Goal: Information Seeking & Learning: Learn about a topic

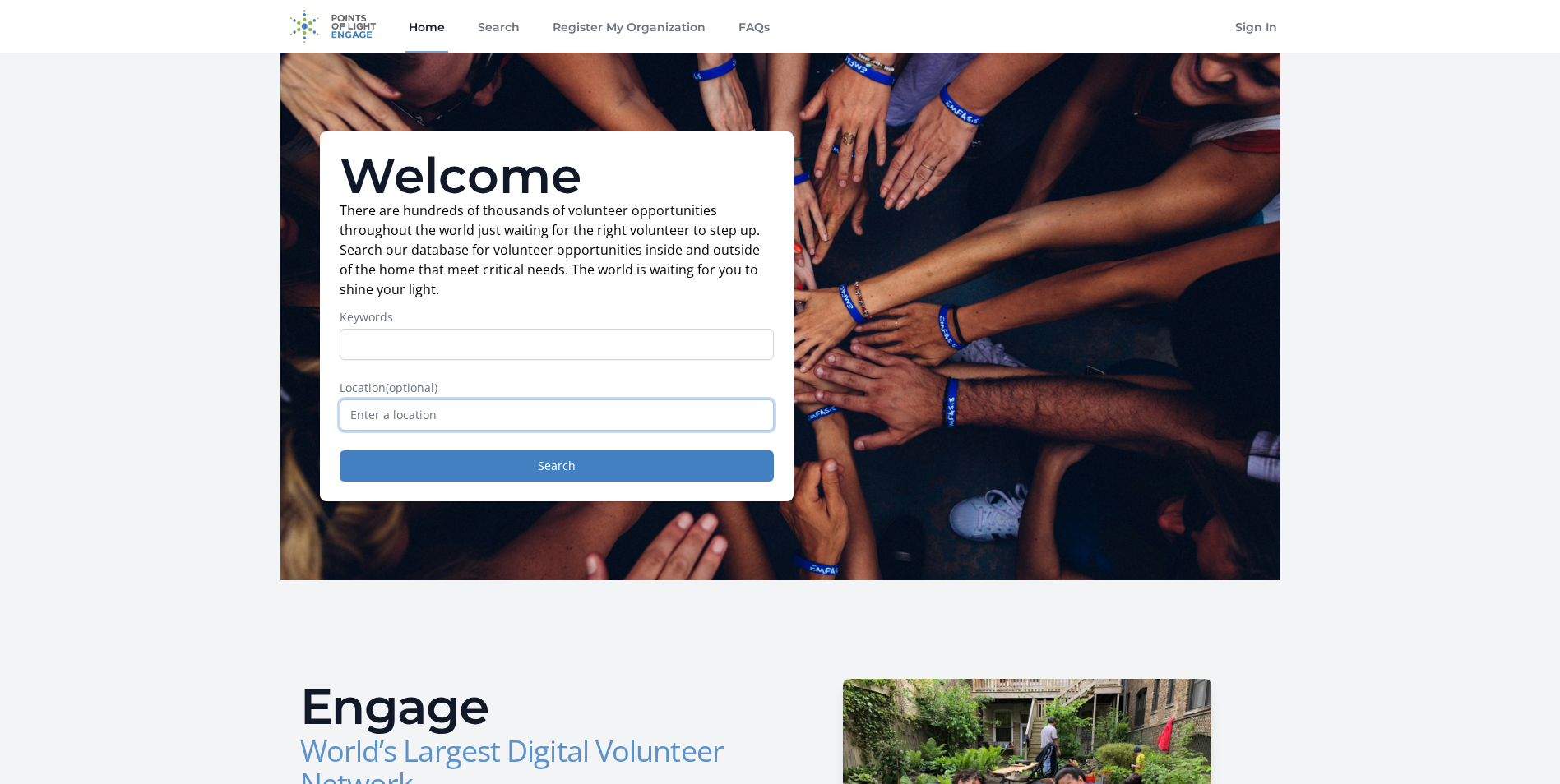
click at [497, 419] on input "text" at bounding box center [556, 415] width 434 height 32
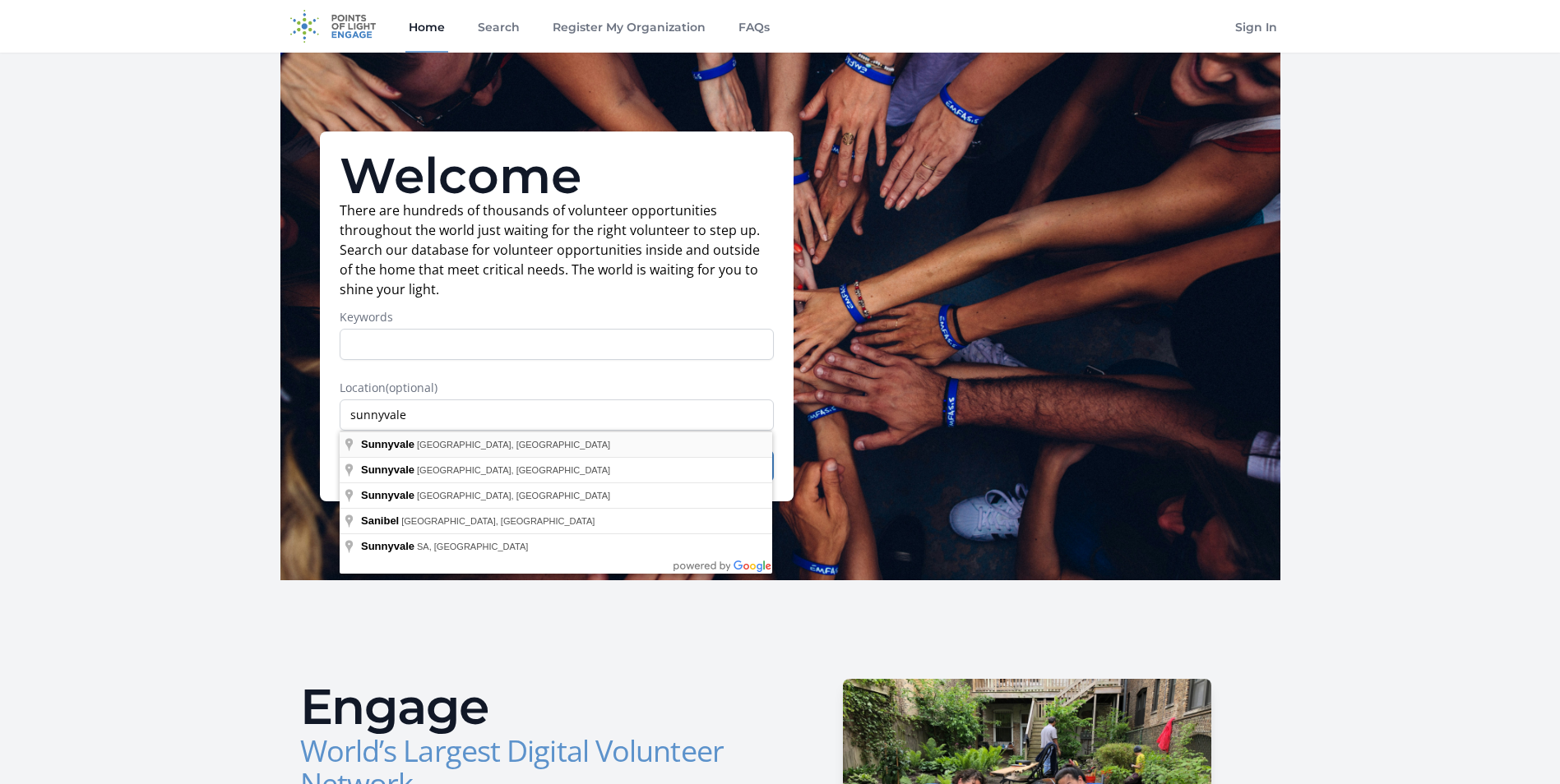
type input "[GEOGRAPHIC_DATA], [GEOGRAPHIC_DATA], [GEOGRAPHIC_DATA]"
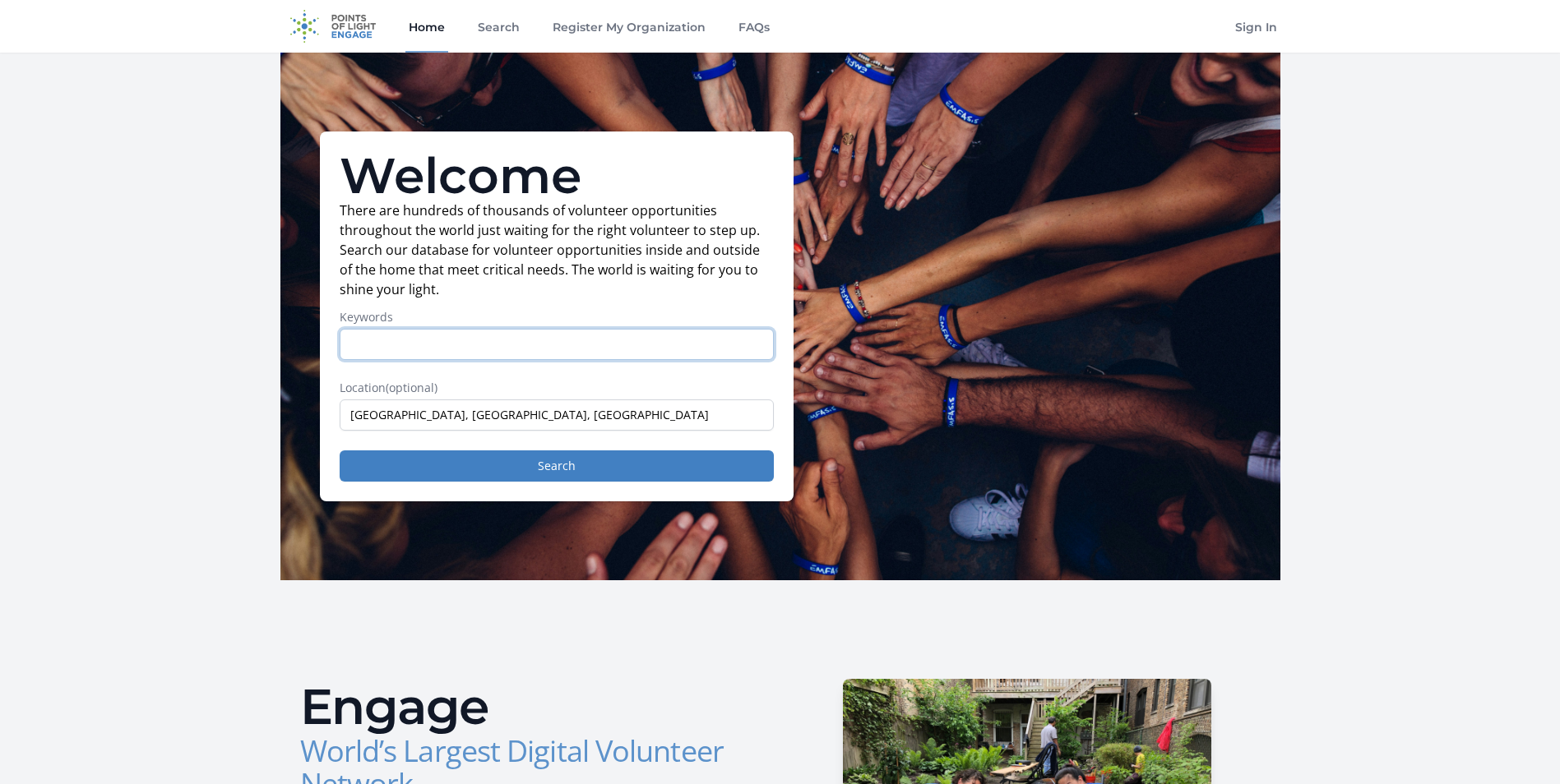
click at [409, 341] on input "Keywords" at bounding box center [556, 345] width 434 height 32
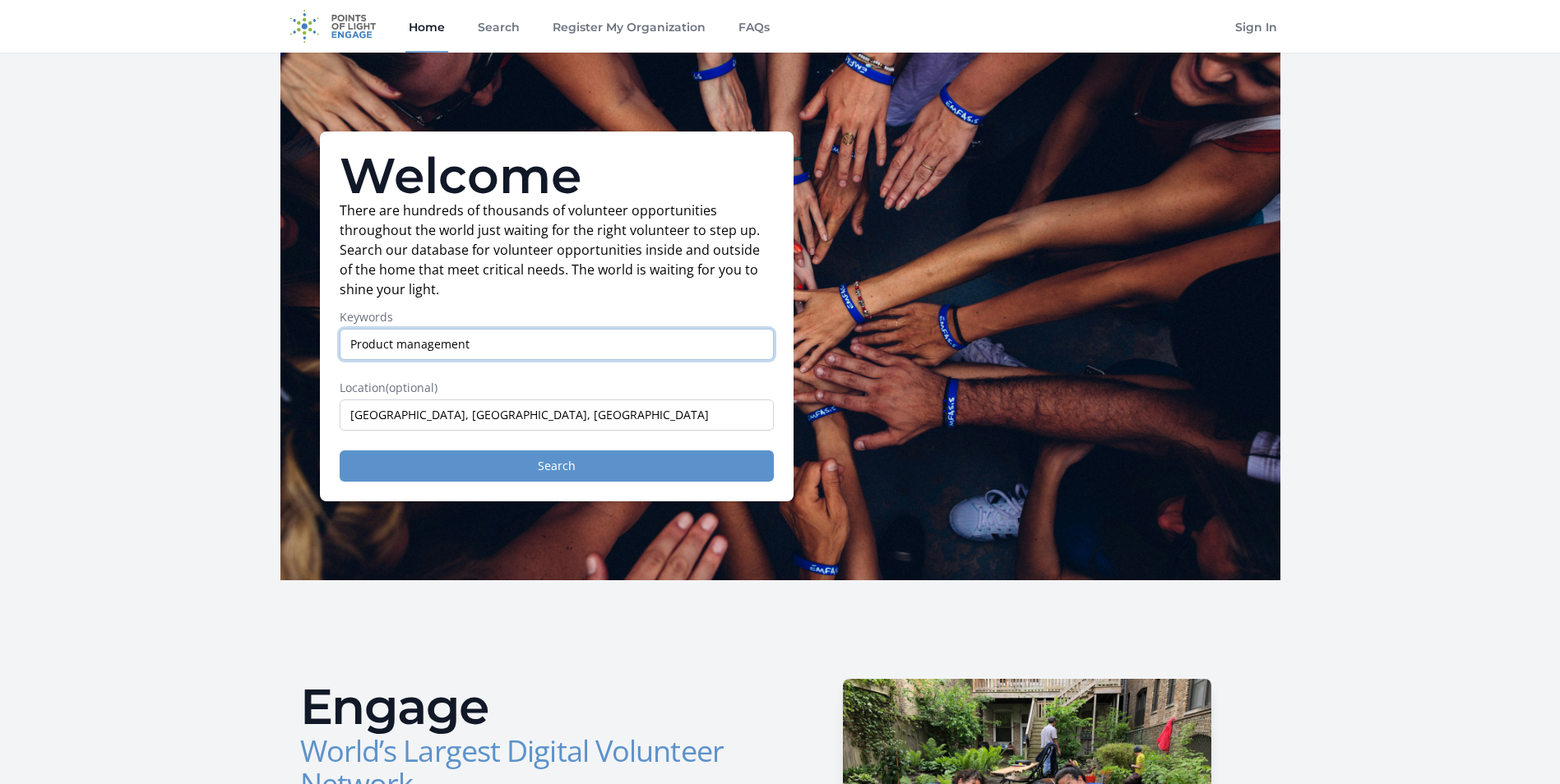
type input "Product management"
click at [497, 460] on button "Search" at bounding box center [556, 466] width 434 height 32
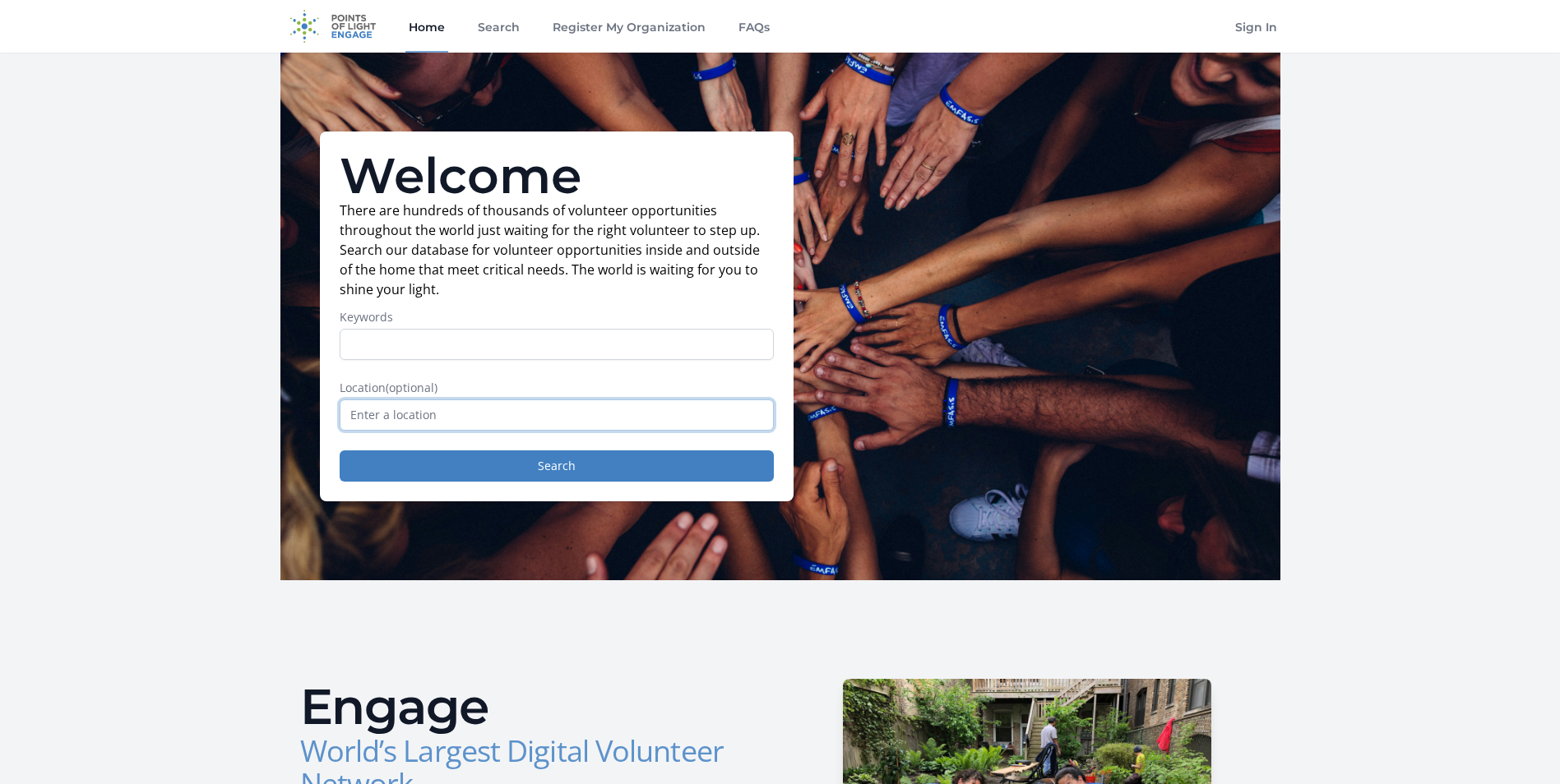
click at [416, 413] on input "text" at bounding box center [556, 415] width 434 height 32
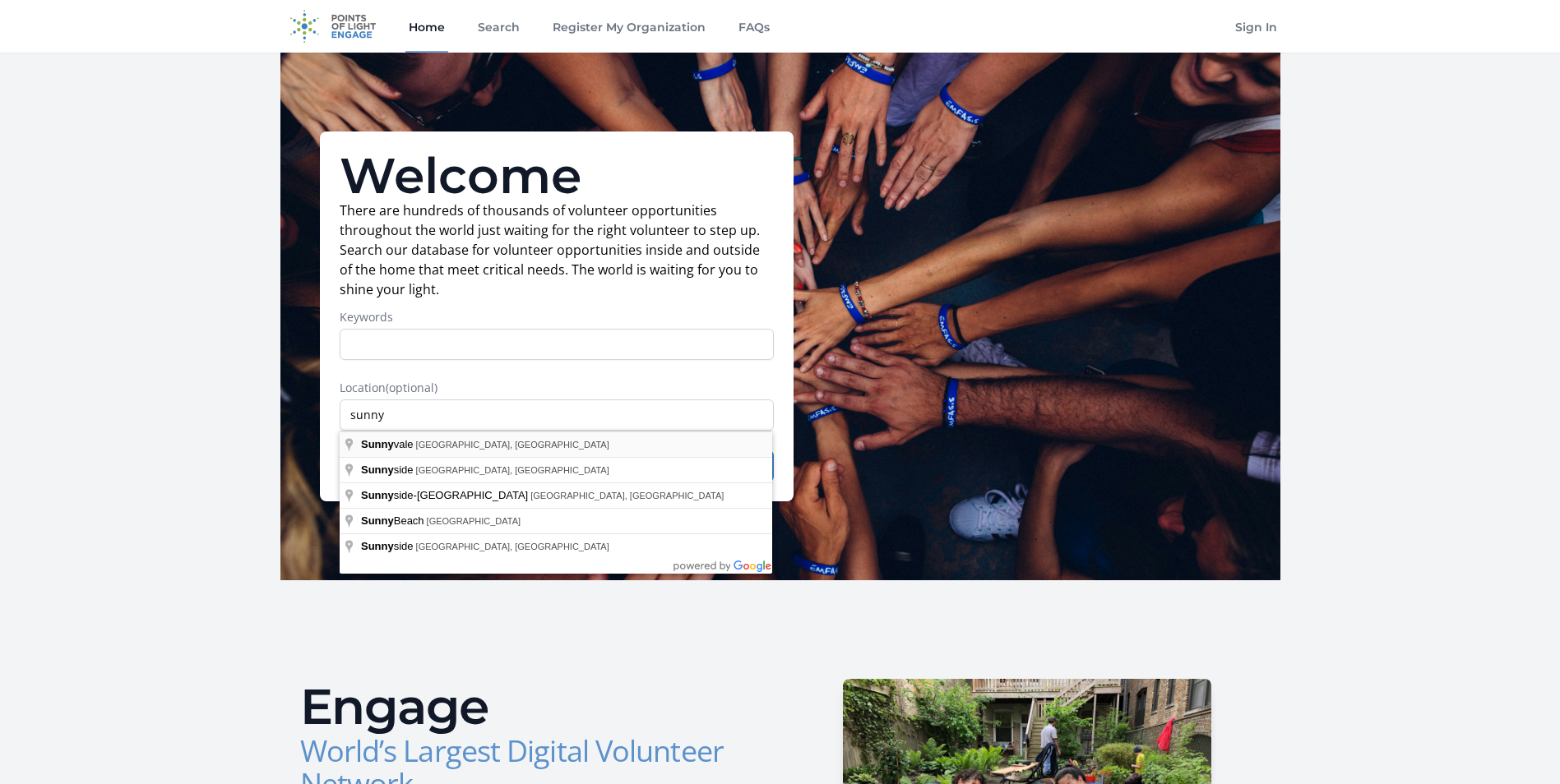
type input "[GEOGRAPHIC_DATA], [GEOGRAPHIC_DATA], [GEOGRAPHIC_DATA]"
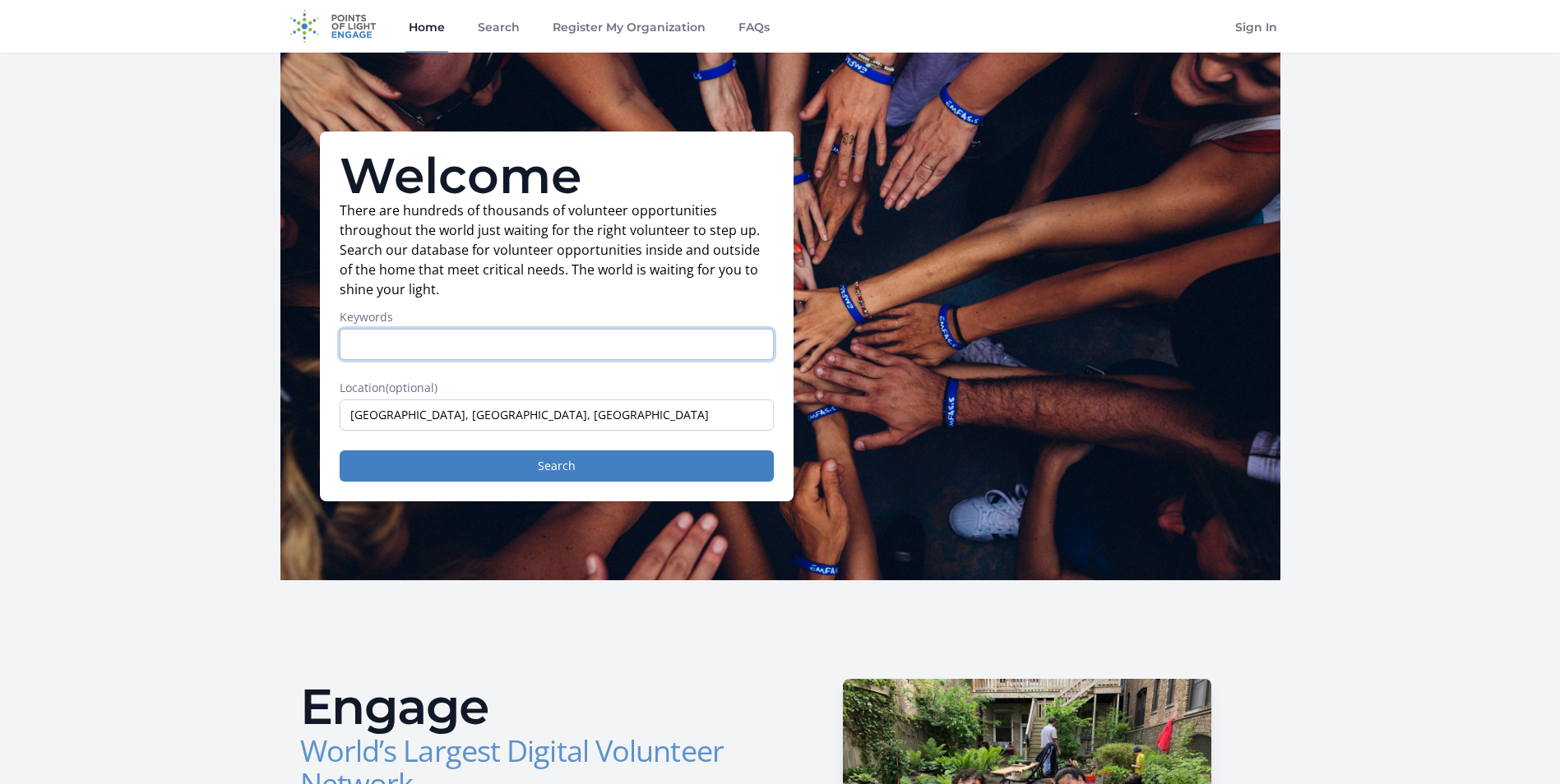
click at [406, 347] on input "Keywords" at bounding box center [556, 345] width 434 height 32
type input "Product management"
click at [419, 472] on button "Search" at bounding box center [556, 466] width 434 height 32
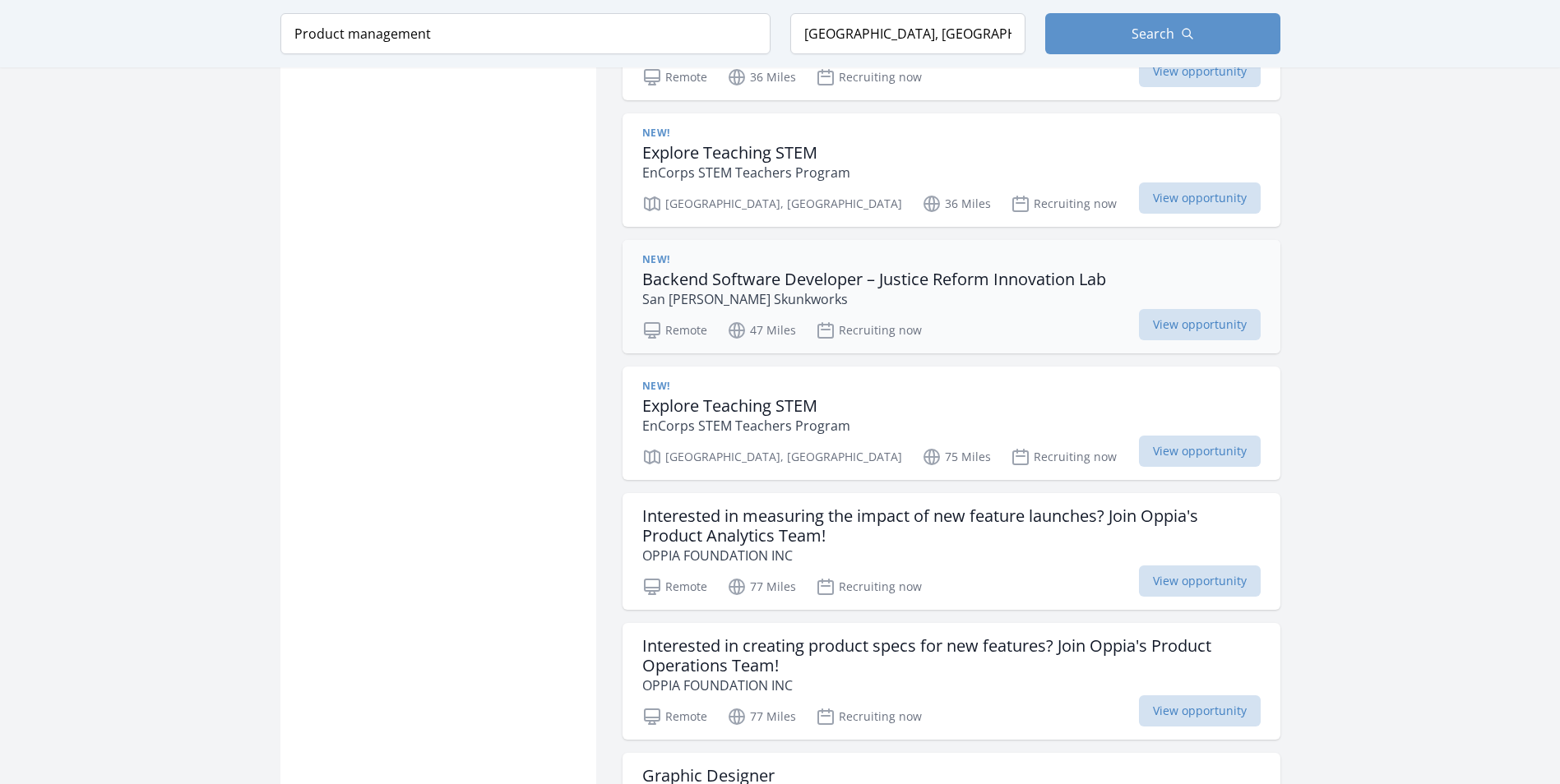
scroll to position [1723, 0]
click at [895, 506] on h3 "Interested in measuring the impact of new feature launches? Join Oppia's Produc…" at bounding box center [952, 525] width 619 height 40
click at [932, 635] on h3 "Interested in creating product specs for new features? Join Oppia's Product Ope…" at bounding box center [952, 655] width 619 height 40
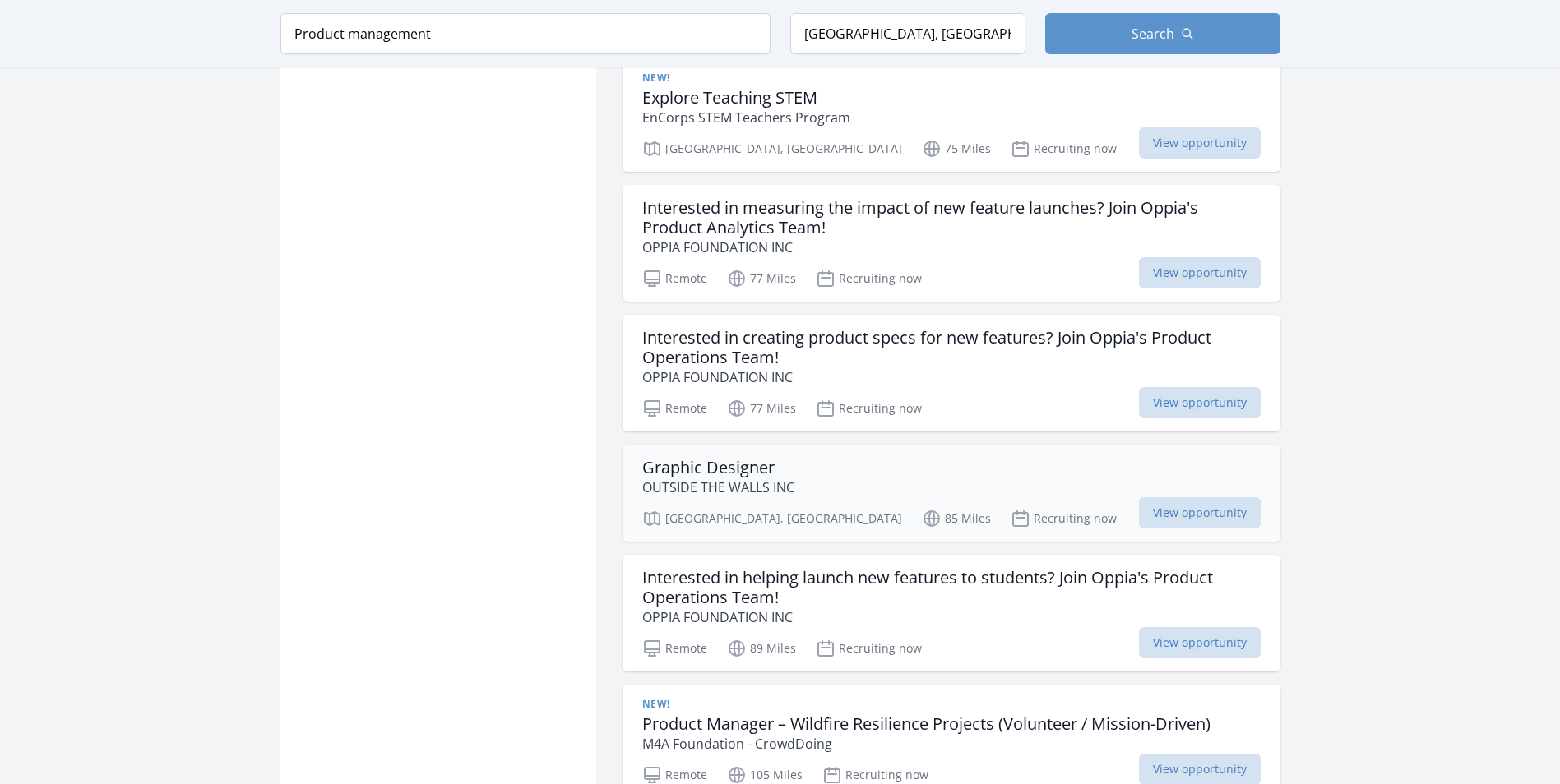
scroll to position [2032, 0]
click at [894, 568] on h3 "Interested in helping launch new features to students? Join Oppia's Product Ope…" at bounding box center [952, 587] width 619 height 40
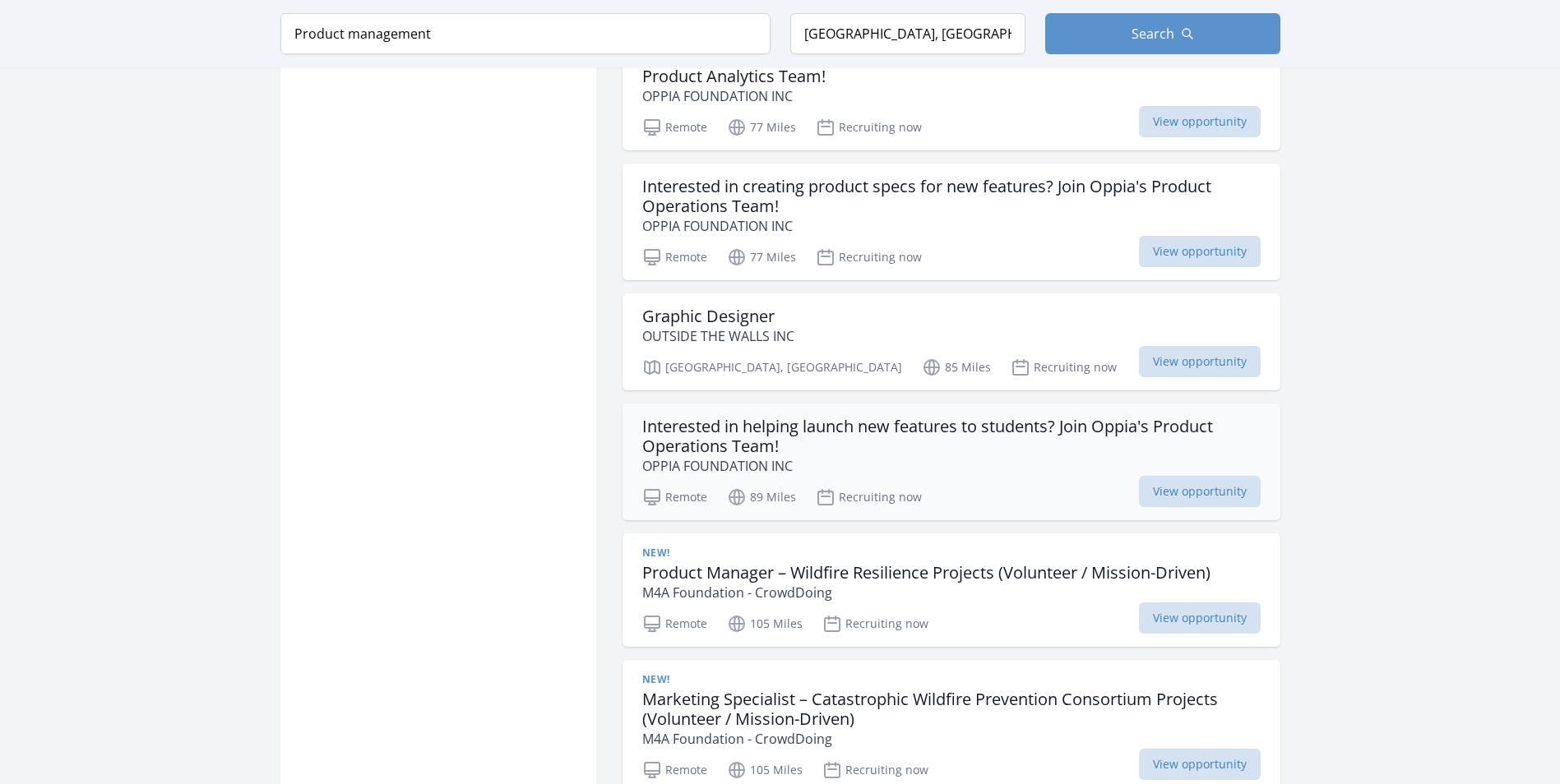
scroll to position [2183, 0]
click at [953, 562] on h3 "Product Manager – Wildfire Resilience Projects (Volunteer / Mission-Driven)" at bounding box center [927, 572] width 569 height 19
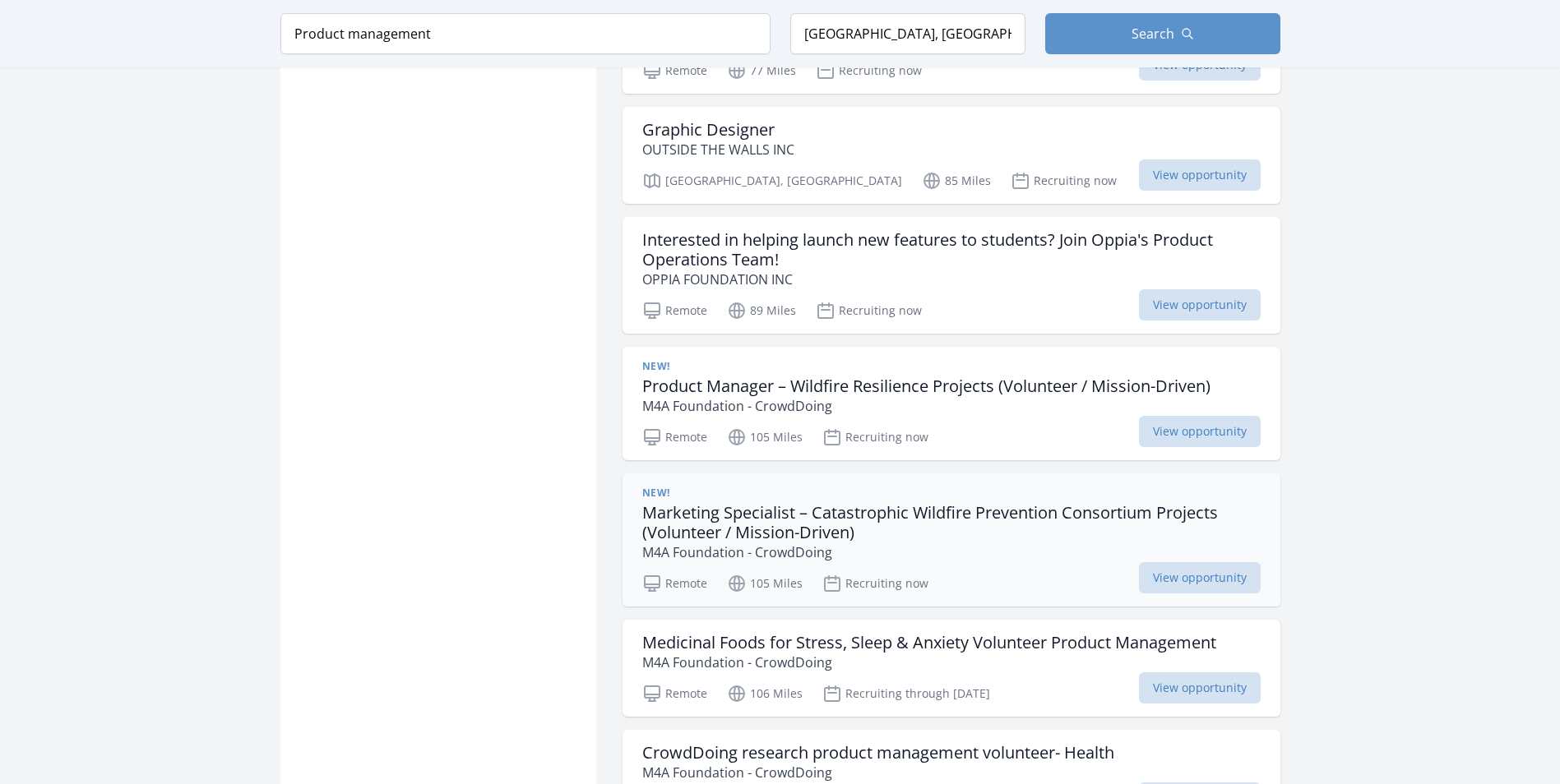
scroll to position [2370, 0]
click at [1004, 632] on h3 "Medicinal Foods for Stress, Sleep & Anxiety Volunteer Product Management" at bounding box center [930, 641] width 574 height 19
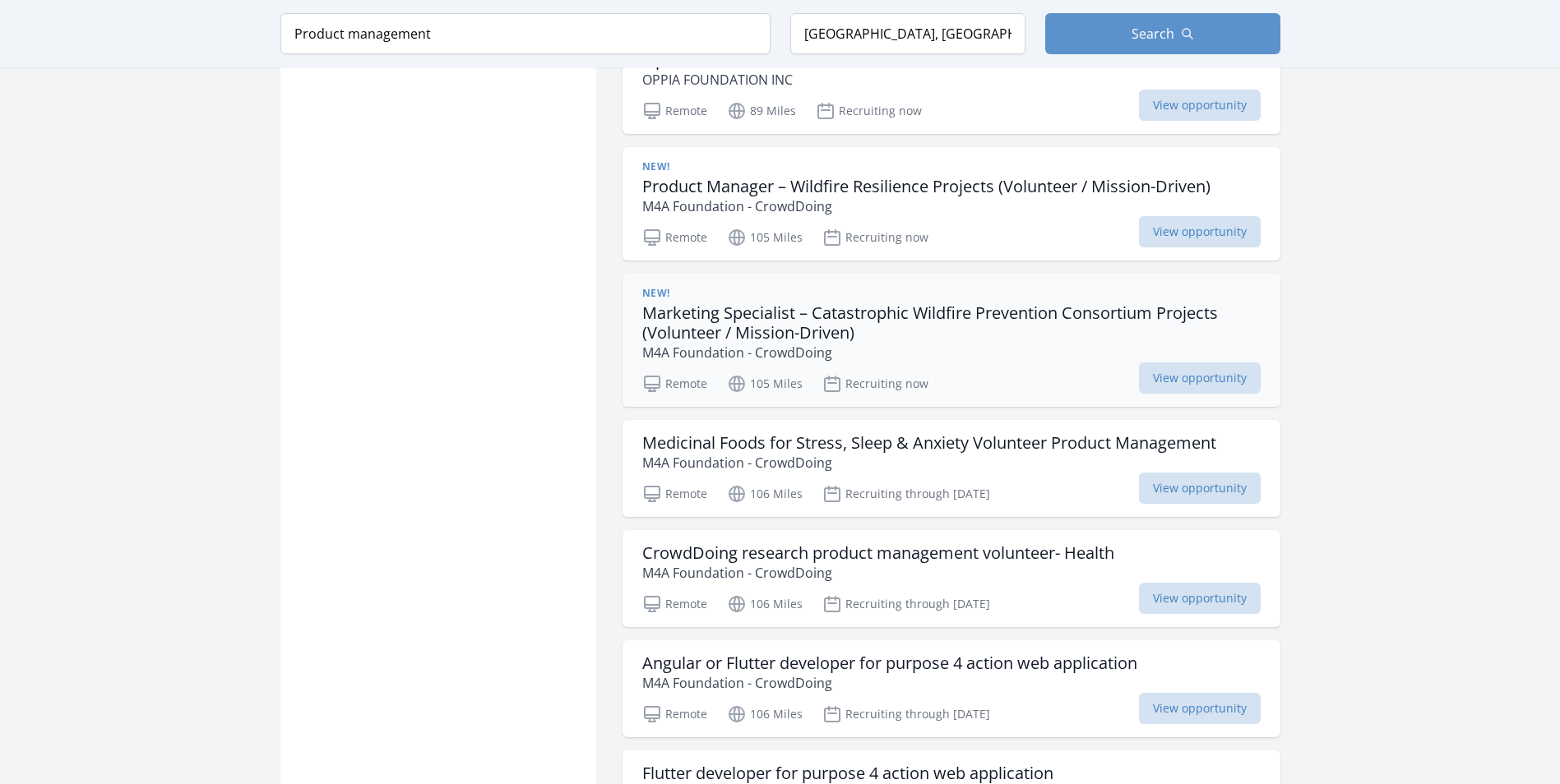
scroll to position [2569, 0]
click at [970, 543] on h3 "CrowdDoing research product management volunteer- Health" at bounding box center [879, 553] width 472 height 19
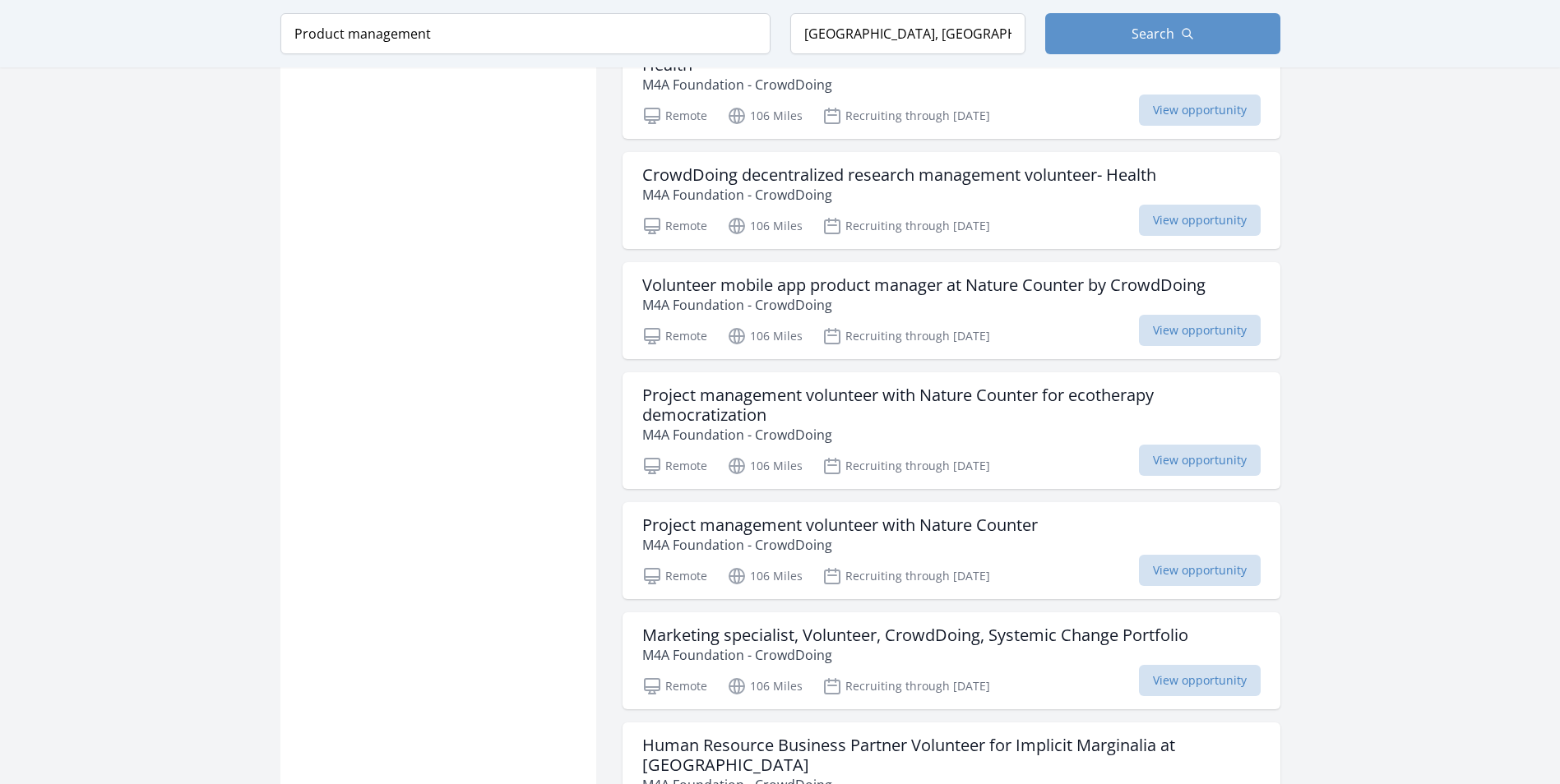
scroll to position [6879, 0]
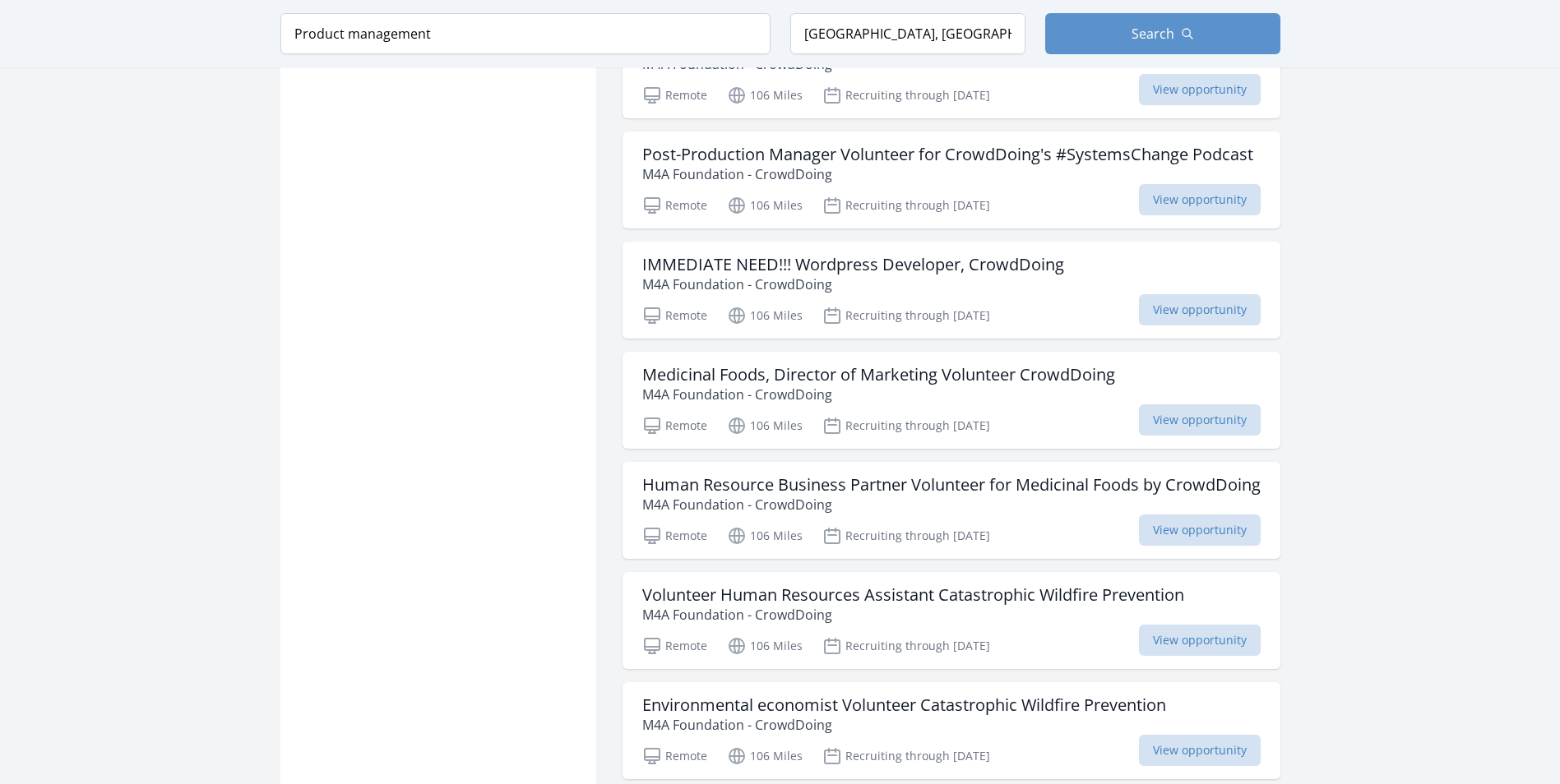
scroll to position [9162, 0]
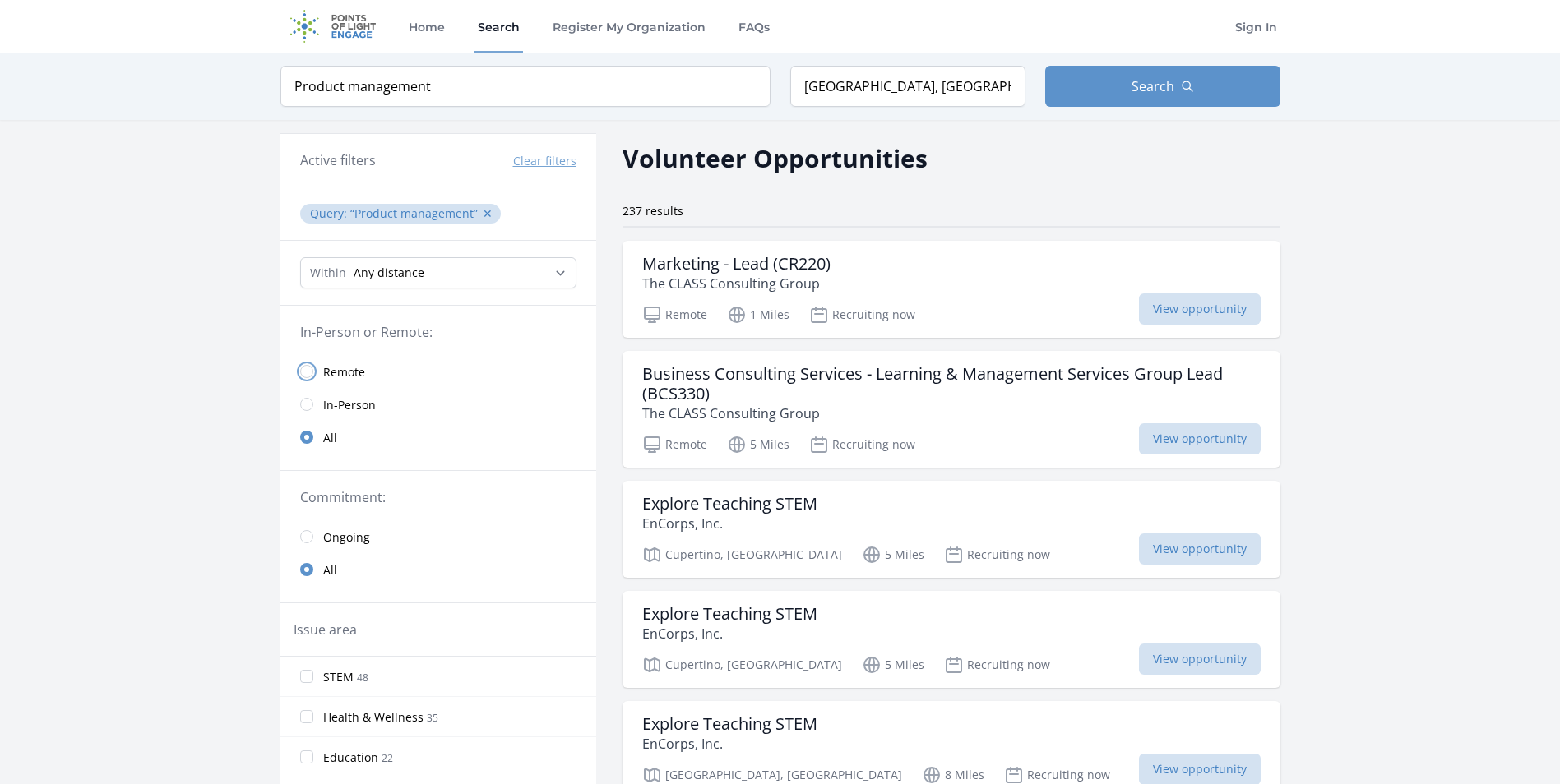
click at [307, 370] on input "radio" at bounding box center [306, 371] width 13 height 13
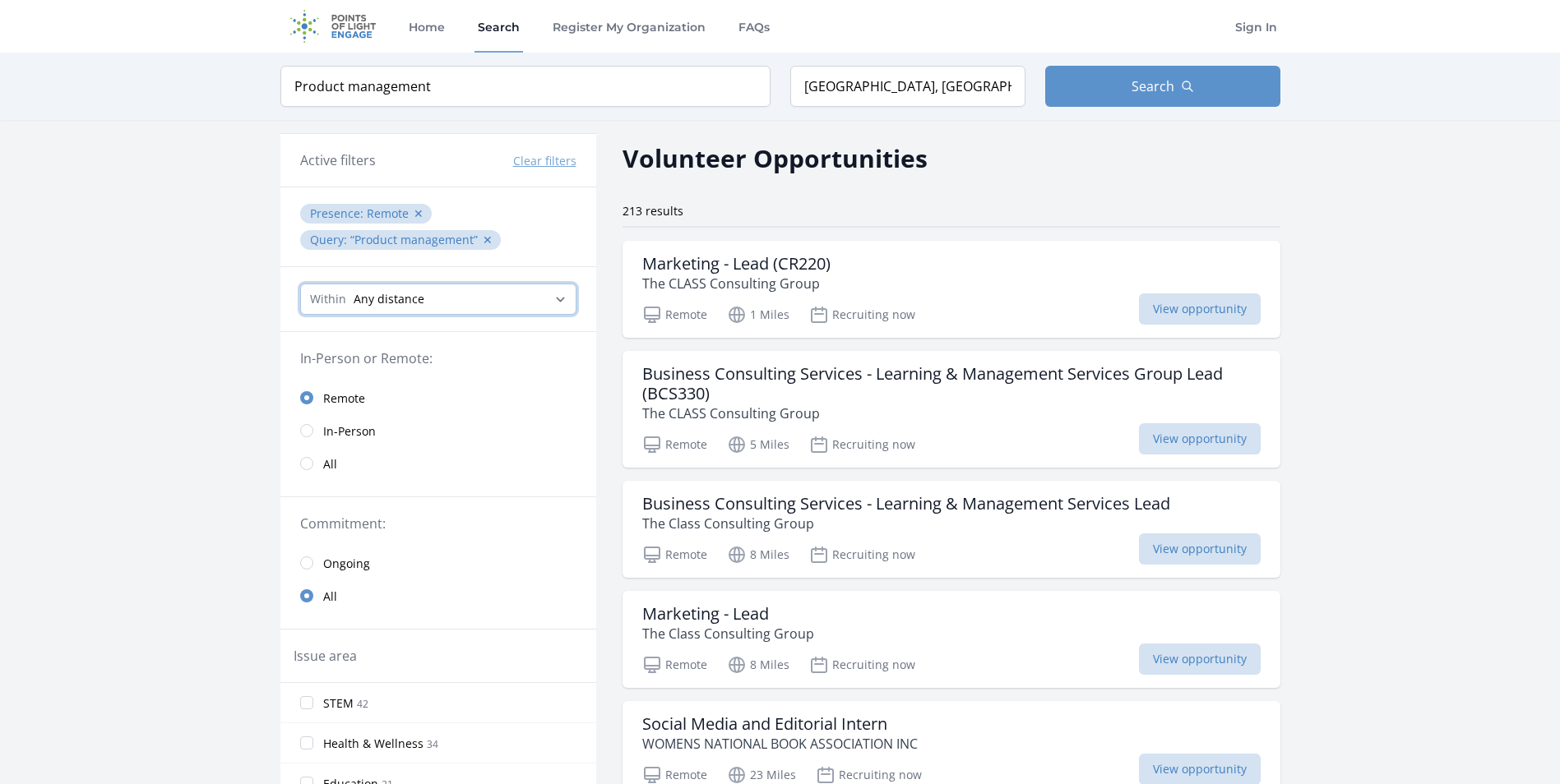
click at [469, 300] on select "Any distance , 5 Miles , 20 Miles , 50 Miles , 100 Miles" at bounding box center [438, 299] width 276 height 32
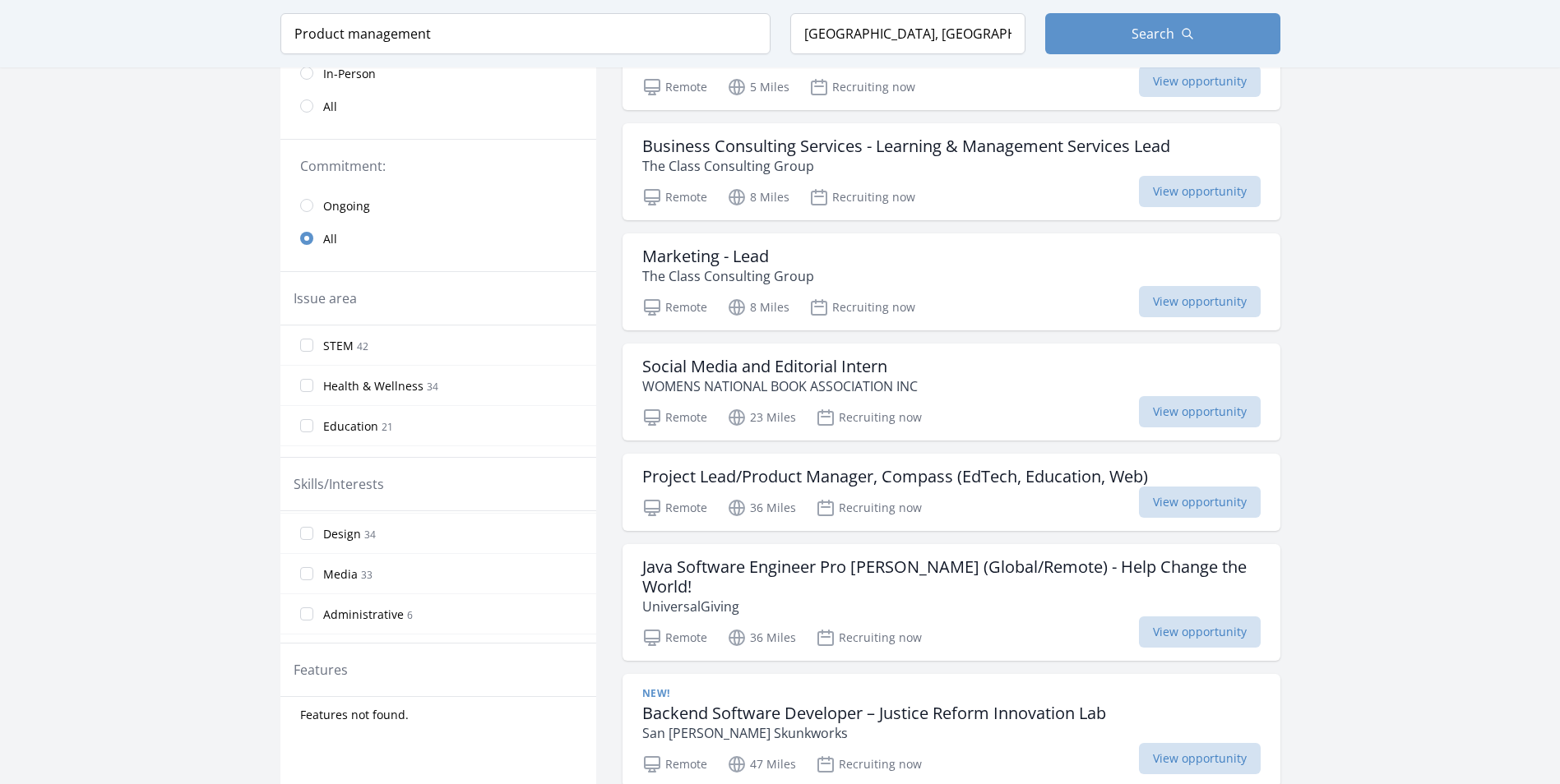
scroll to position [284, 0]
click at [305, 566] on input "Media 33" at bounding box center [306, 568] width 13 height 13
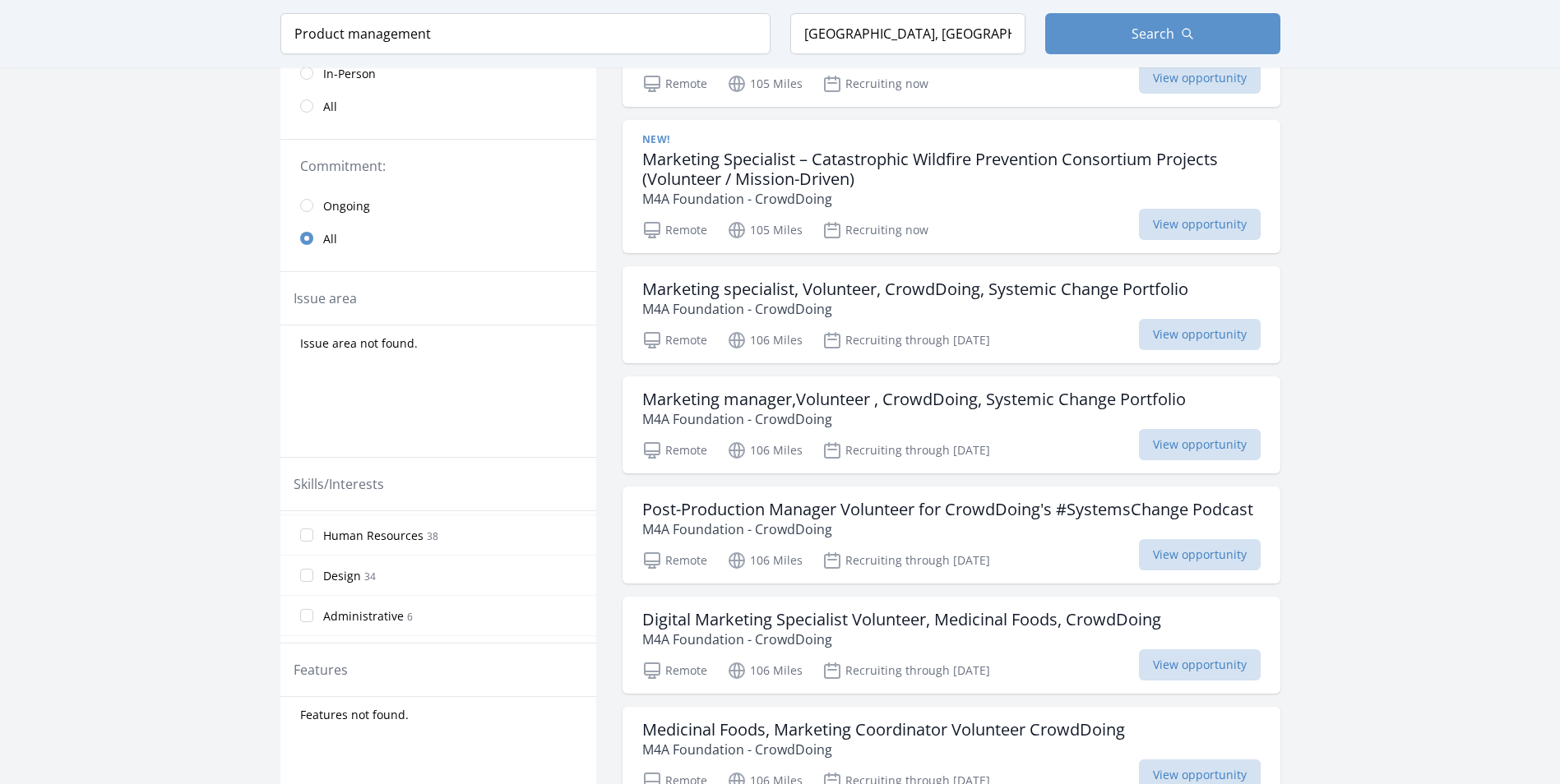
scroll to position [288, 0]
click at [305, 567] on input "Design 34" at bounding box center [306, 565] width 13 height 13
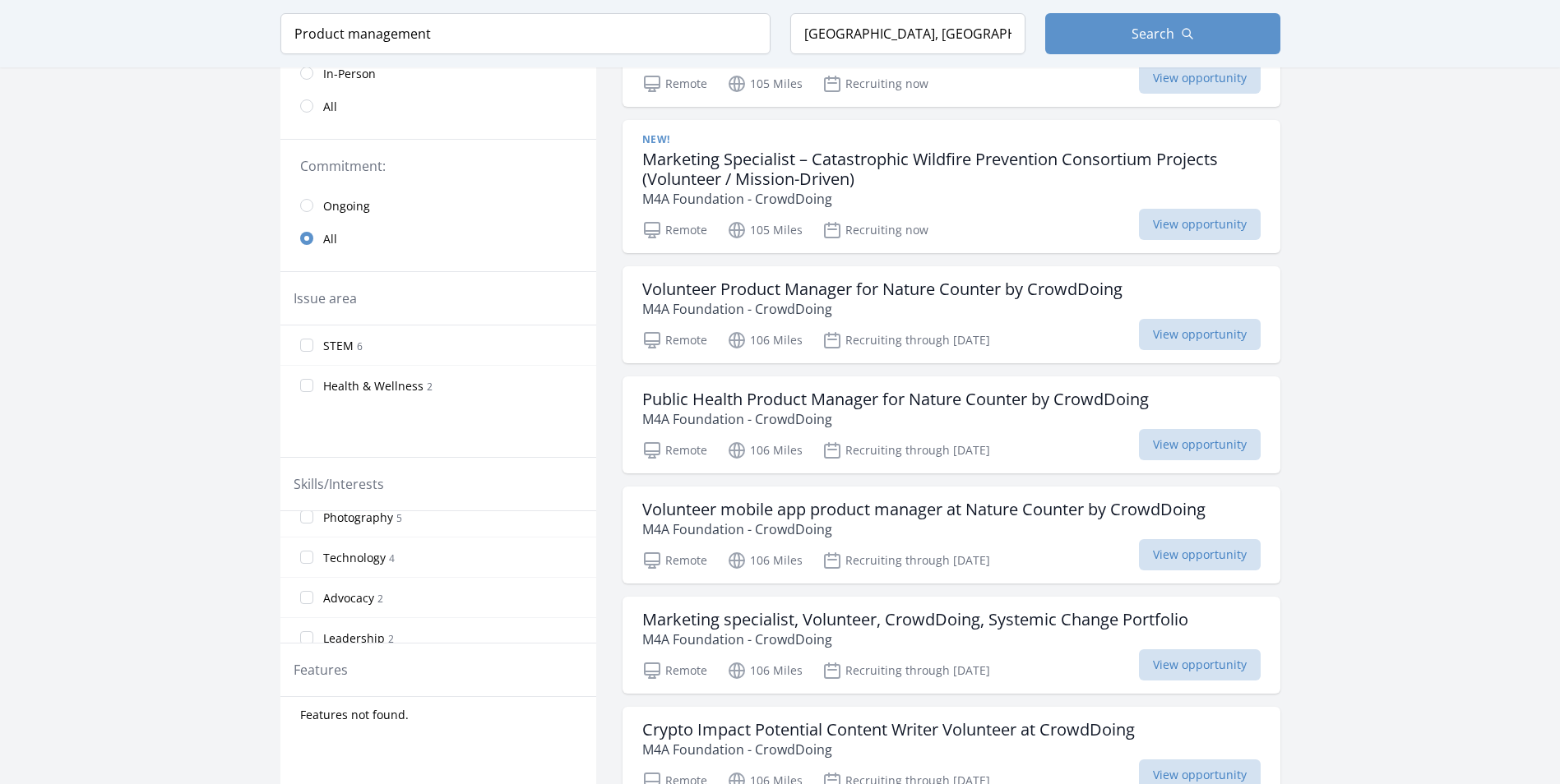
scroll to position [396, 0]
click at [308, 577] on input "Technology 4" at bounding box center [306, 577] width 13 height 13
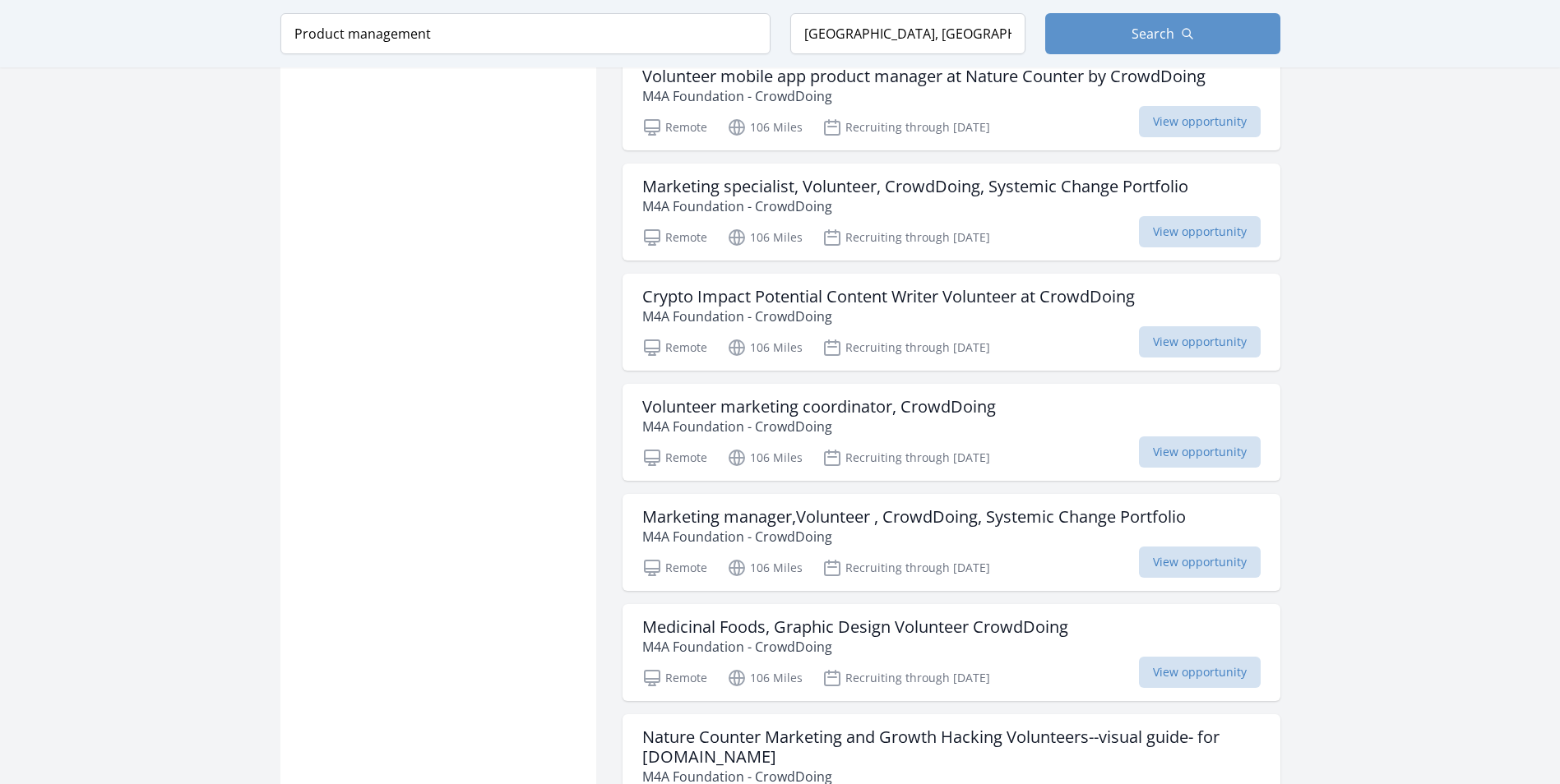
scroll to position [1159, 0]
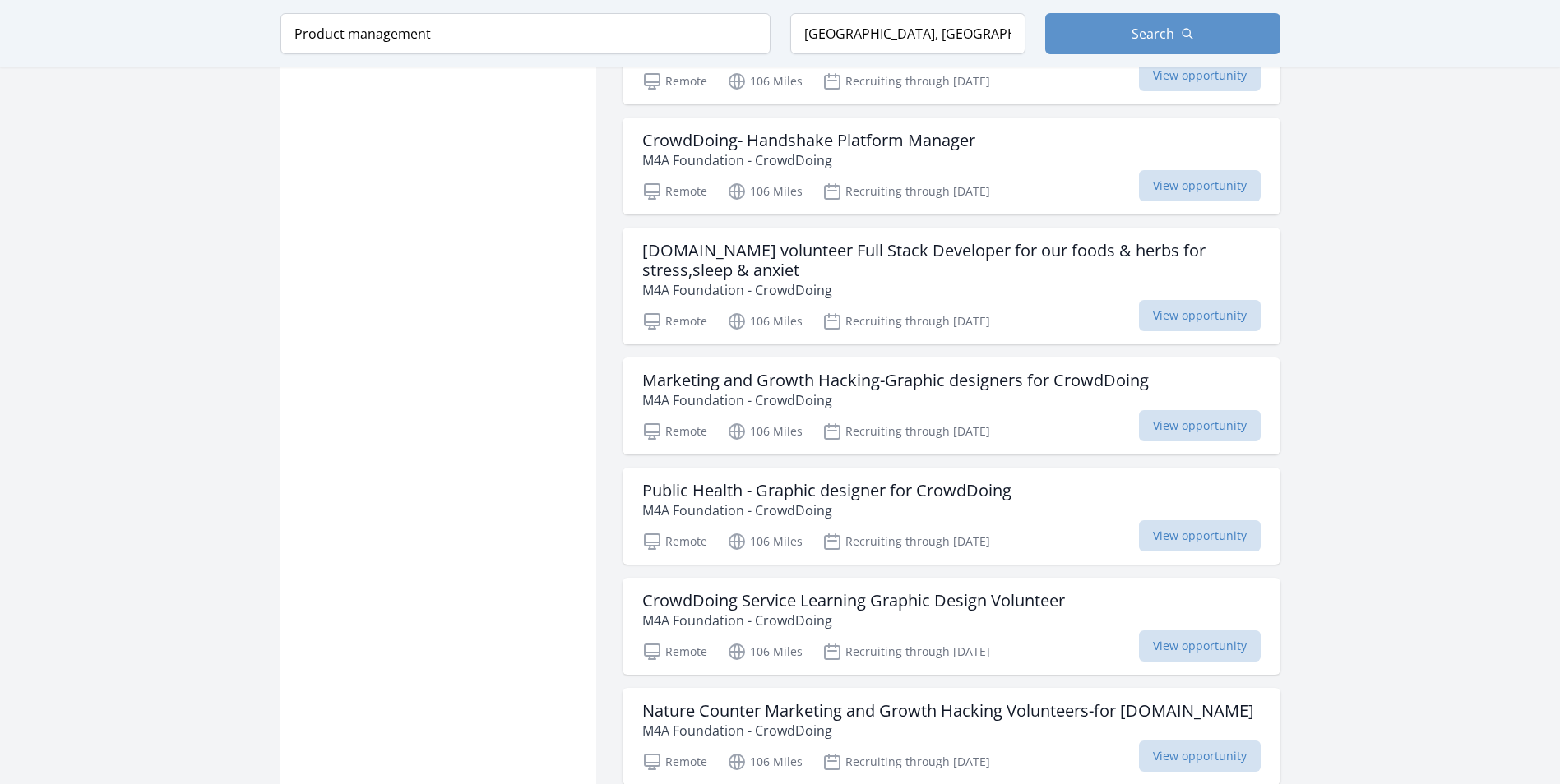
scroll to position [3673, 0]
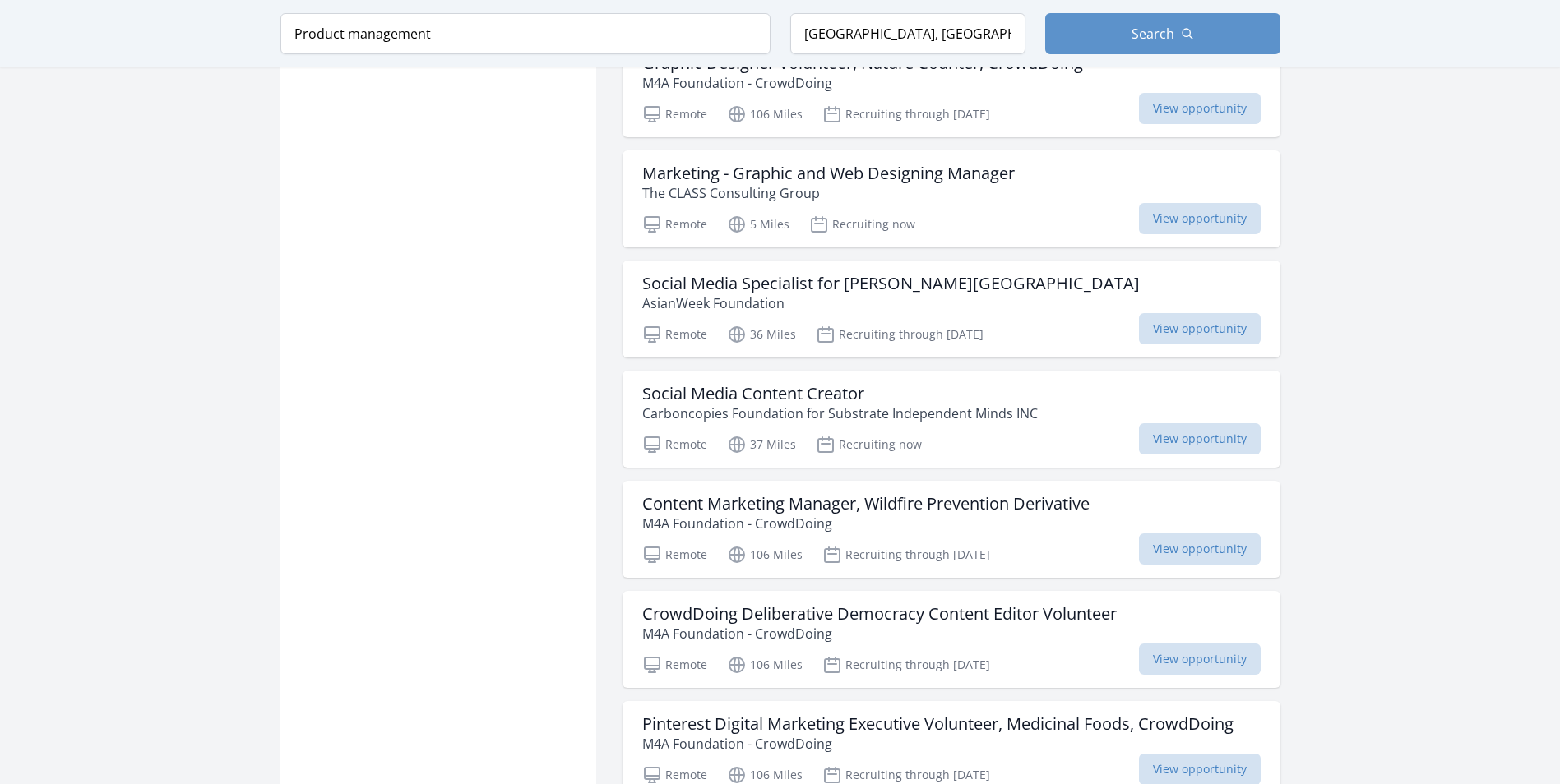
scroll to position [5476, 0]
click at [976, 293] on h3 "Social Media Specialist for Florence Fang Community Farm" at bounding box center [891, 282] width 497 height 19
click at [835, 403] on h3 "Social Media Content Creator" at bounding box center [840, 392] width 395 height 19
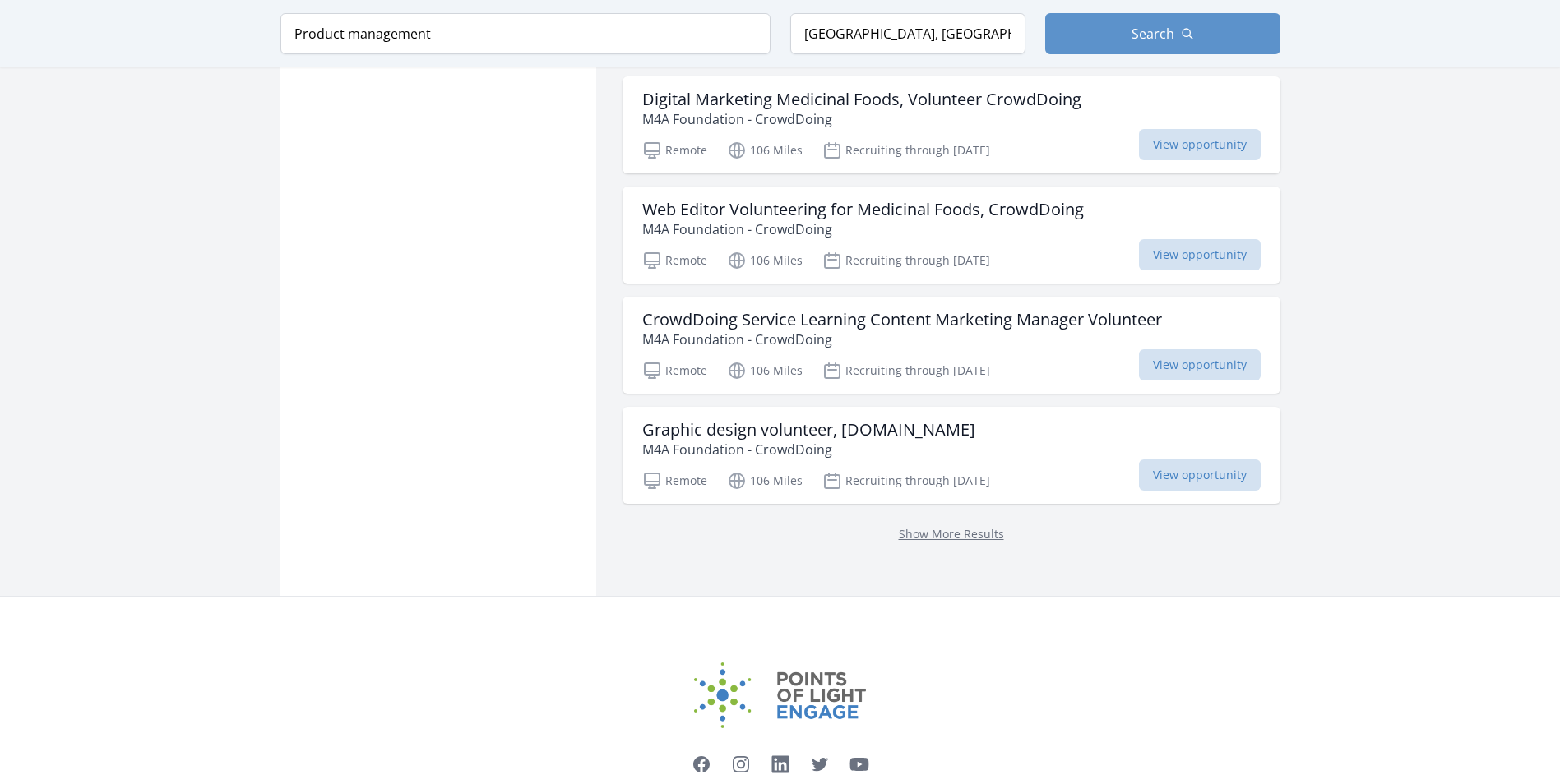
scroll to position [7112, 0]
click at [933, 541] on link "Show More Results" at bounding box center [952, 533] width 106 height 16
click at [950, 541] on link "Show More Results" at bounding box center [952, 533] width 106 height 16
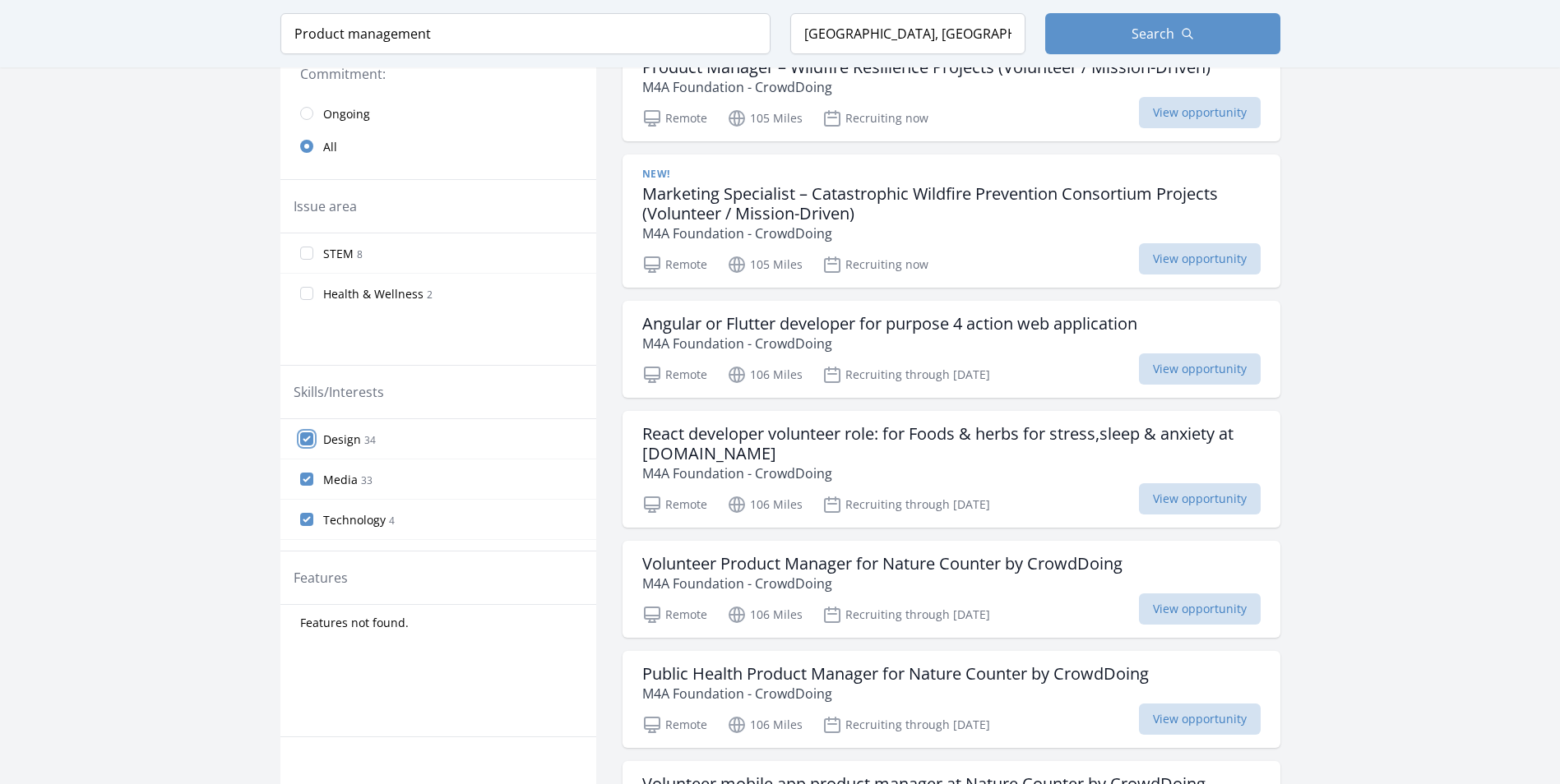
click at [308, 443] on input "Design 34" at bounding box center [306, 438] width 13 height 13
click at [306, 440] on input "Media 33" at bounding box center [306, 438] width 13 height 13
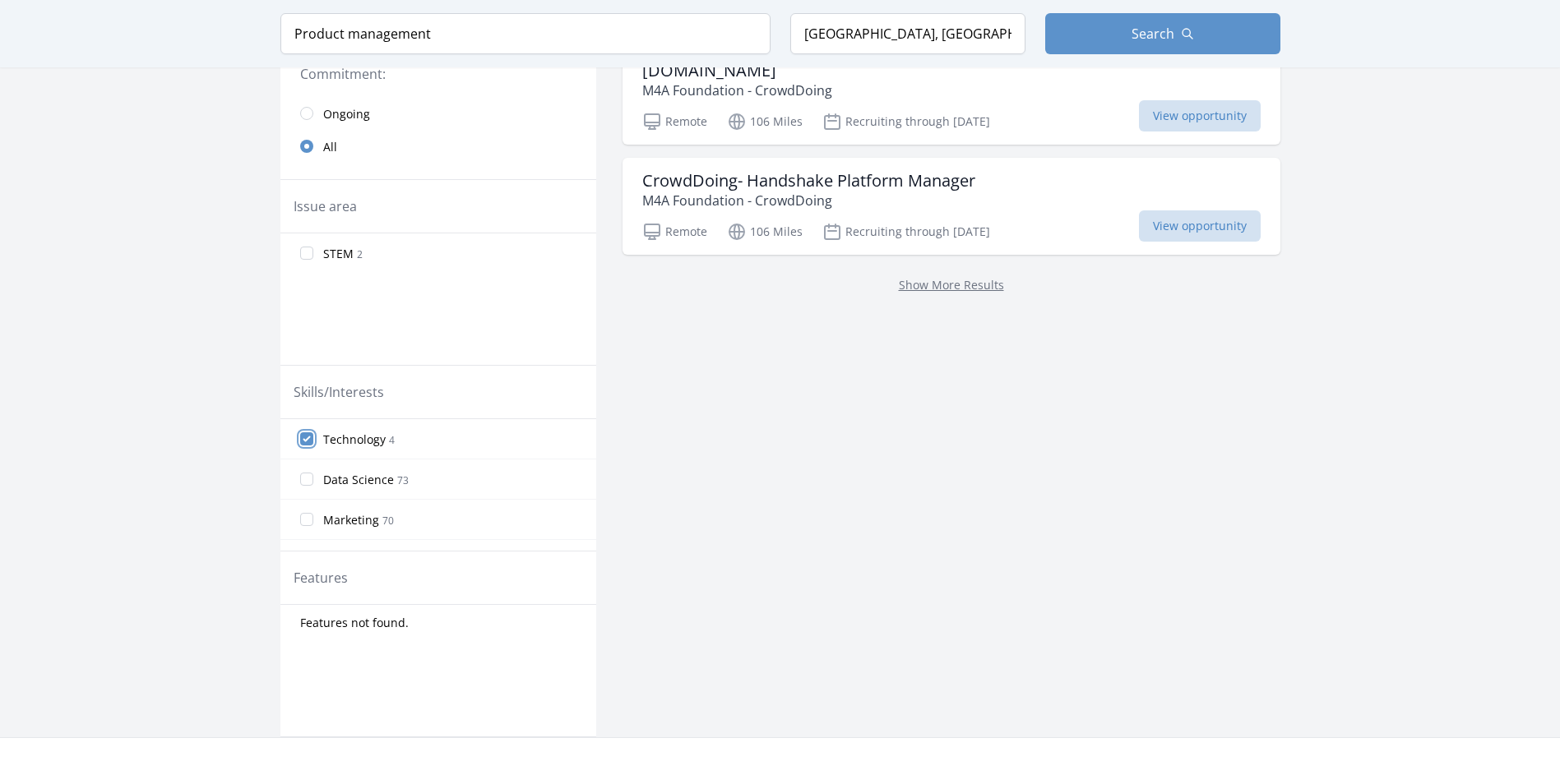
click at [305, 433] on input "Technology 4" at bounding box center [306, 438] width 13 height 13
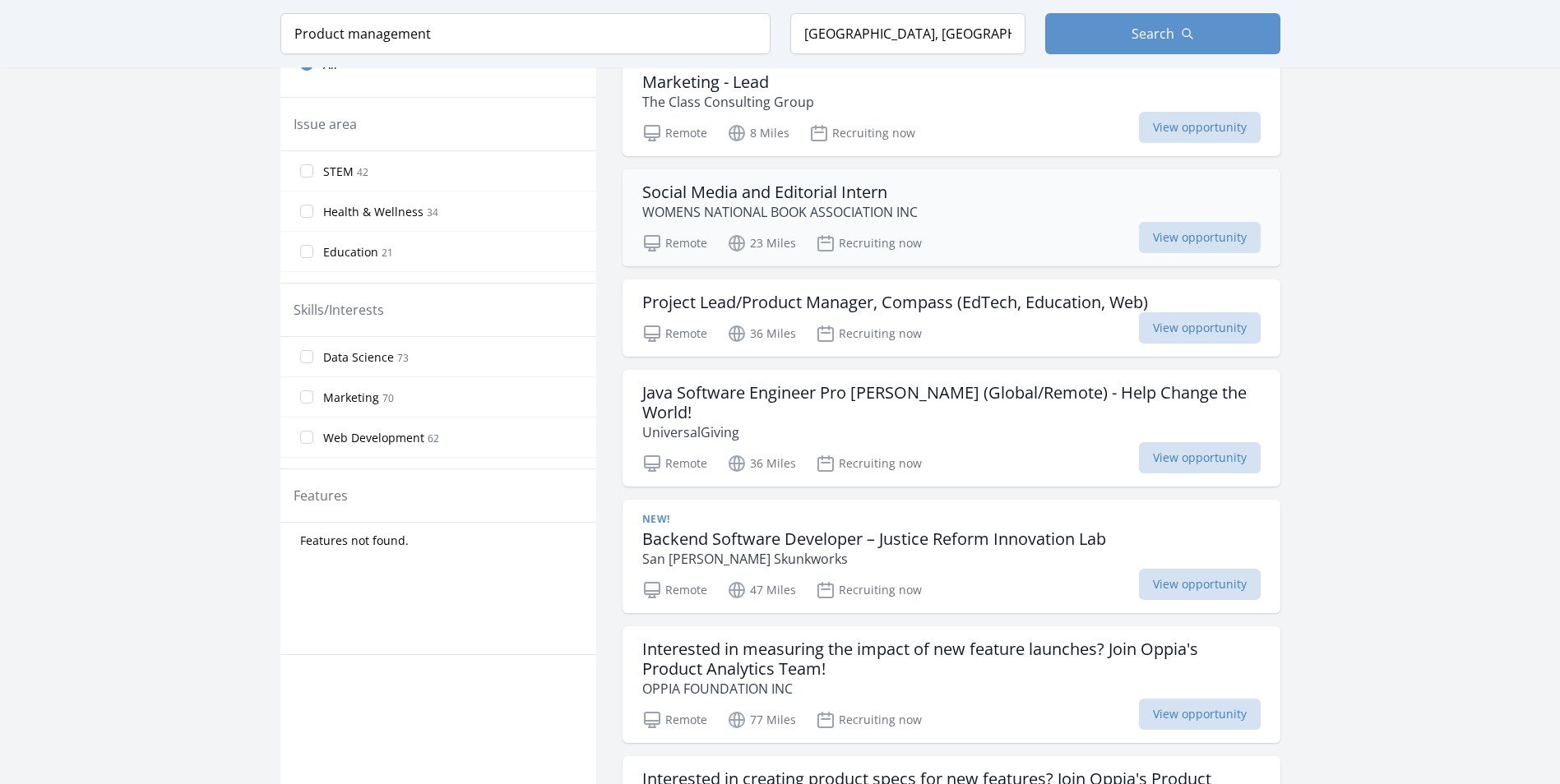
scroll to position [532, 0]
click at [977, 394] on h3 "Java Software Engineer Pro Bono (Global/Remote) - Help Change the World!" at bounding box center [952, 401] width 619 height 40
click at [938, 529] on h3 "Backend Software Developer – Justice Reform Innovation Lab" at bounding box center [874, 539] width 464 height 19
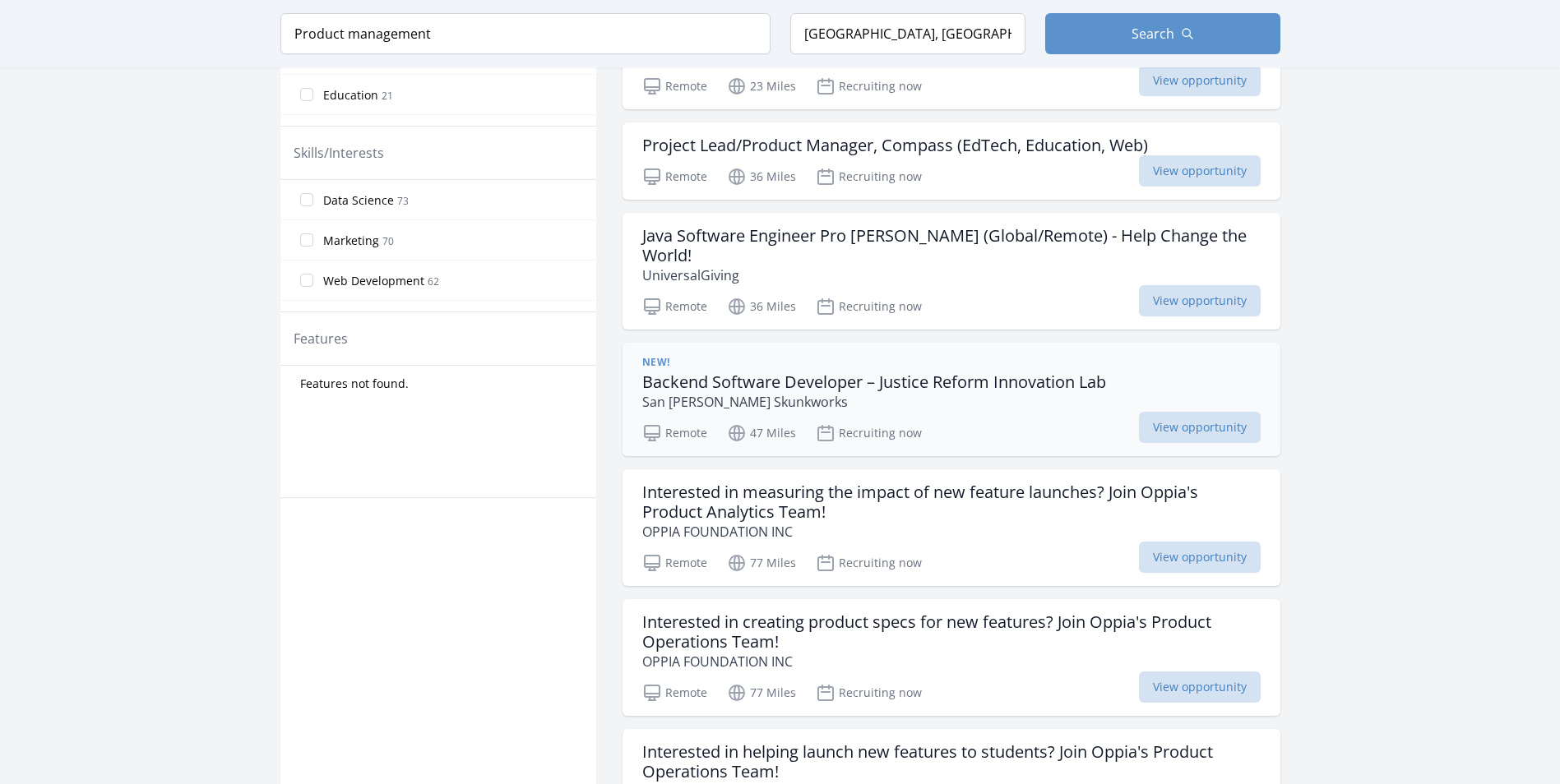
scroll to position [690, 0]
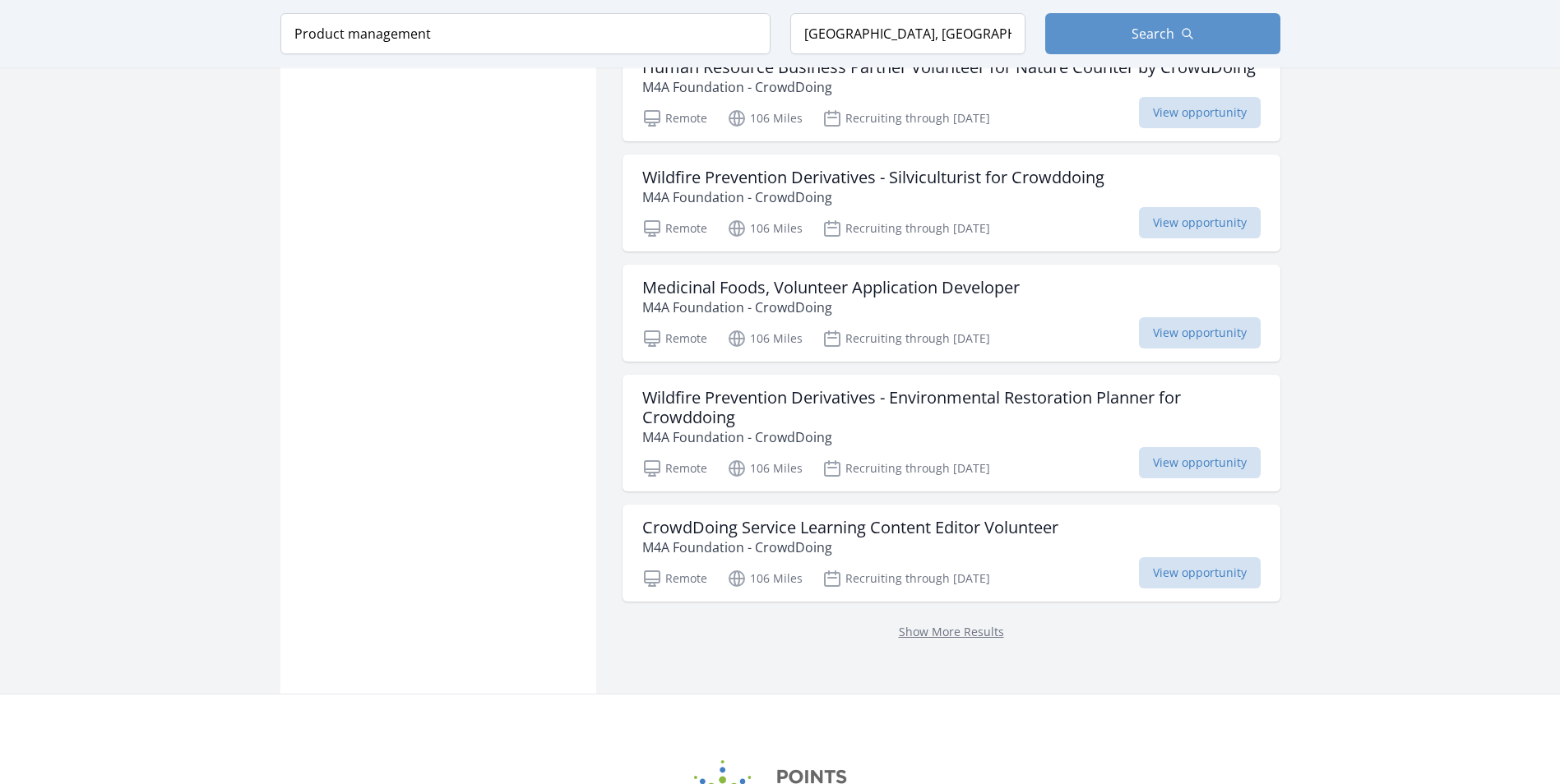
scroll to position [20565, 0]
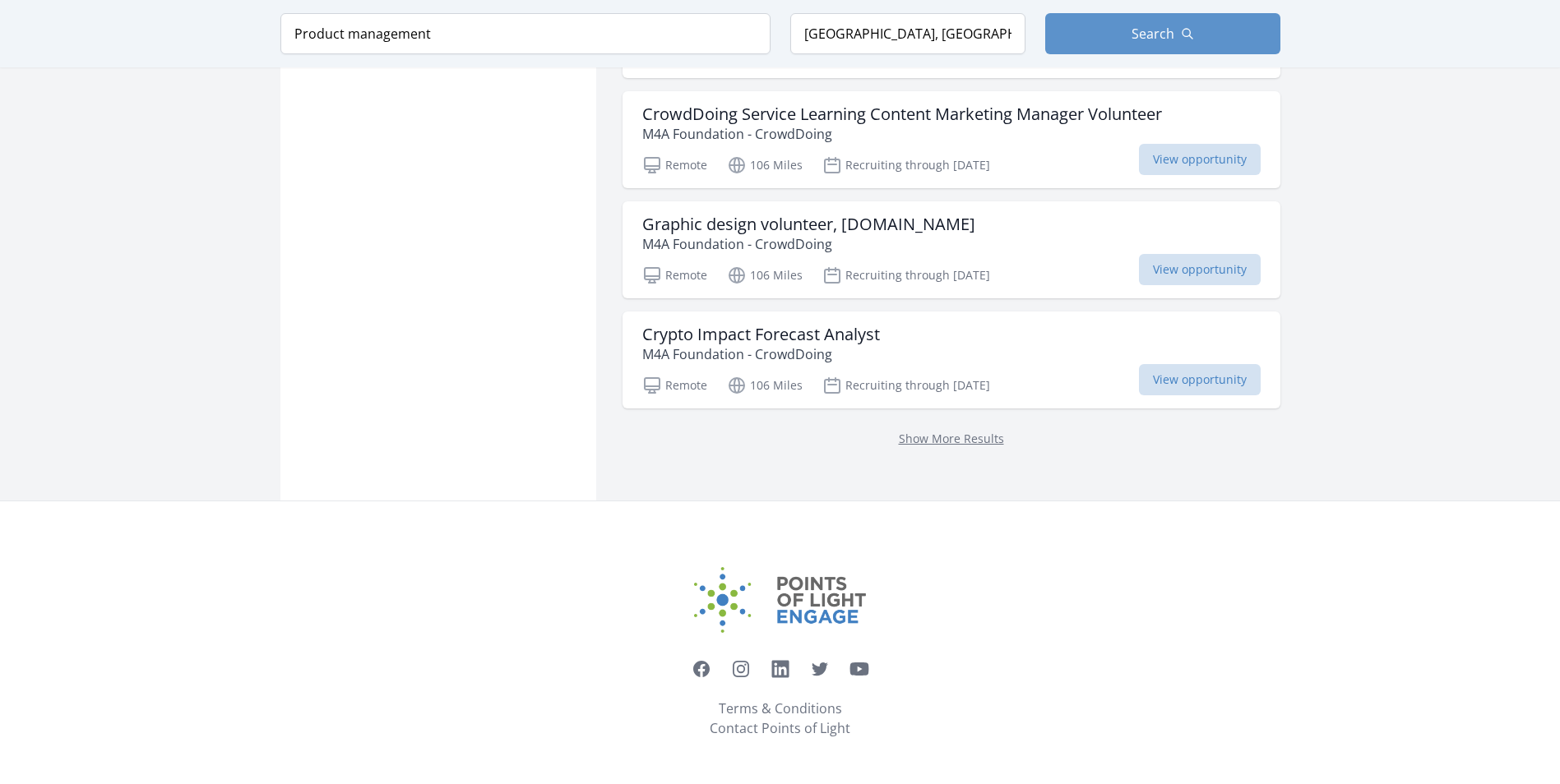
scroll to position [24300, 0]
click at [944, 439] on link "Show More Results" at bounding box center [952, 439] width 106 height 16
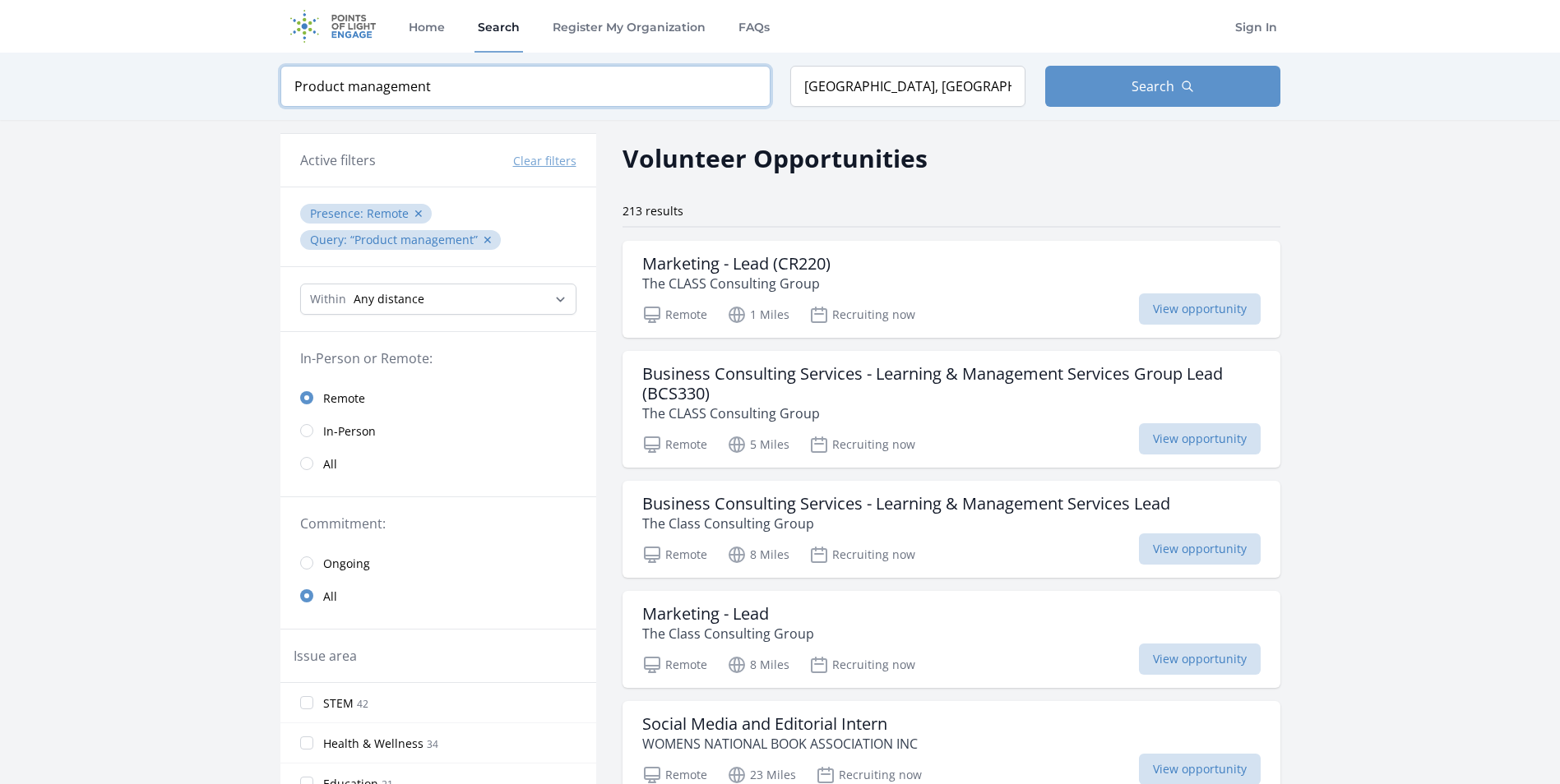
click at [442, 87] on input "Product management" at bounding box center [526, 86] width 490 height 41
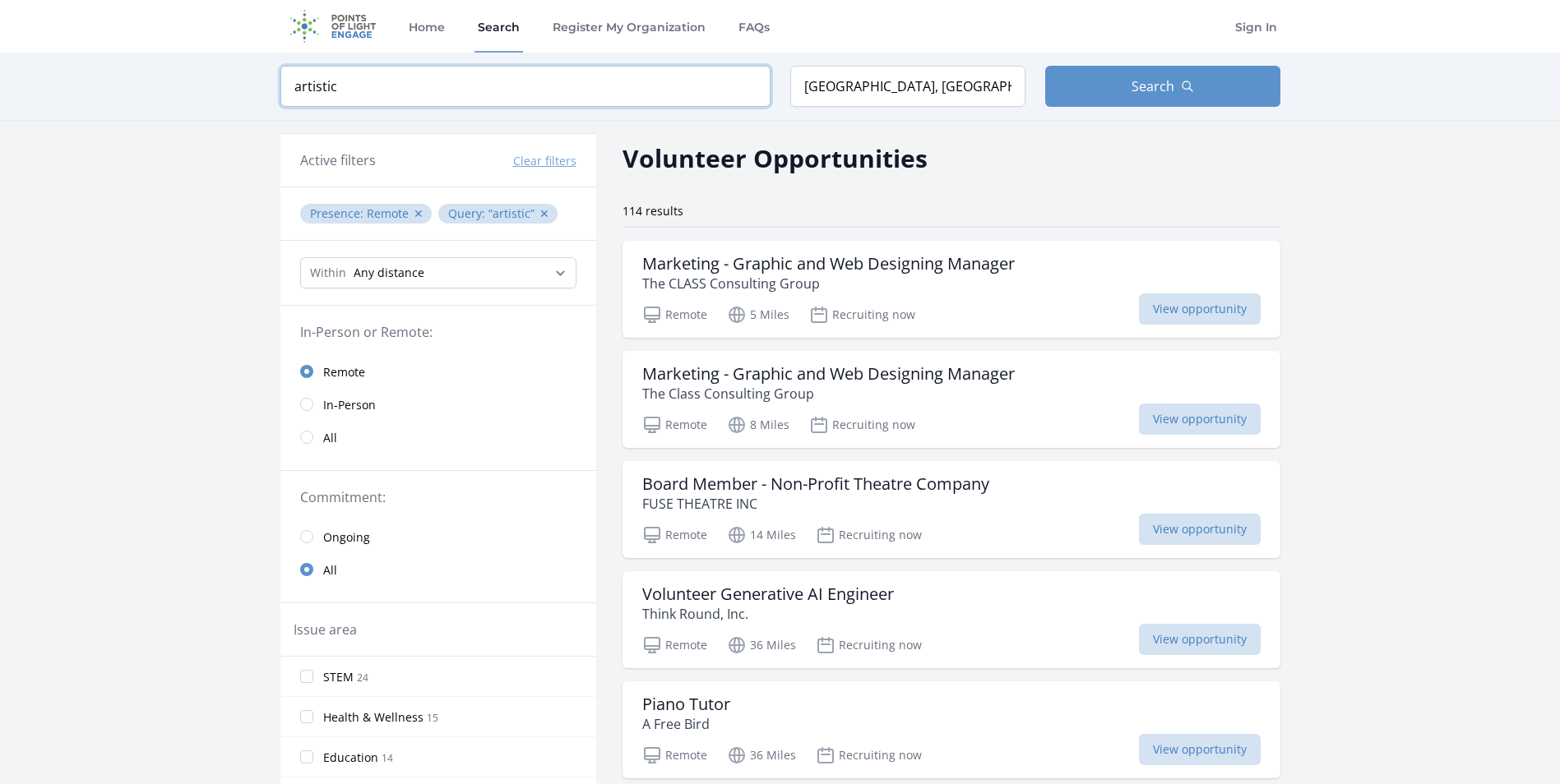
type input "artistic"
click button "submit" at bounding box center [0, 0] width 0 height 0
click at [1155, 92] on span "Search" at bounding box center [1153, 86] width 43 height 19
click at [906, 487] on h3 "Board Member - Non-Profit Theatre Company" at bounding box center [816, 484] width 347 height 19
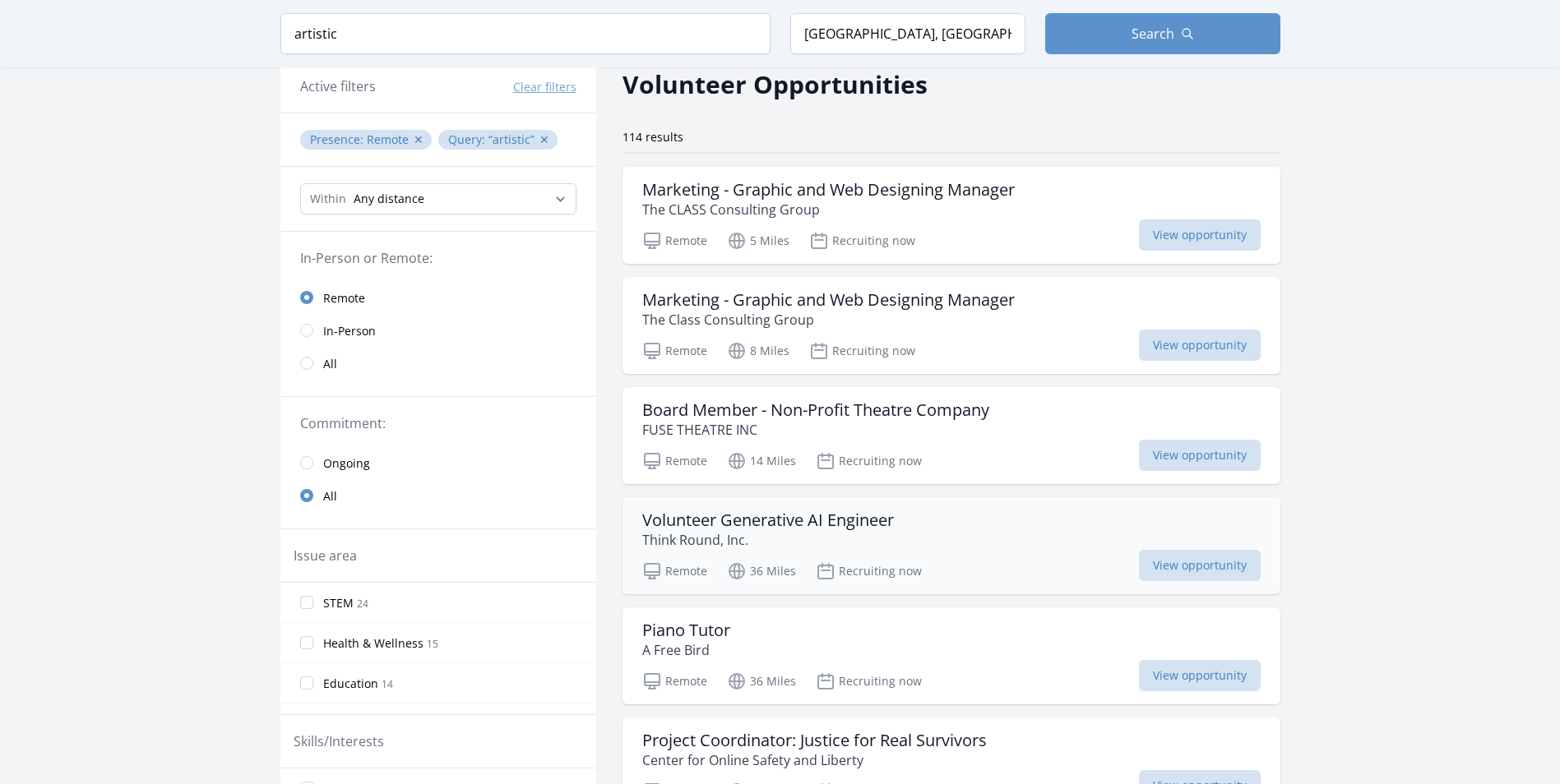
scroll to position [75, 0]
click at [857, 526] on h3 "Volunteer Generative AI Engineer" at bounding box center [769, 519] width 252 height 19
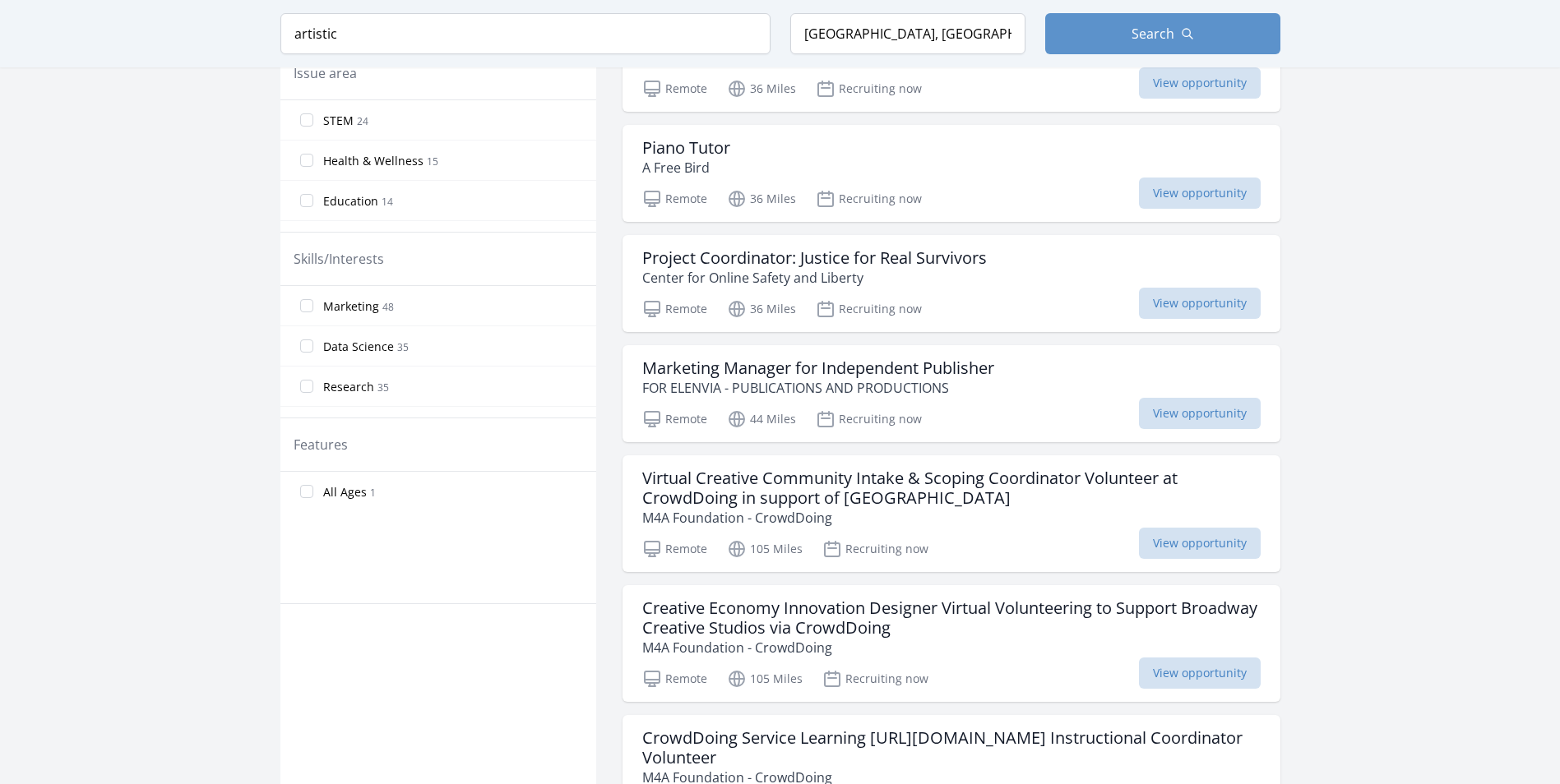
scroll to position [557, 0]
click at [916, 363] on h3 "Marketing Manager for Independent Publisher" at bounding box center [819, 367] width 352 height 19
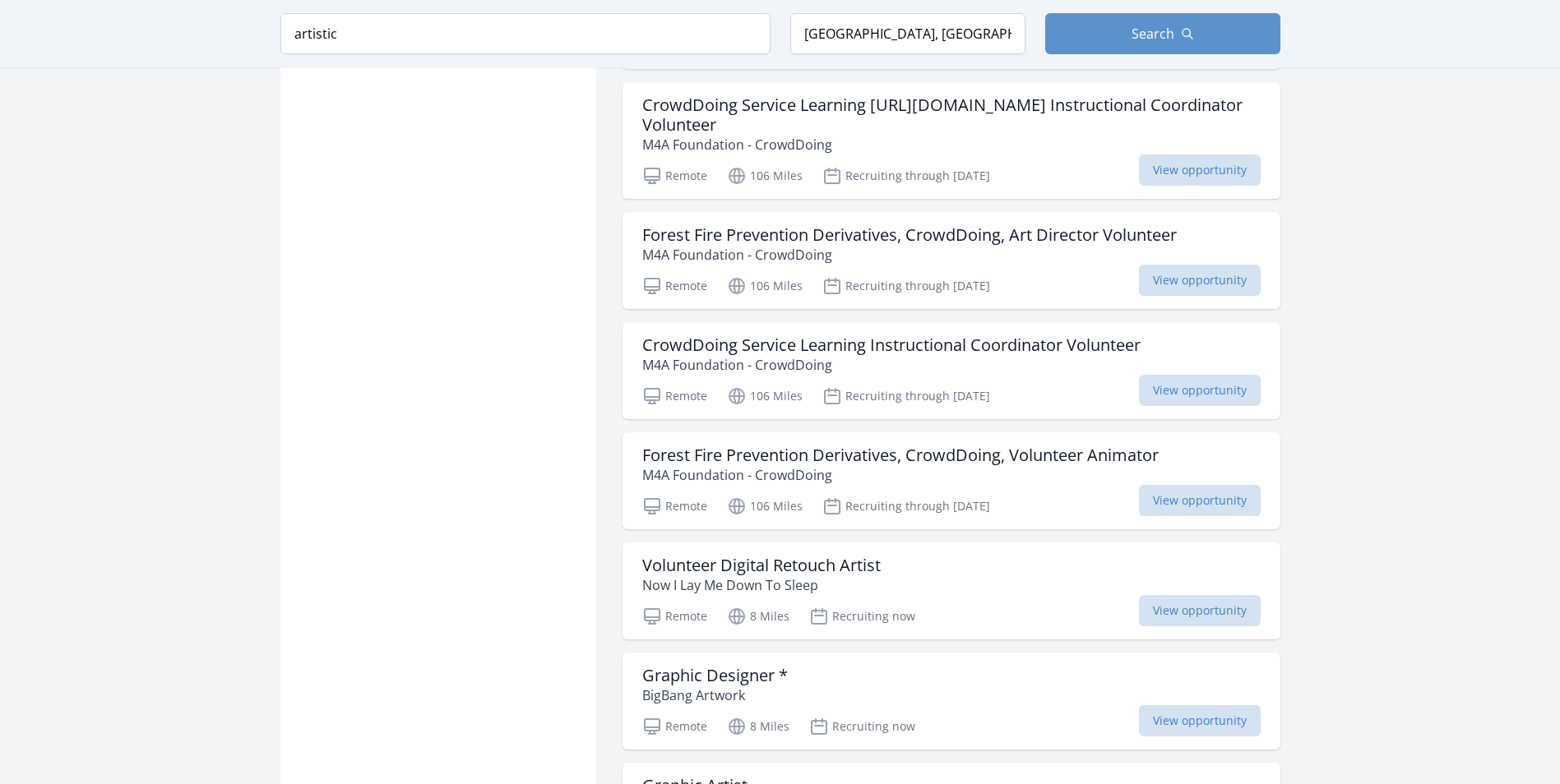
scroll to position [1191, 0]
click at [847, 555] on h3 "Volunteer Digital Retouch Artist" at bounding box center [762, 565] width 239 height 19
click at [746, 673] on h3 "Graphic Designer *" at bounding box center [715, 675] width 145 height 19
click at [725, 674] on h3 "Graphic Designer *" at bounding box center [715, 675] width 145 height 19
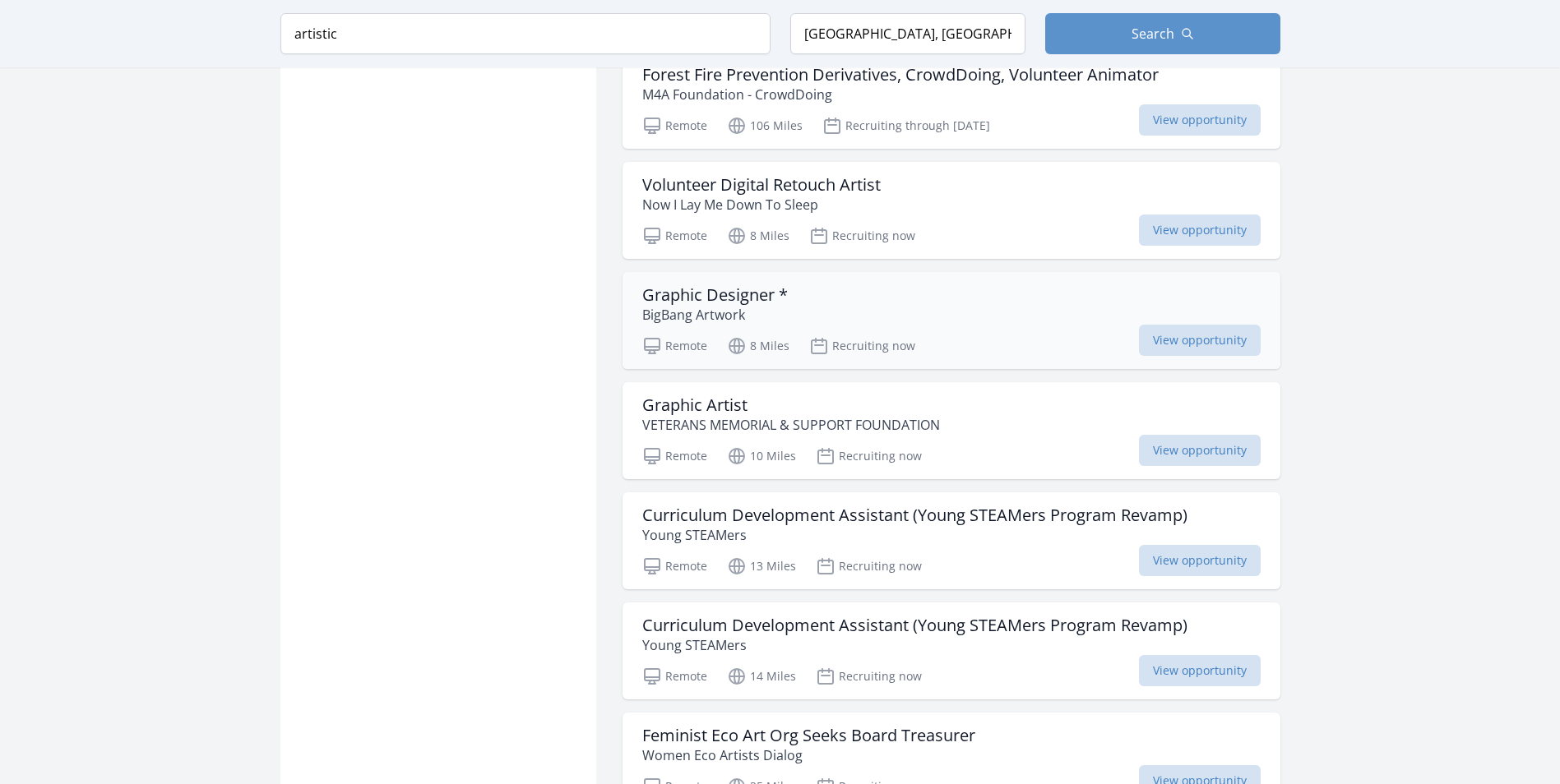
scroll to position [1585, 0]
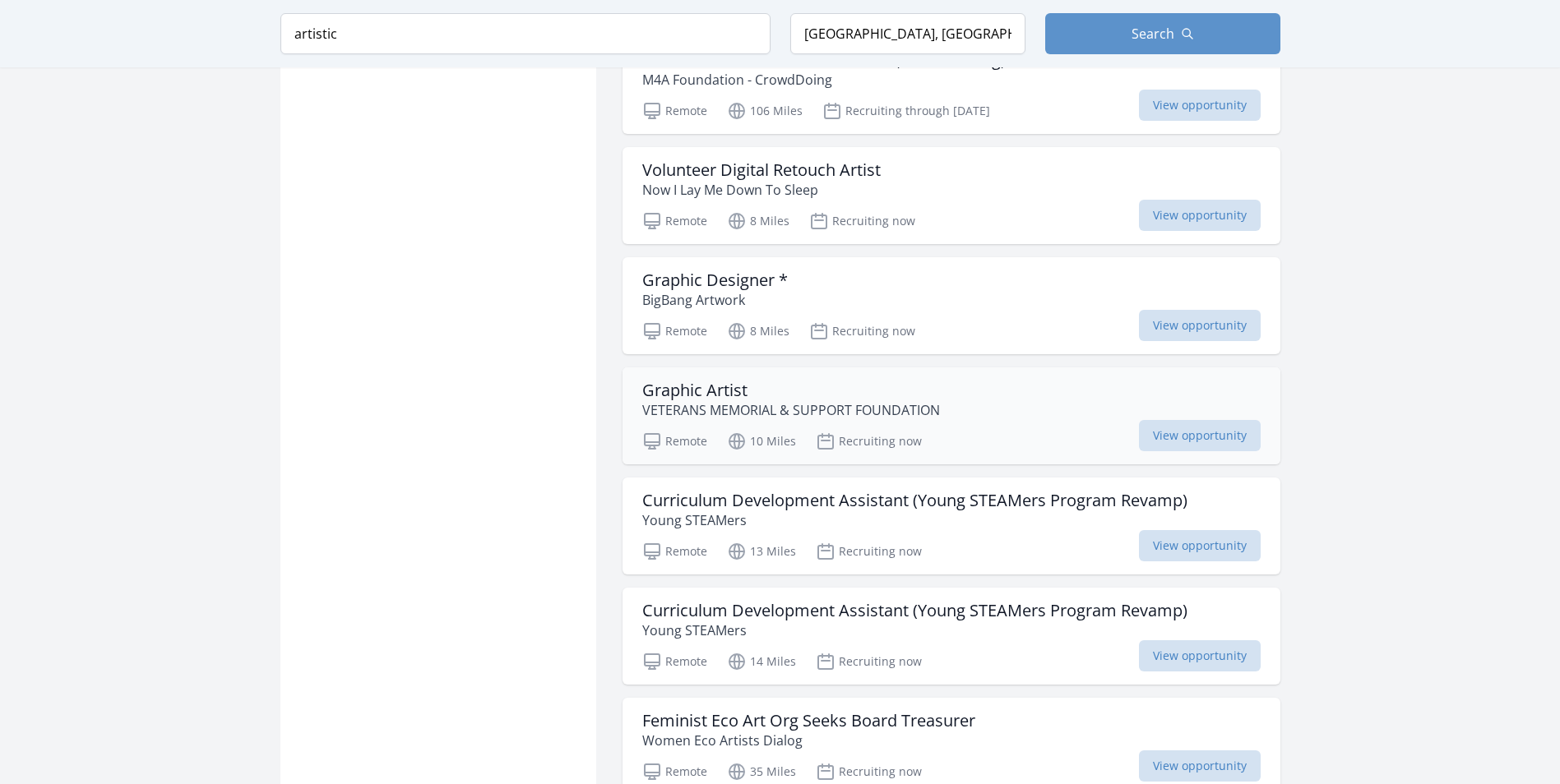
click at [709, 392] on h3 "Graphic Artist" at bounding box center [791, 391] width 298 height 19
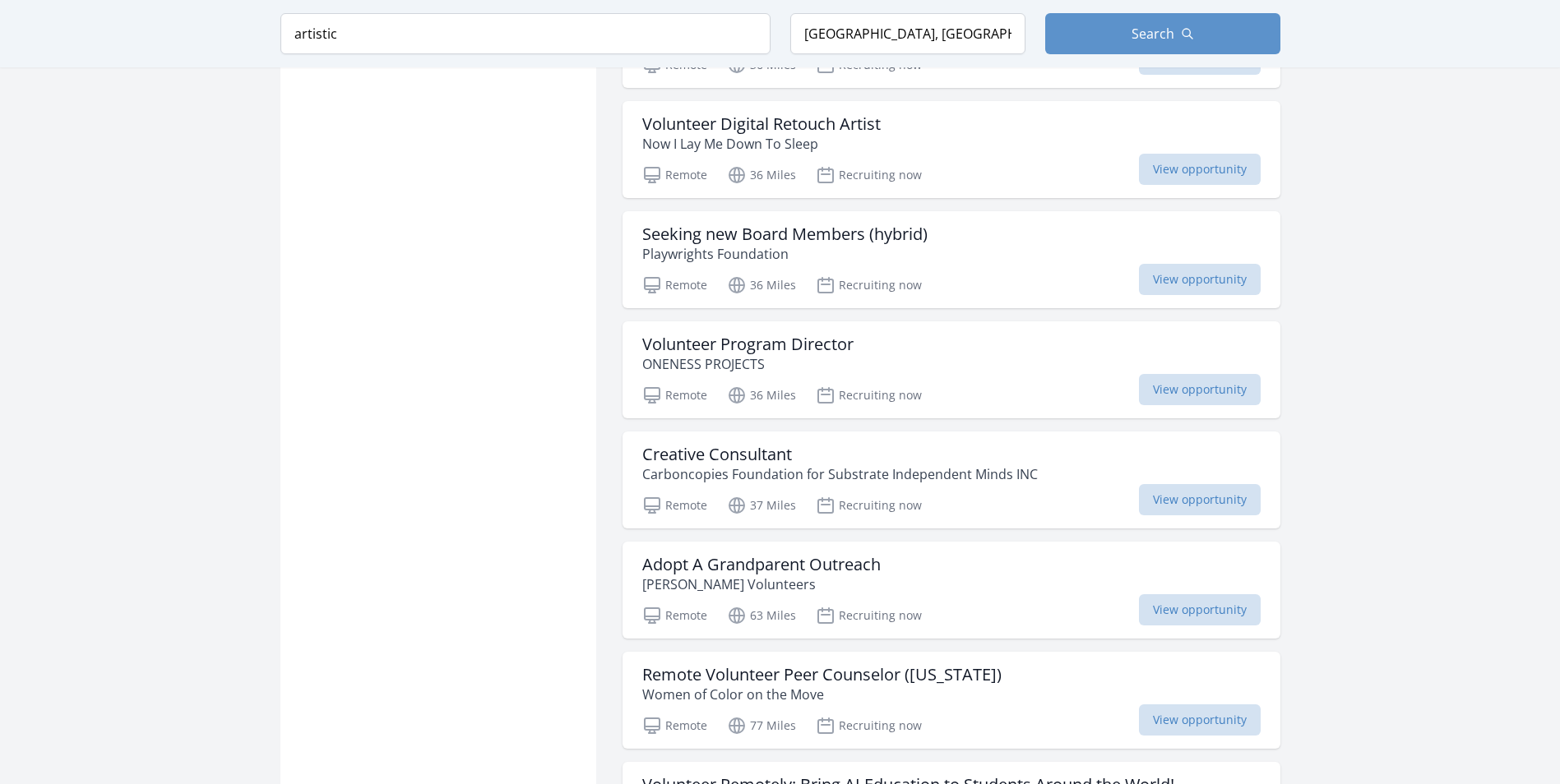
scroll to position [2403, 0]
click at [807, 345] on h3 "Volunteer Program Director" at bounding box center [748, 343] width 211 height 19
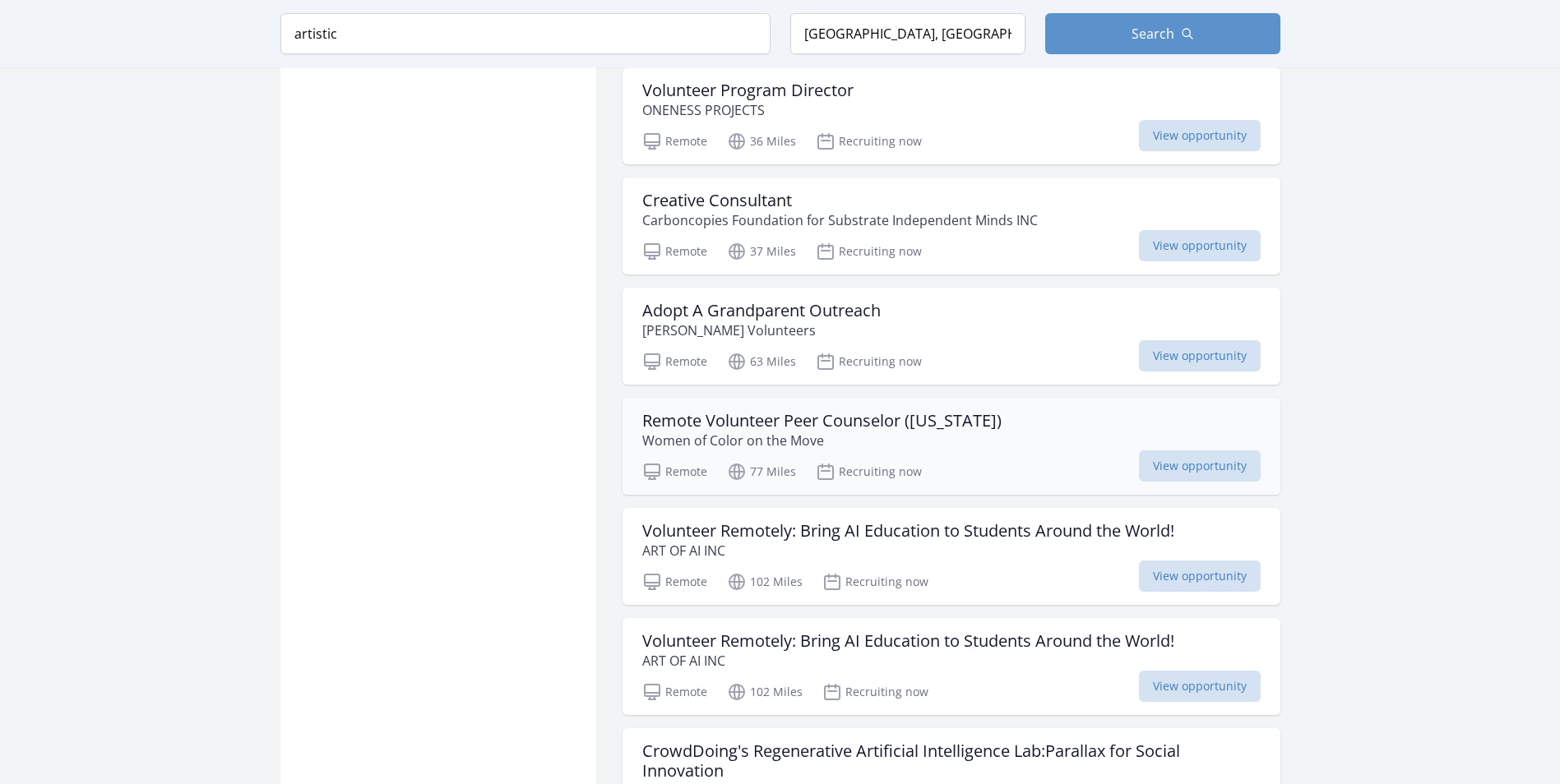
scroll to position [2658, 0]
click at [1000, 531] on h3 "Volunteer Remotely: Bring AI Education to Students Around the World!" at bounding box center [909, 529] width 532 height 19
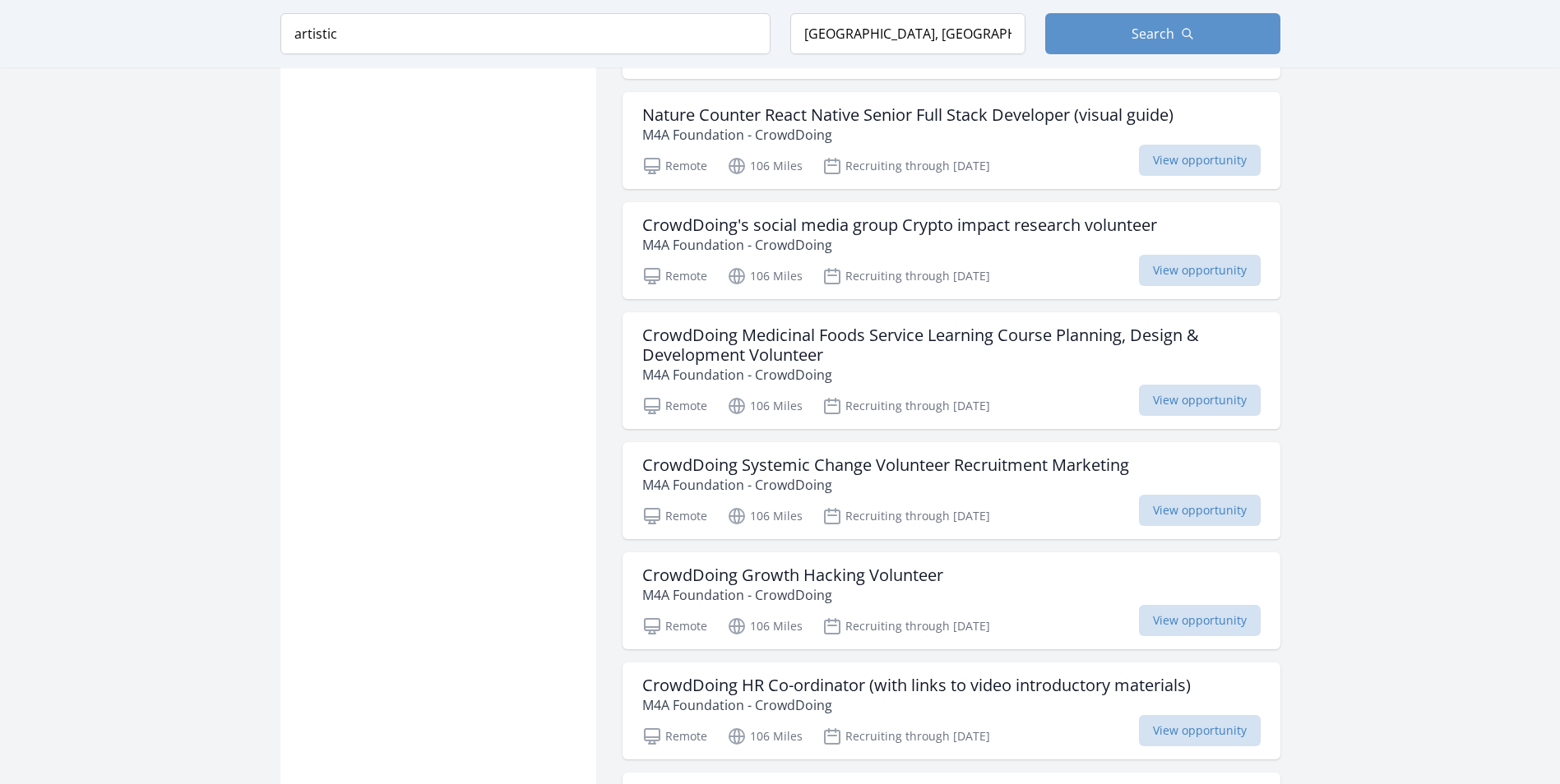
scroll to position [5946, 0]
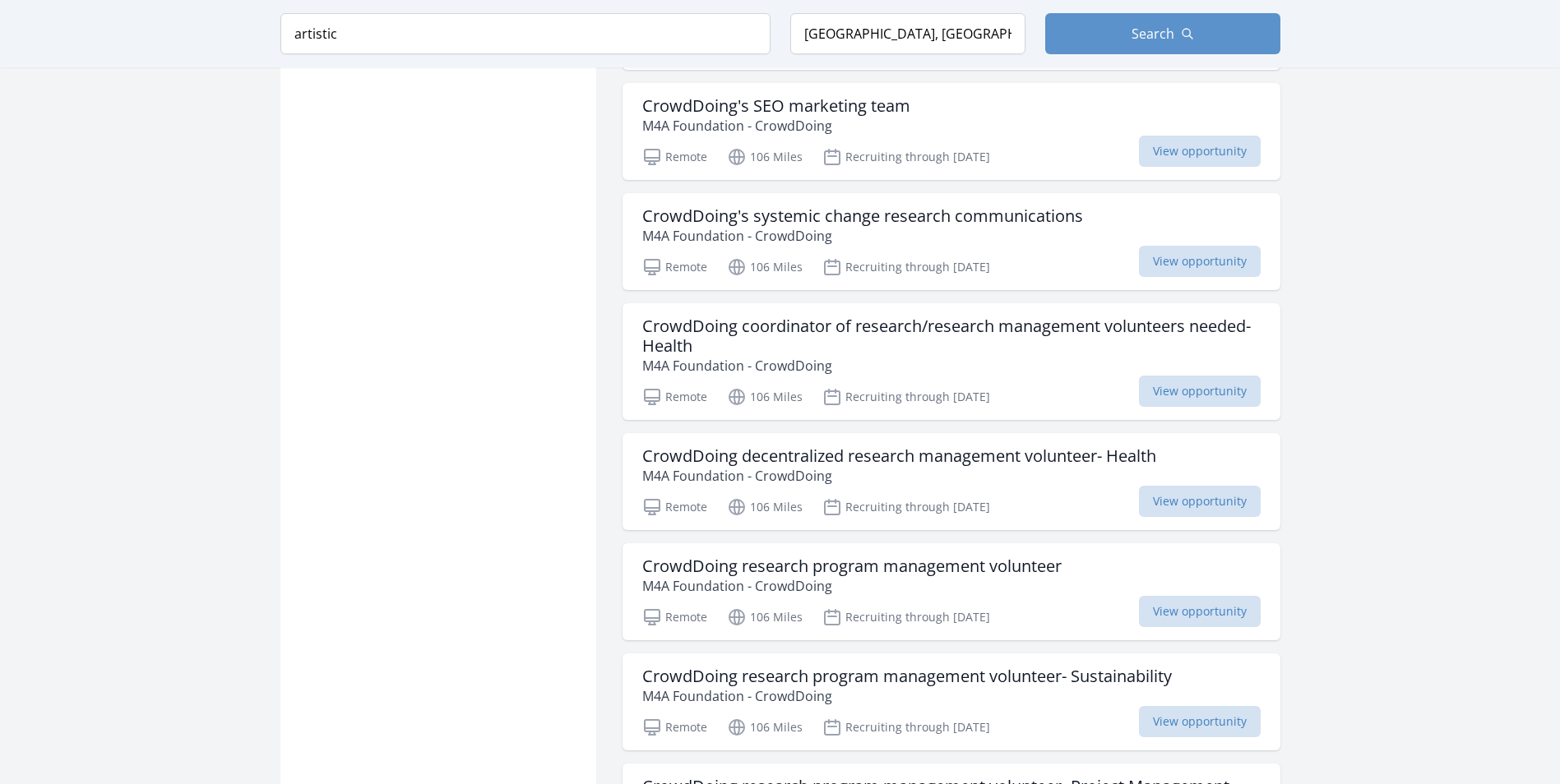
scroll to position [8366, 0]
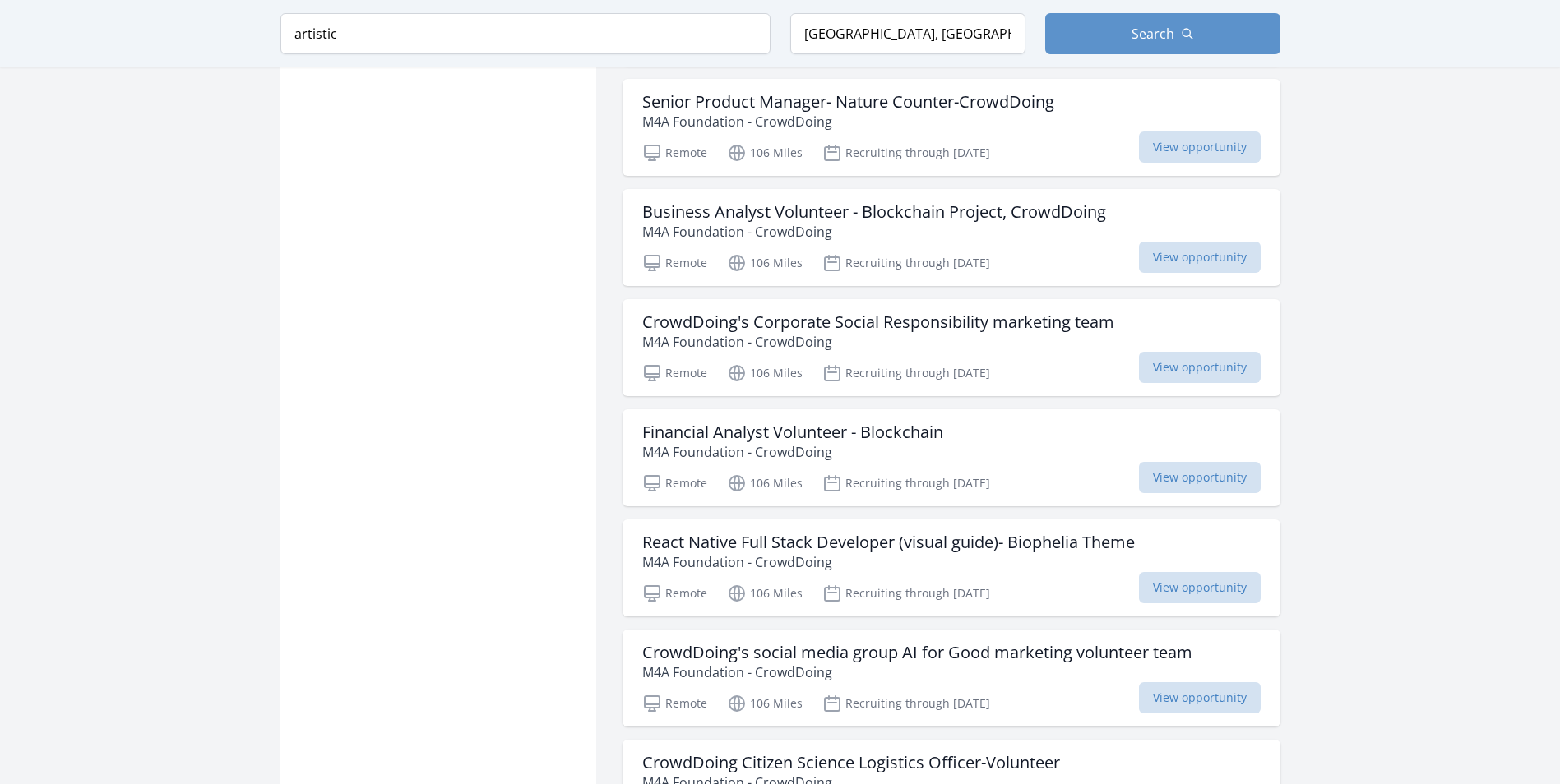
scroll to position [10283, 0]
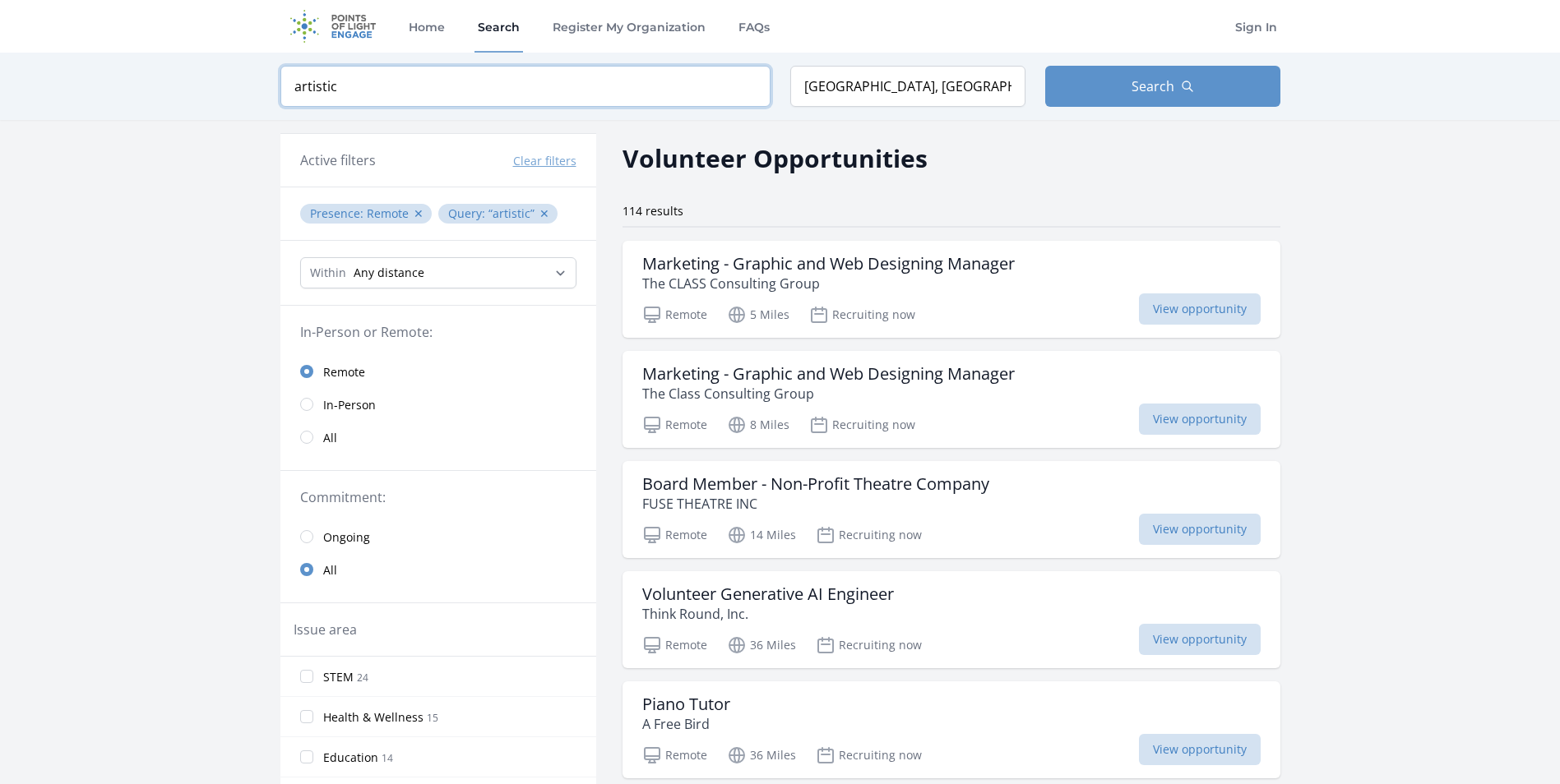
click at [343, 84] on input "artistic" at bounding box center [526, 86] width 490 height 41
type input "a"
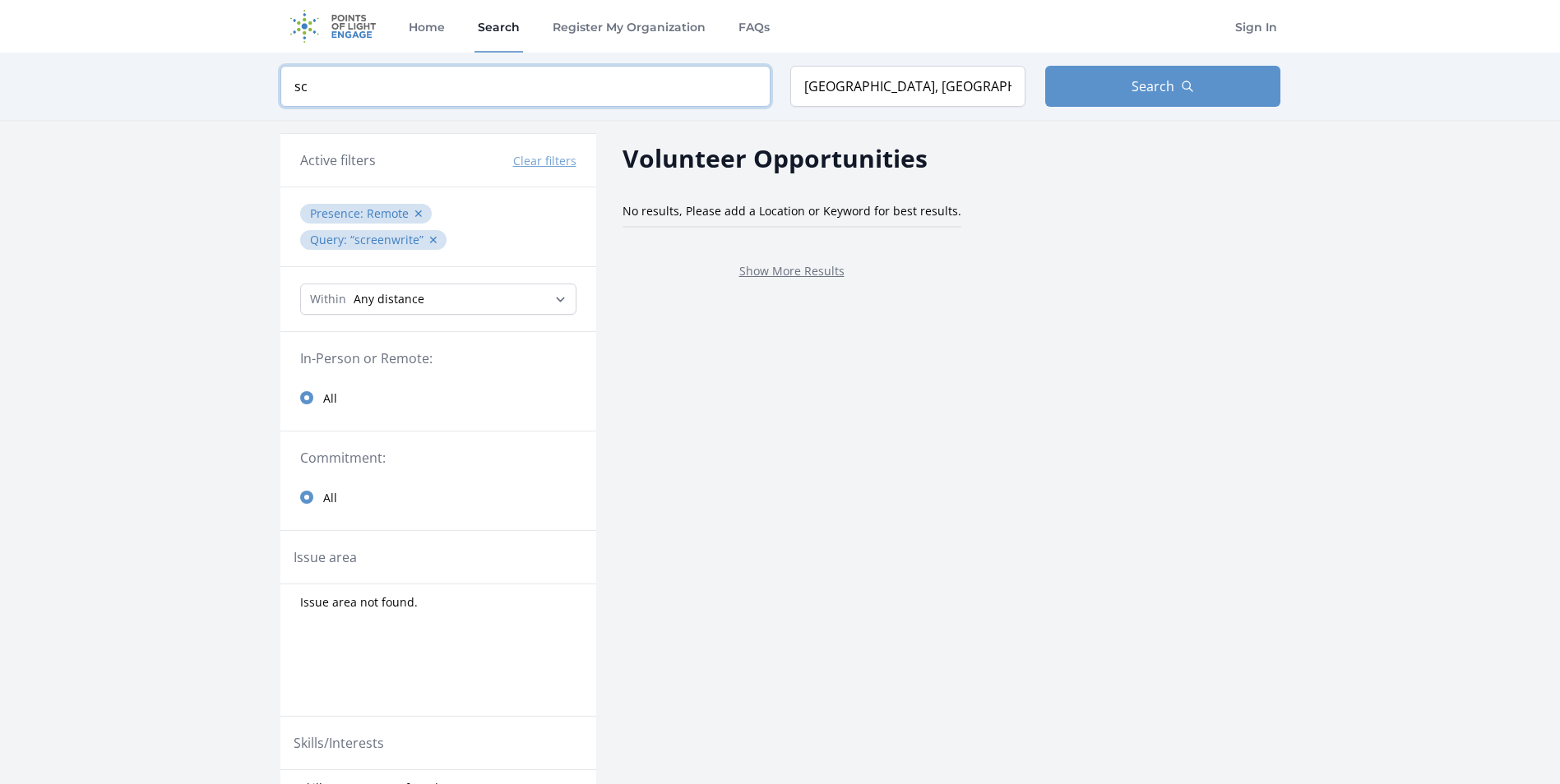
type input "s"
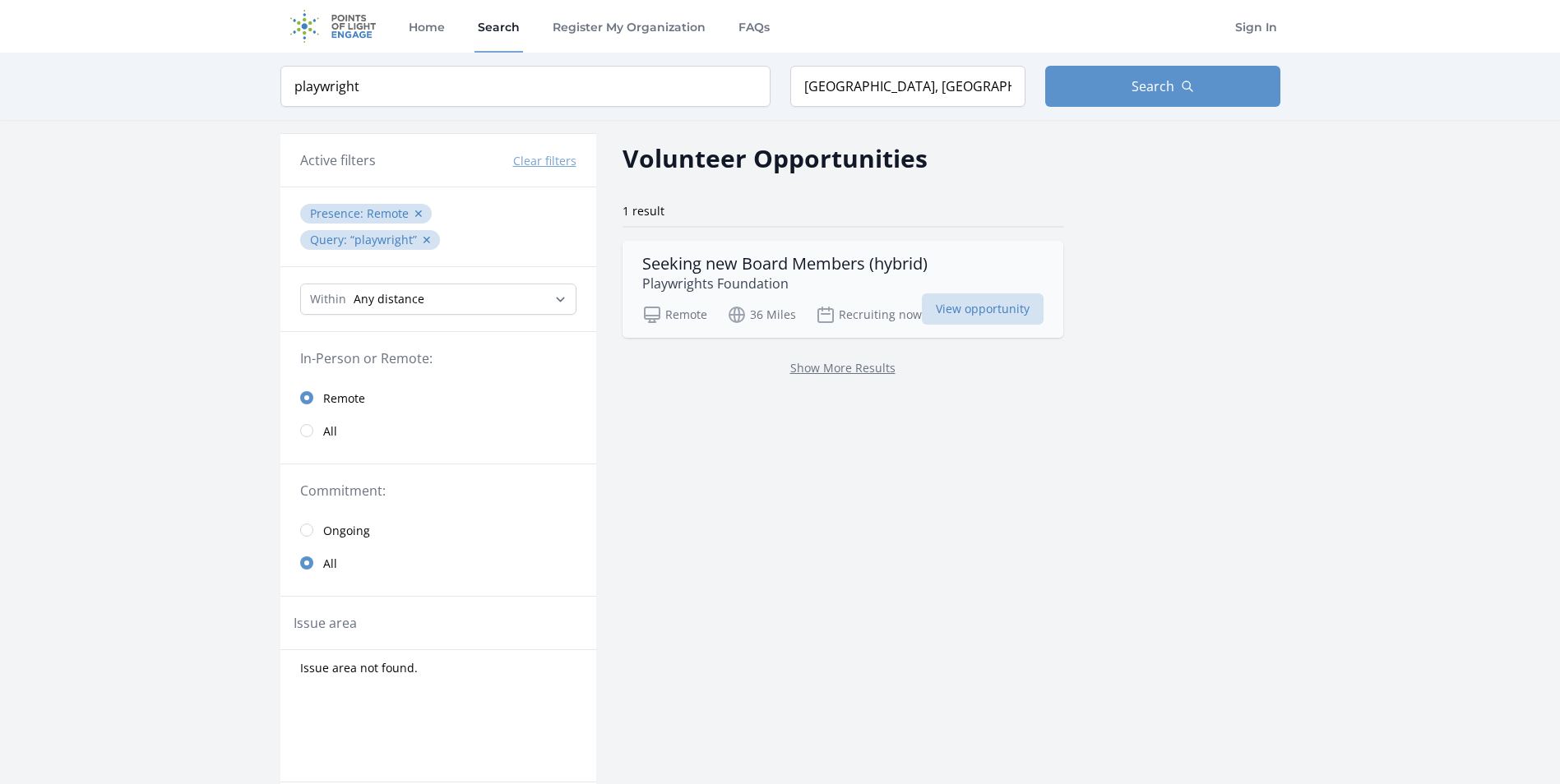
click at [817, 269] on h3 "Seeking new Board Members (hybrid)" at bounding box center [785, 264] width 285 height 19
click at [460, 95] on input "playwright" at bounding box center [526, 86] width 490 height 41
type input "p"
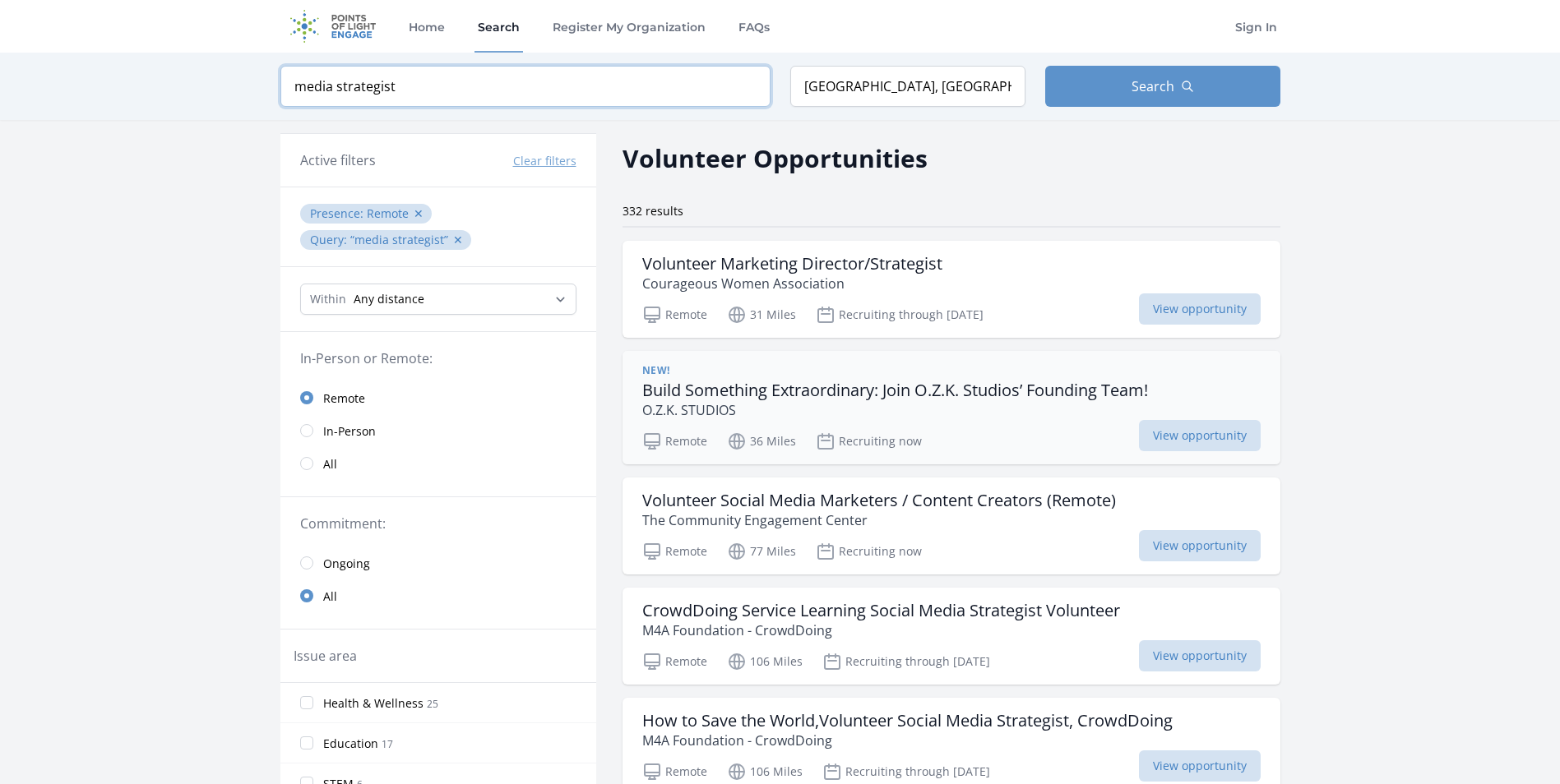
type input "media strategist"
click at [946, 382] on h3 "Build Something Extraordinary: Join O.Z.K. Studios’ Founding Team!" at bounding box center [895, 391] width 506 height 19
click at [872, 268] on h3 "Volunteer Marketing Director/Strategist" at bounding box center [792, 264] width 300 height 19
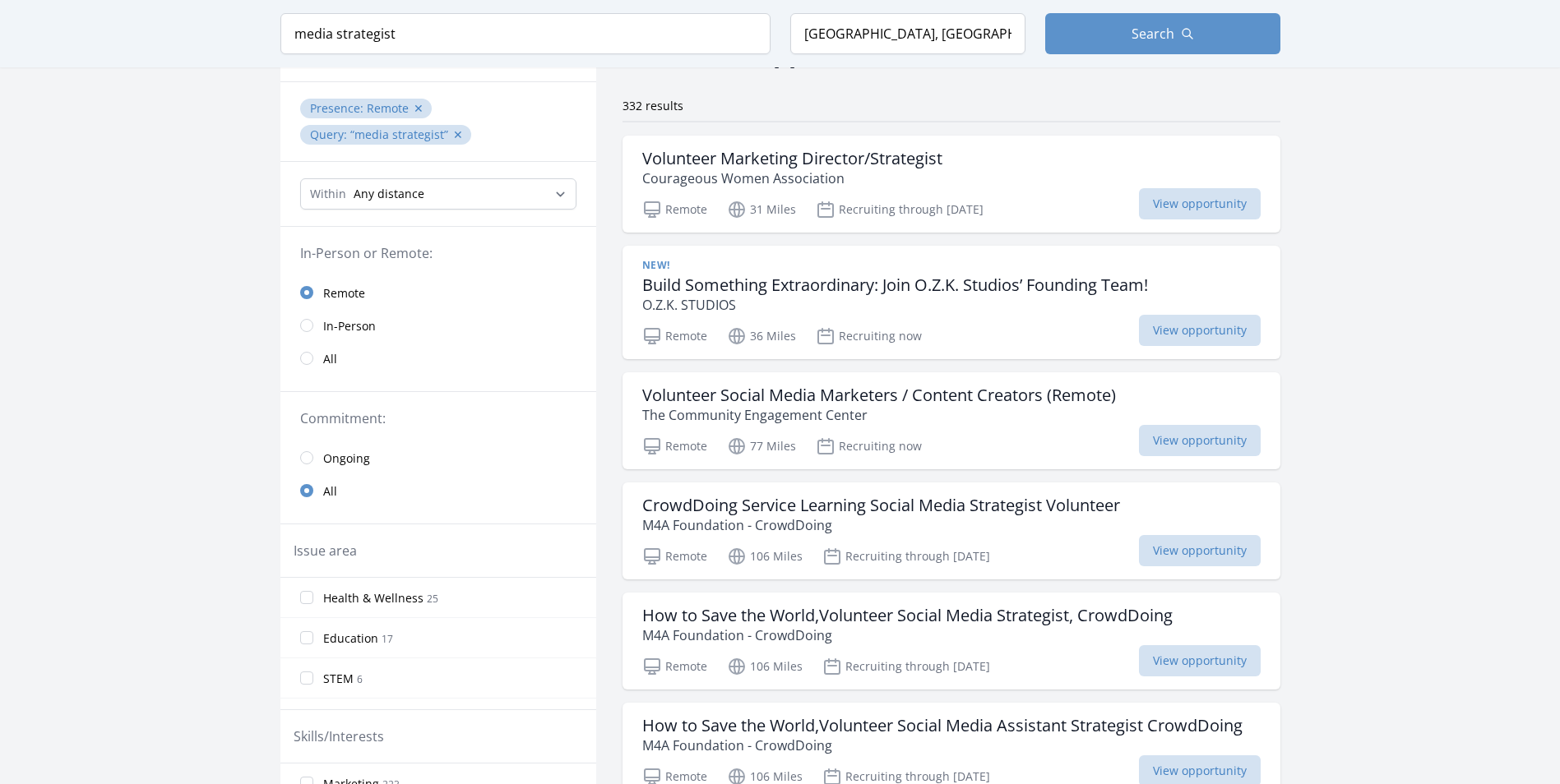
scroll to position [106, 0]
click at [986, 399] on h3 "Volunteer Social Media Marketers / Content Creators (Remote)" at bounding box center [879, 394] width 474 height 19
click at [938, 395] on h3 "Volunteer Social Media Marketers / Content Creators (Remote)" at bounding box center [879, 394] width 474 height 19
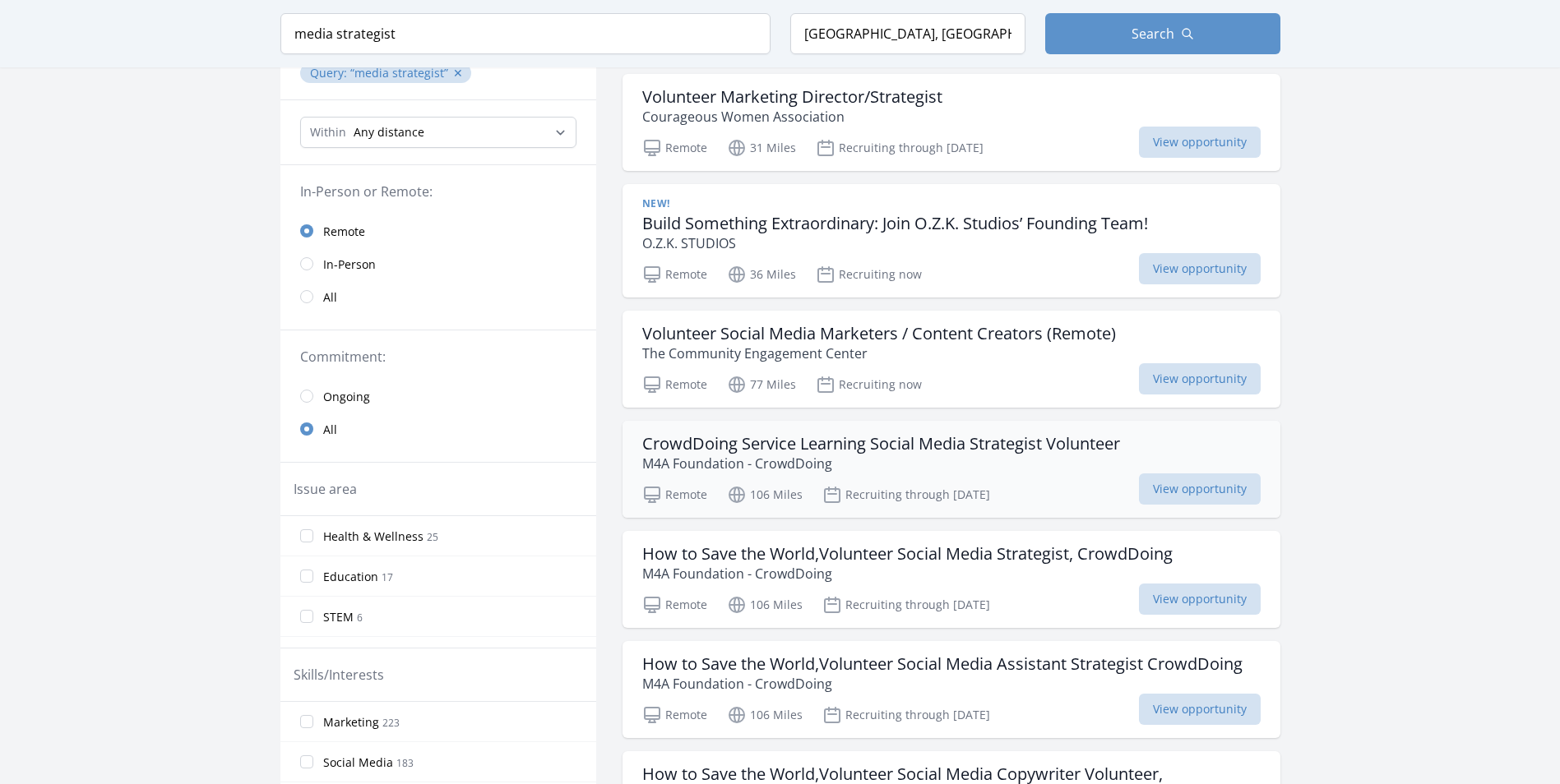
scroll to position [169, 0]
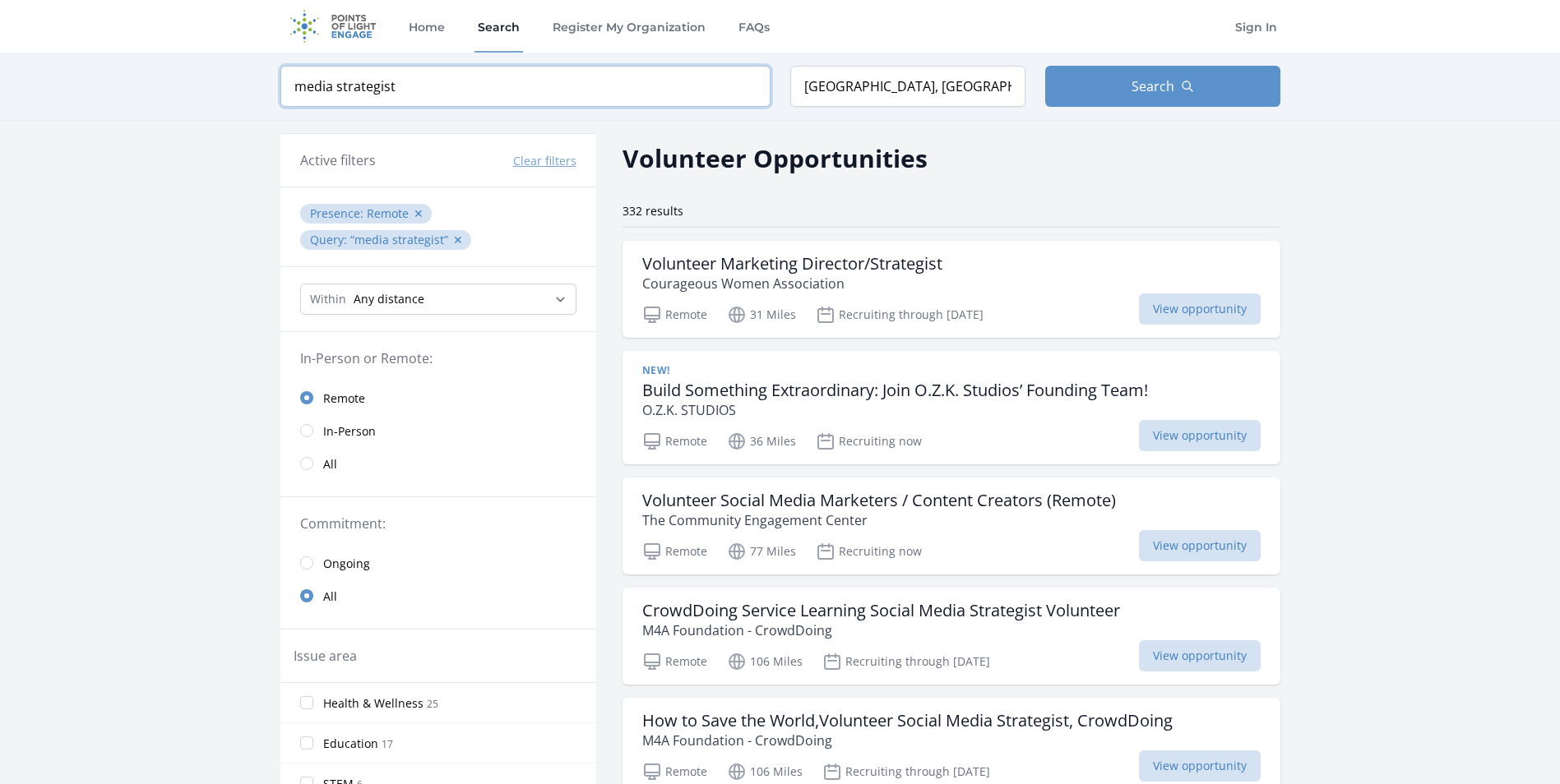
click at [408, 83] on input "media strategist" at bounding box center [526, 86] width 490 height 41
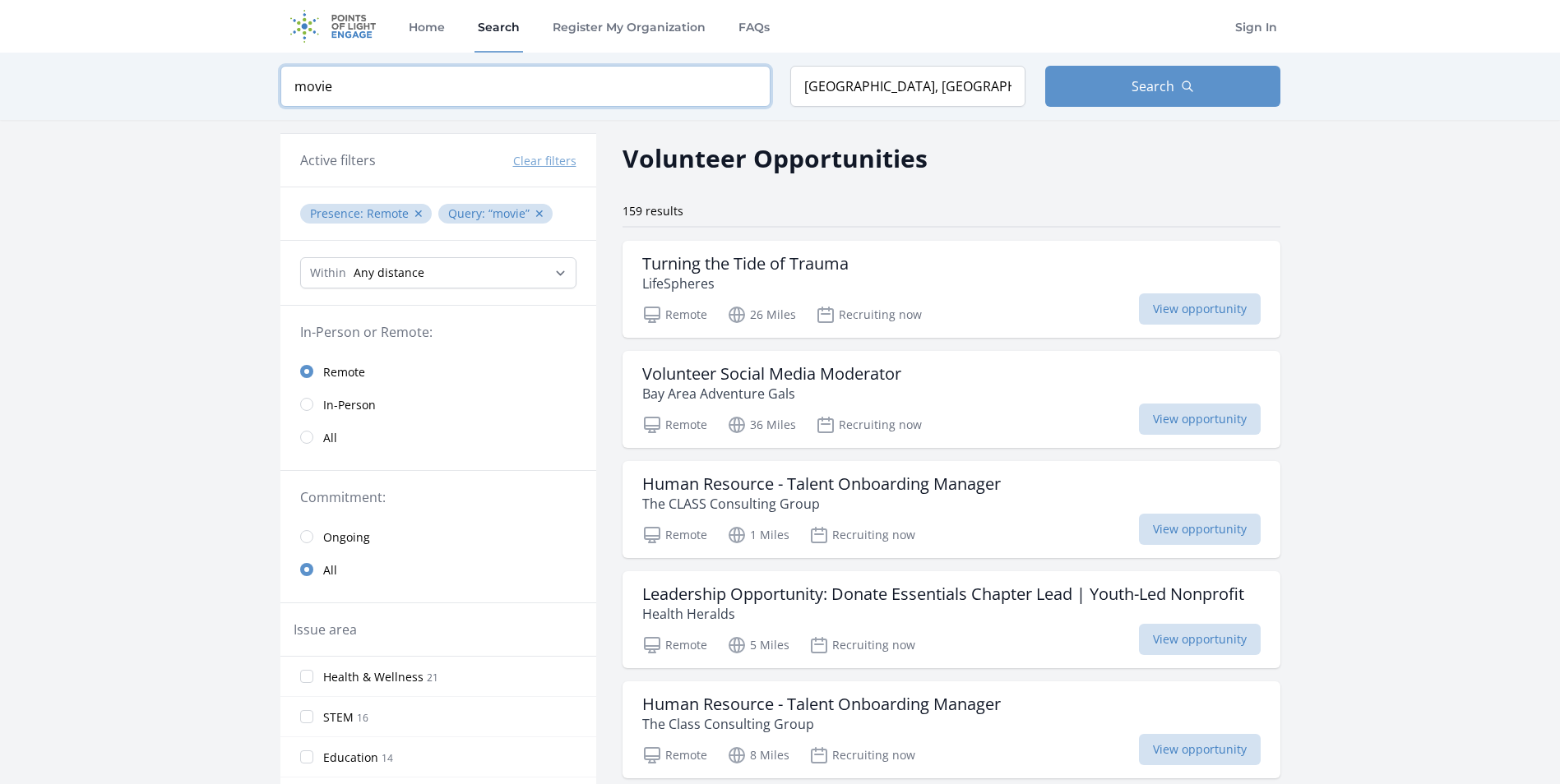
type input "movie"
click button "submit" at bounding box center [0, 0] width 0 height 0
click at [783, 259] on h3 "Turning the Tide of Trauma" at bounding box center [746, 264] width 207 height 19
click at [882, 380] on h3 "Volunteer Social Media Moderator" at bounding box center [772, 374] width 259 height 19
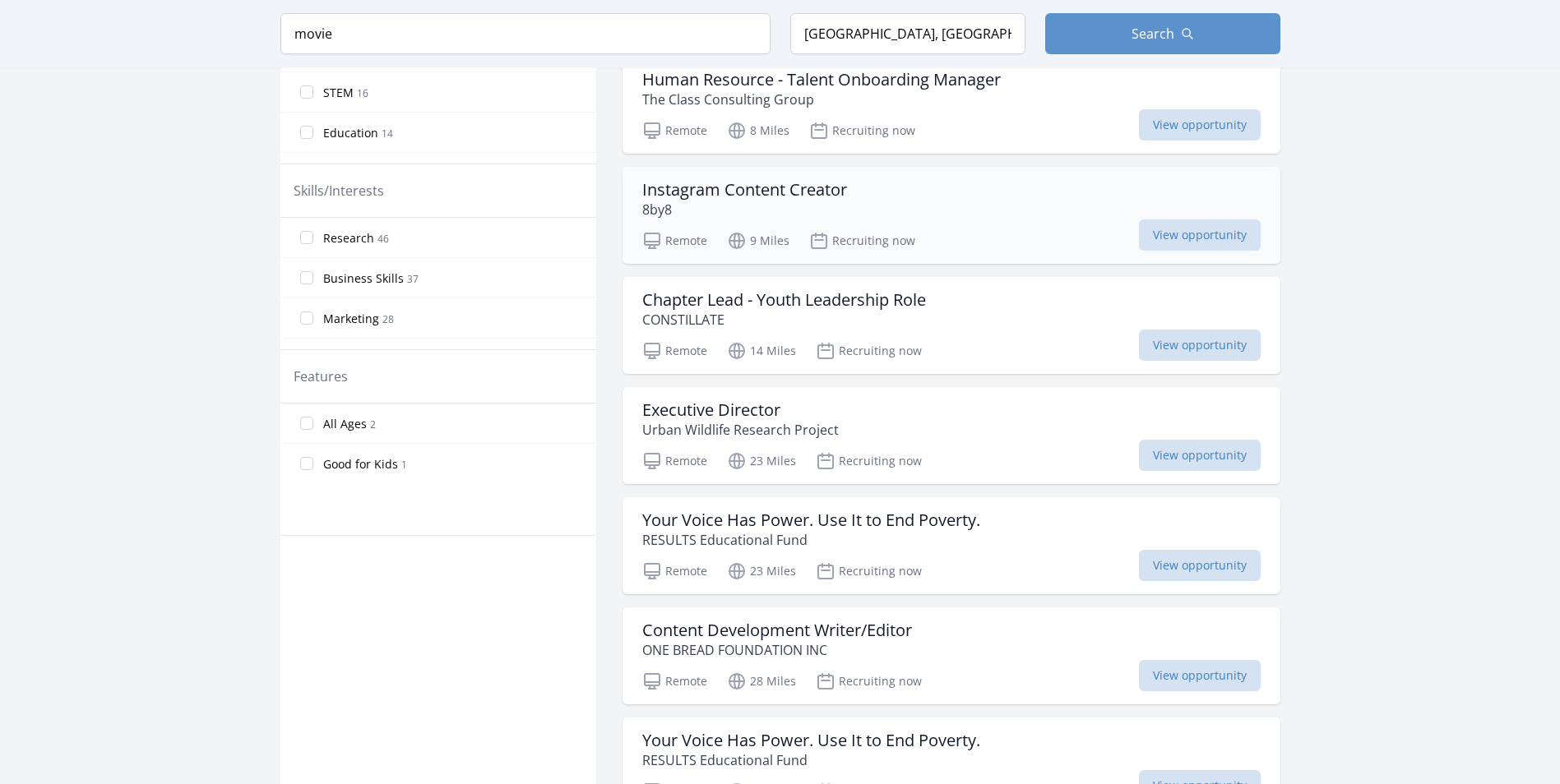
scroll to position [626, 0]
click at [913, 522] on h3 "Your Voice Has Power. Use It to End Poverty." at bounding box center [812, 519] width 338 height 19
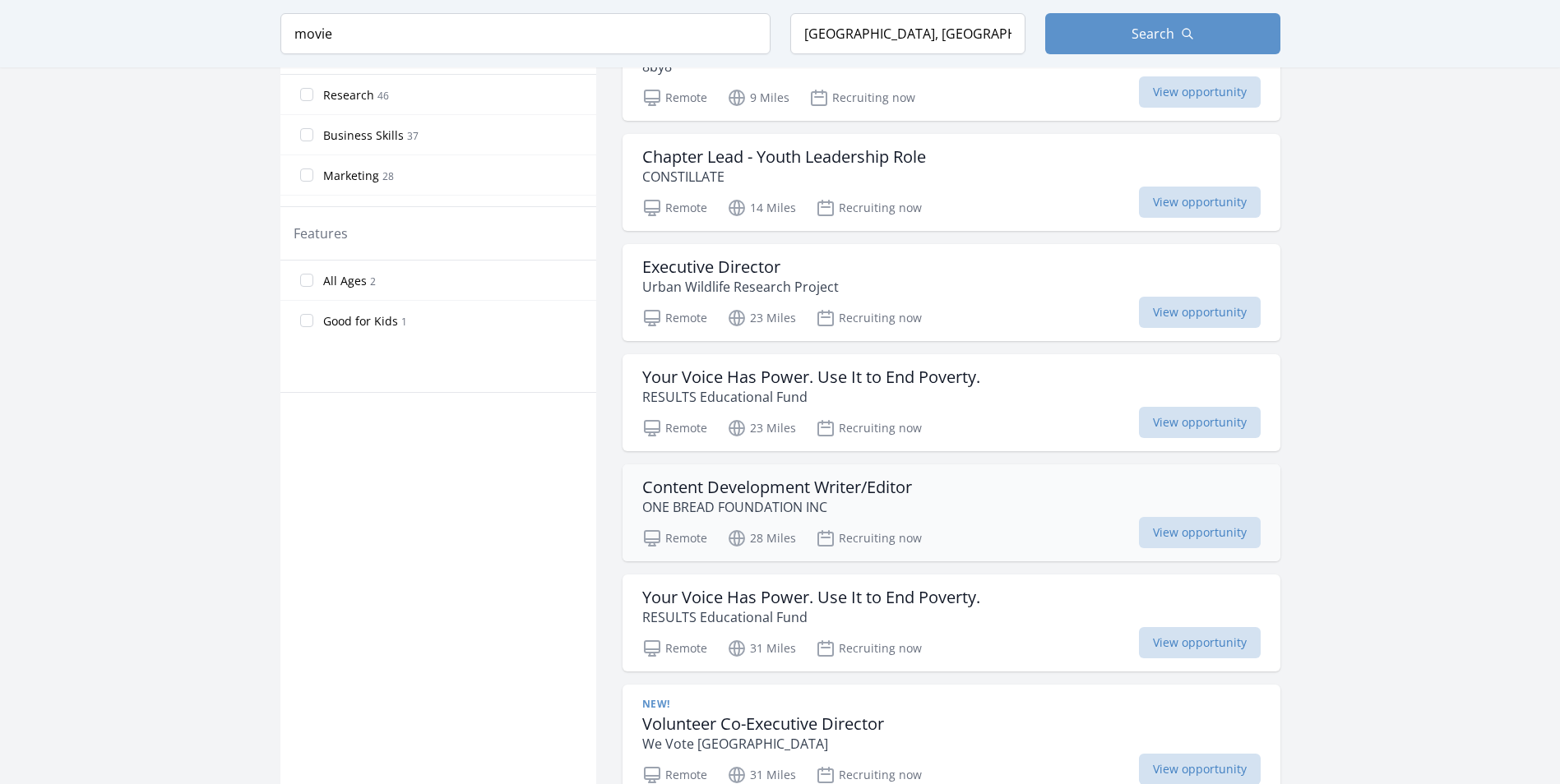
scroll to position [769, 0]
click at [853, 488] on h3 "Content Development Writer/Editor" at bounding box center [777, 487] width 269 height 19
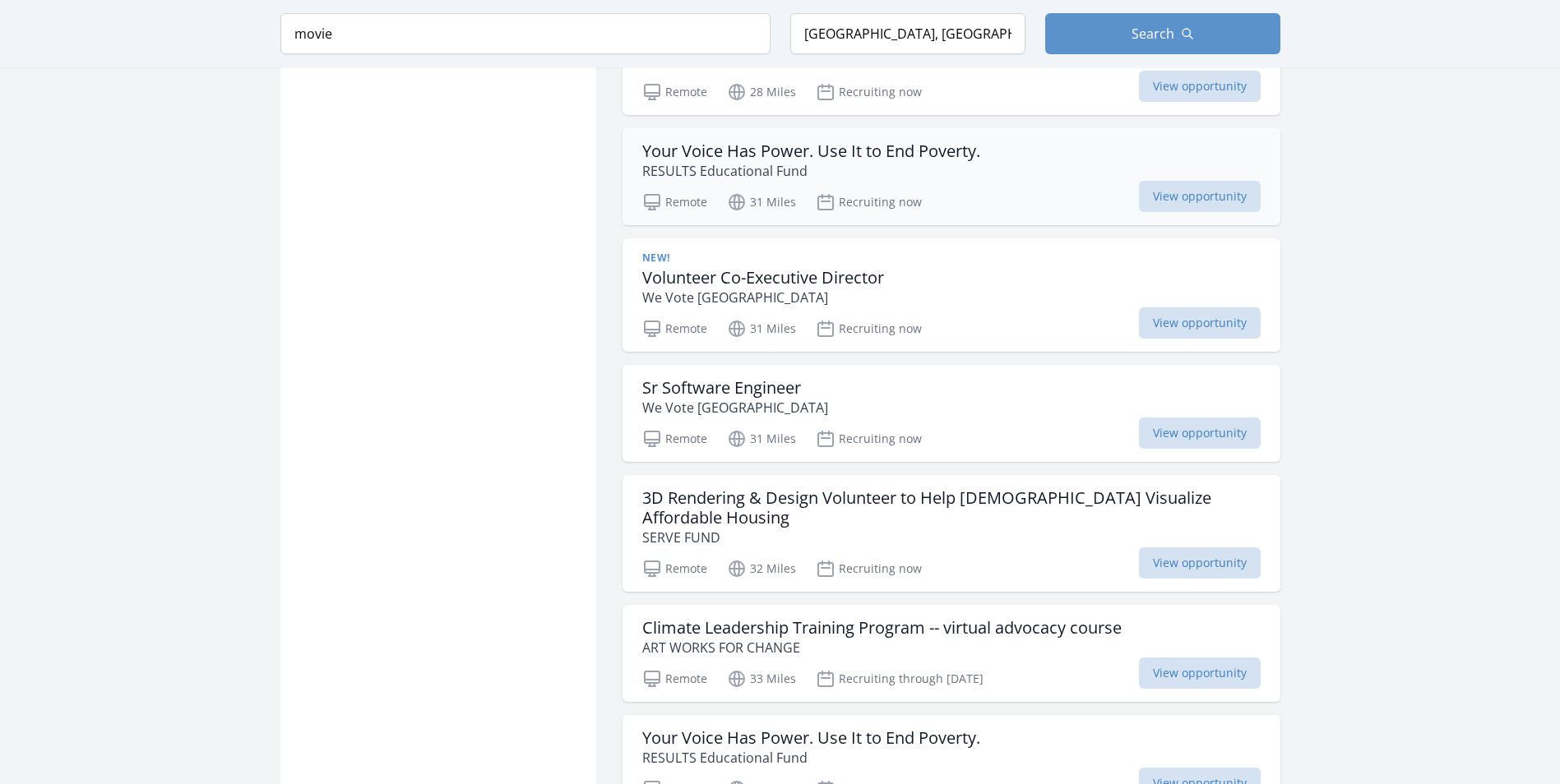
scroll to position [1215, 0]
click at [763, 385] on h3 "Sr Software Engineer" at bounding box center [735, 387] width 186 height 19
click at [756, 496] on h3 "3D Rendering & Design Volunteer to Help Churches Visualize Affordable Housing" at bounding box center [952, 507] width 619 height 40
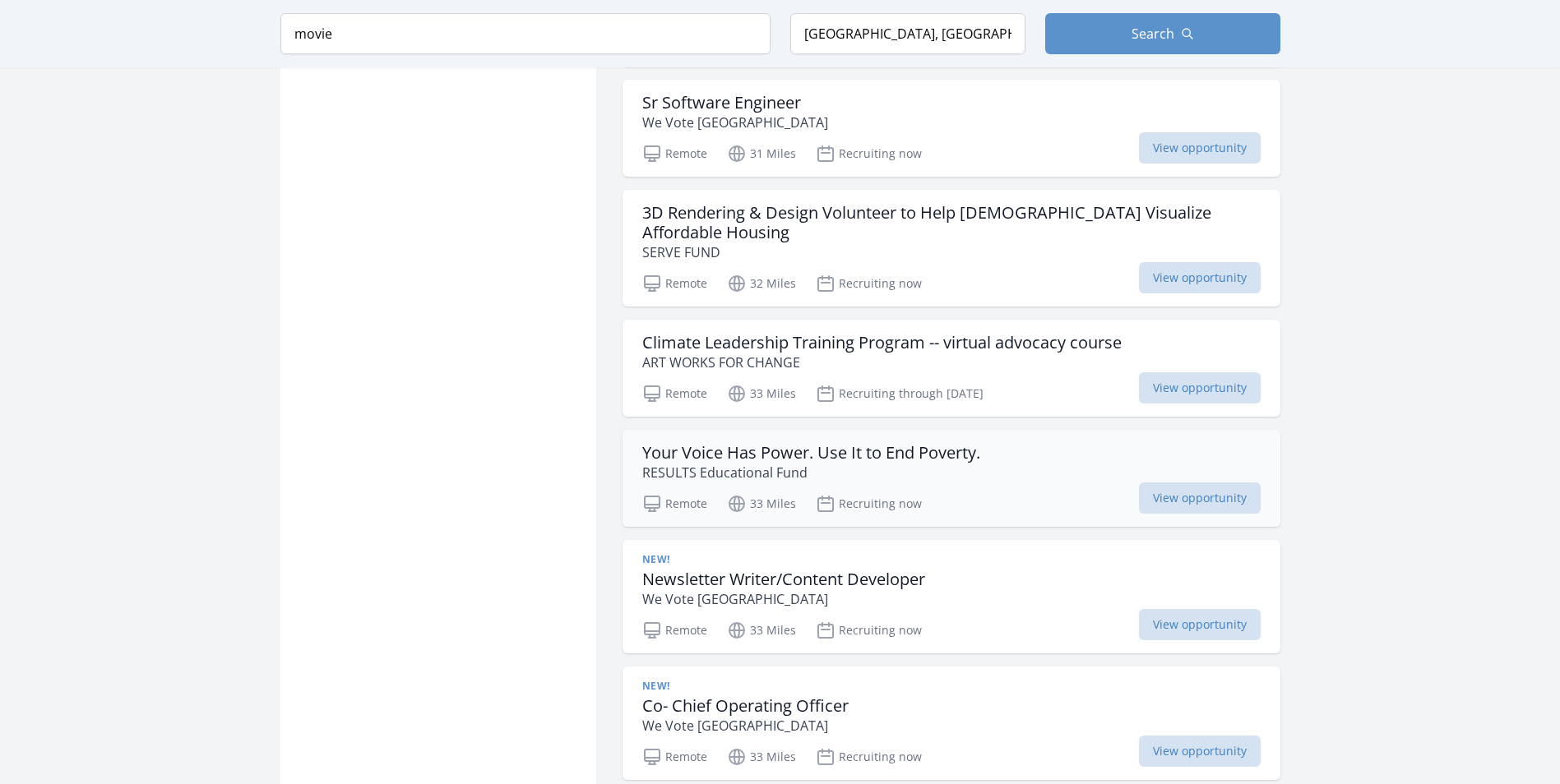
scroll to position [1500, 0]
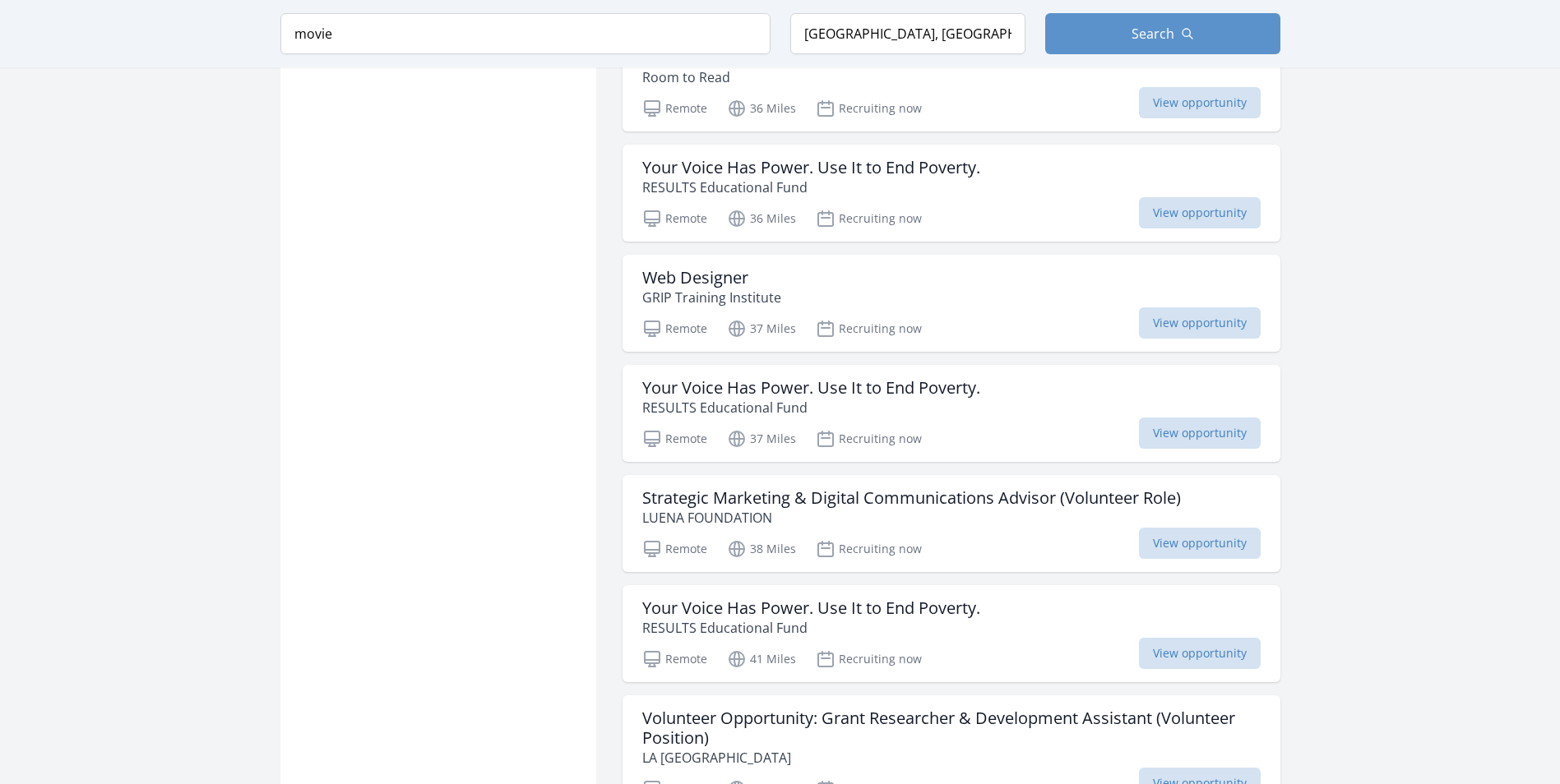
scroll to position [3030, 0]
click at [999, 487] on h3 "Strategic Marketing & Digital Communications Advisor (Volunteer Role)" at bounding box center [912, 497] width 539 height 19
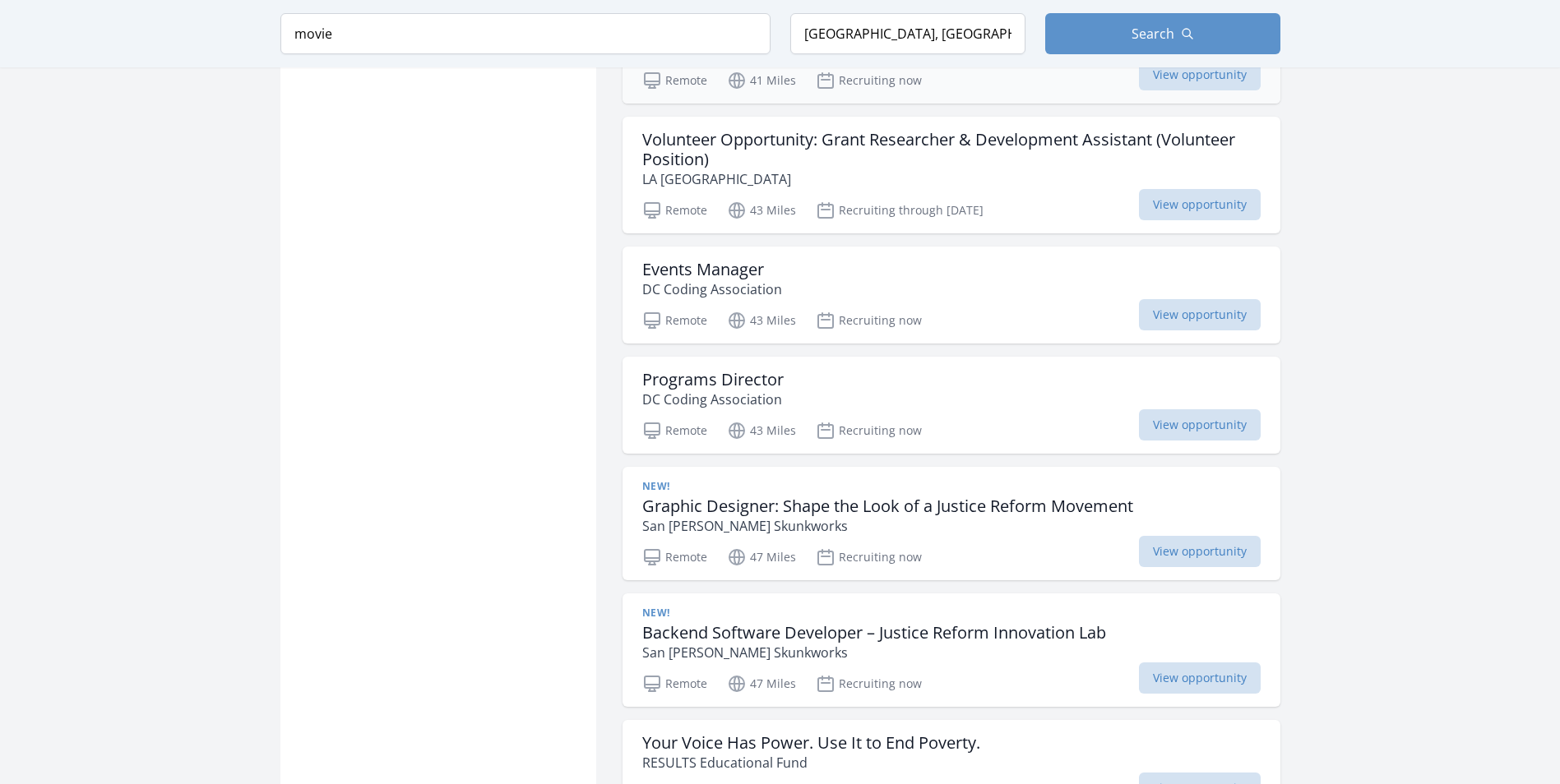
scroll to position [3609, 0]
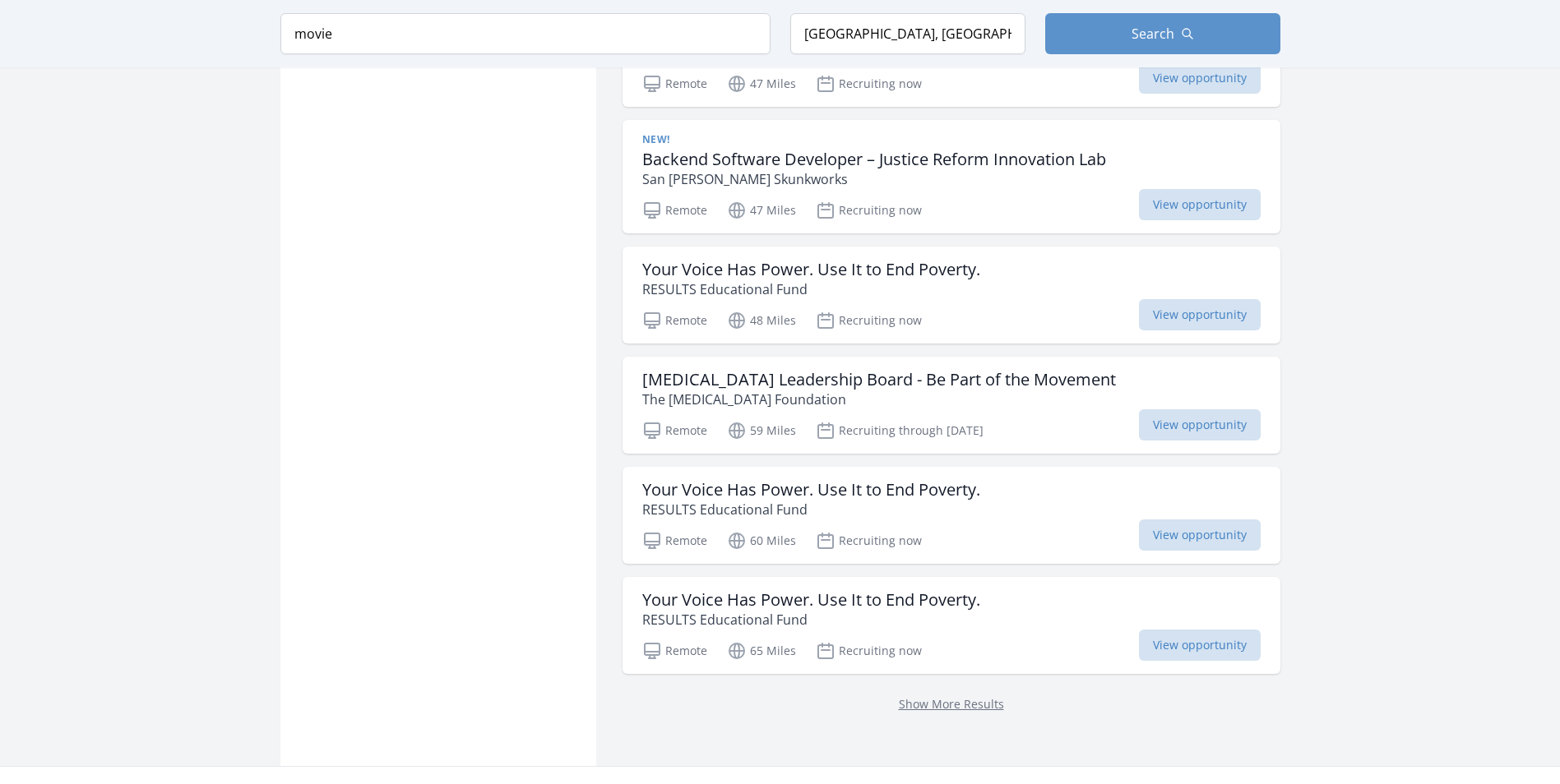
scroll to position [4083, 0]
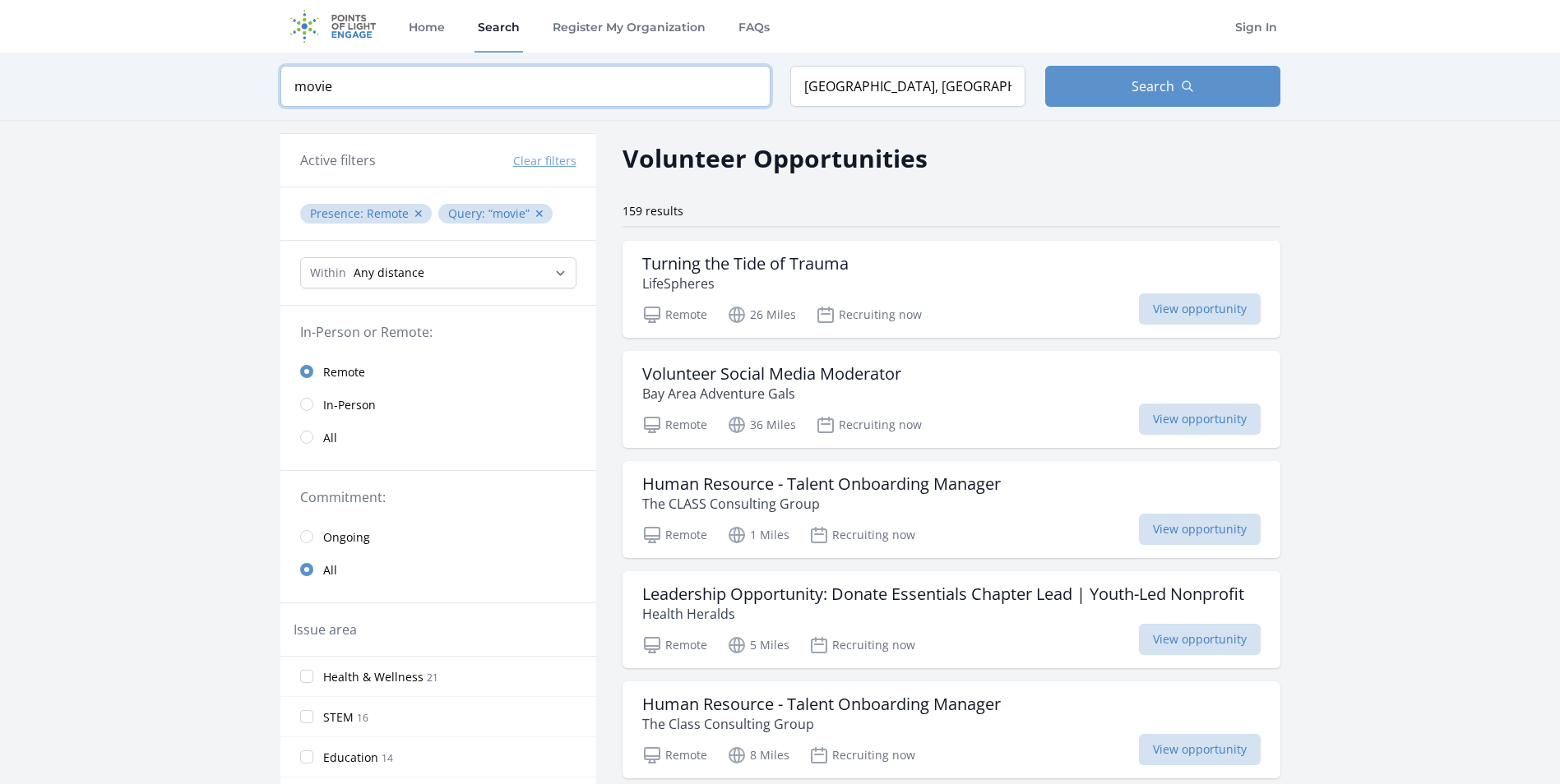
click at [346, 88] on input "movie" at bounding box center [526, 86] width 490 height 41
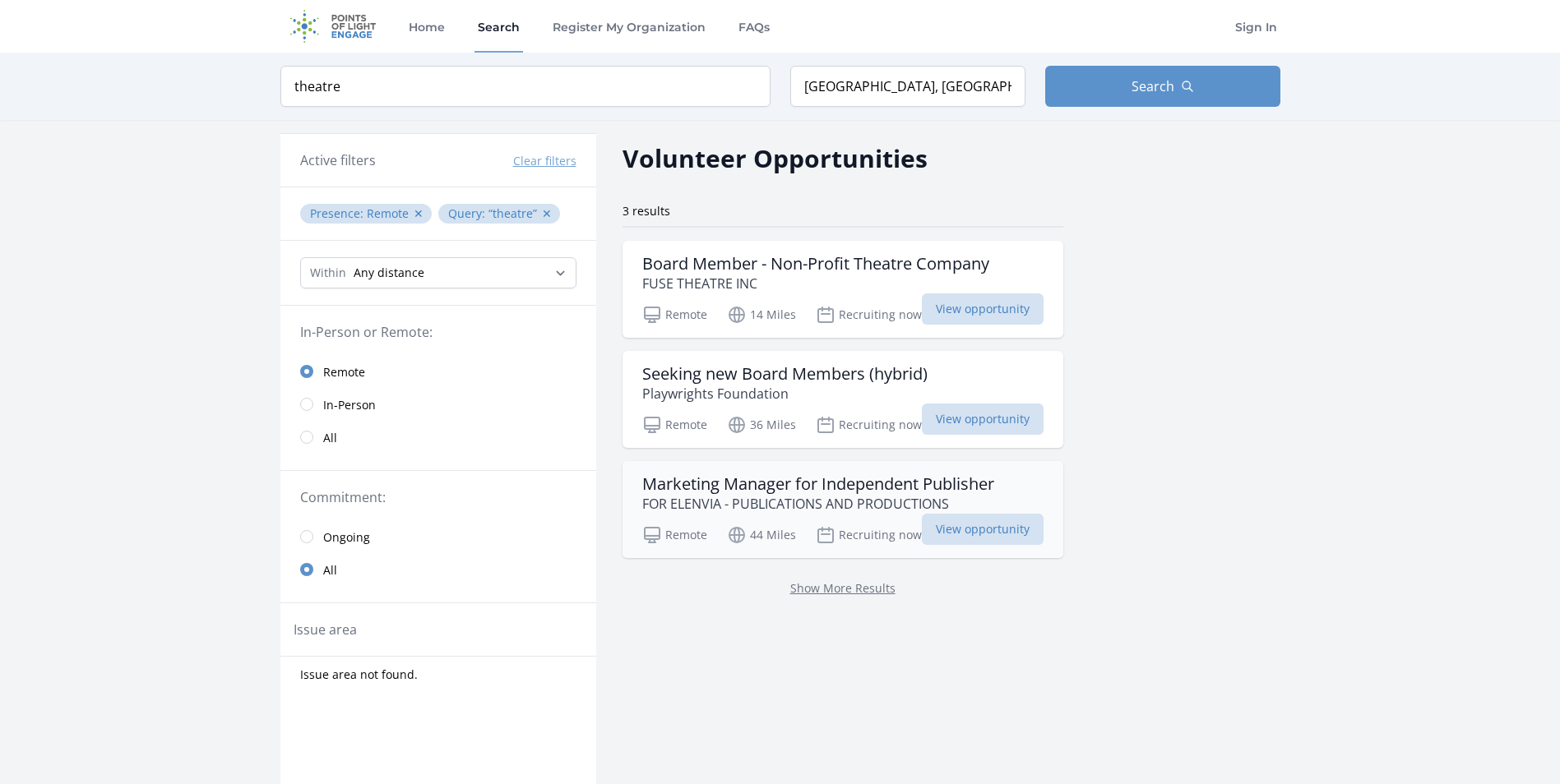
click at [867, 488] on h3 "Marketing Manager for Independent Publisher" at bounding box center [819, 484] width 352 height 19
click at [367, 81] on input "theatre" at bounding box center [526, 86] width 490 height 41
type input "t"
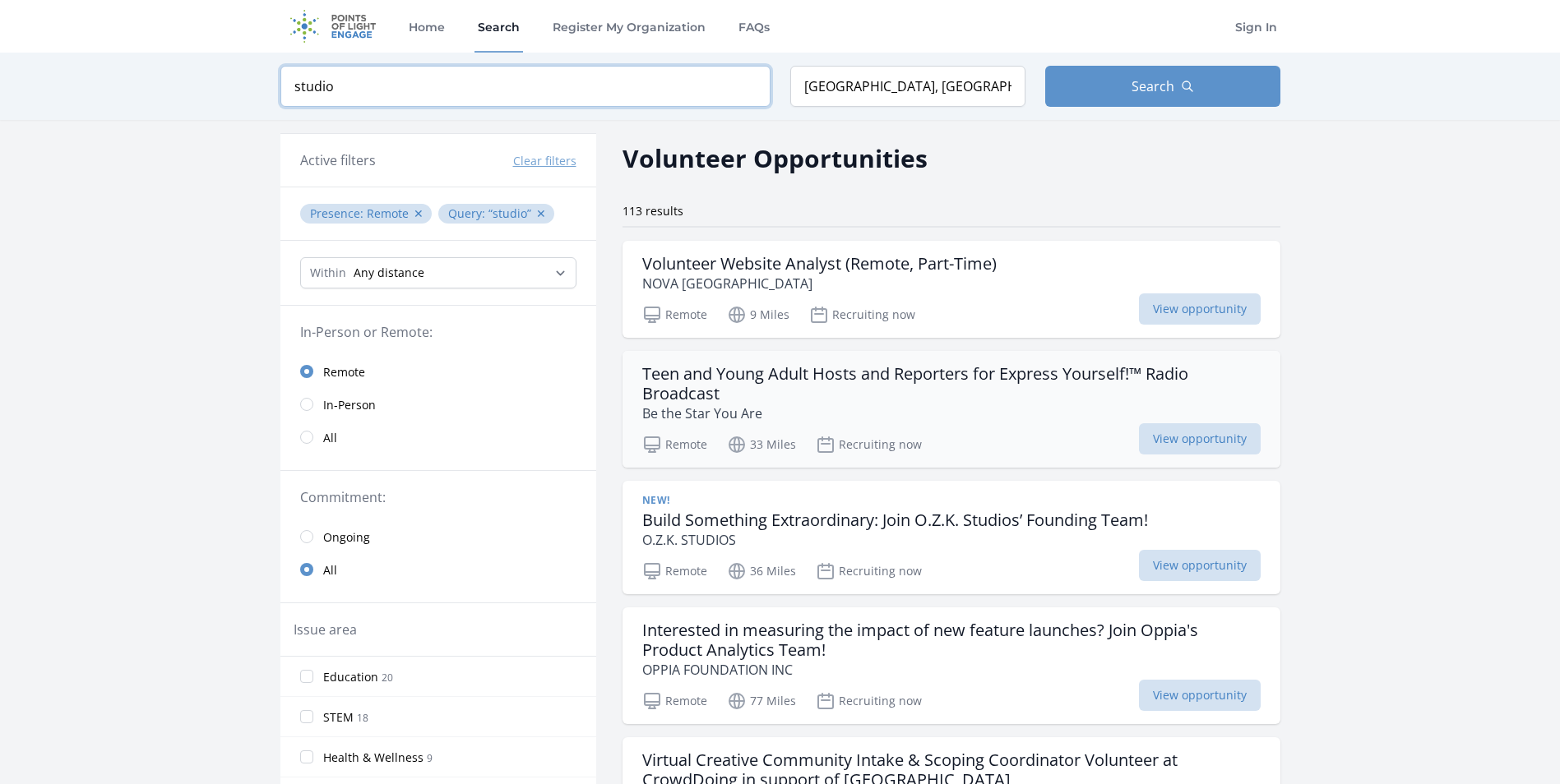
type input "studio"
click at [825, 382] on h3 "Teen and Young Adult Hosts and Reporters for Express Yourself!™ Radio Broadcast" at bounding box center [952, 384] width 619 height 40
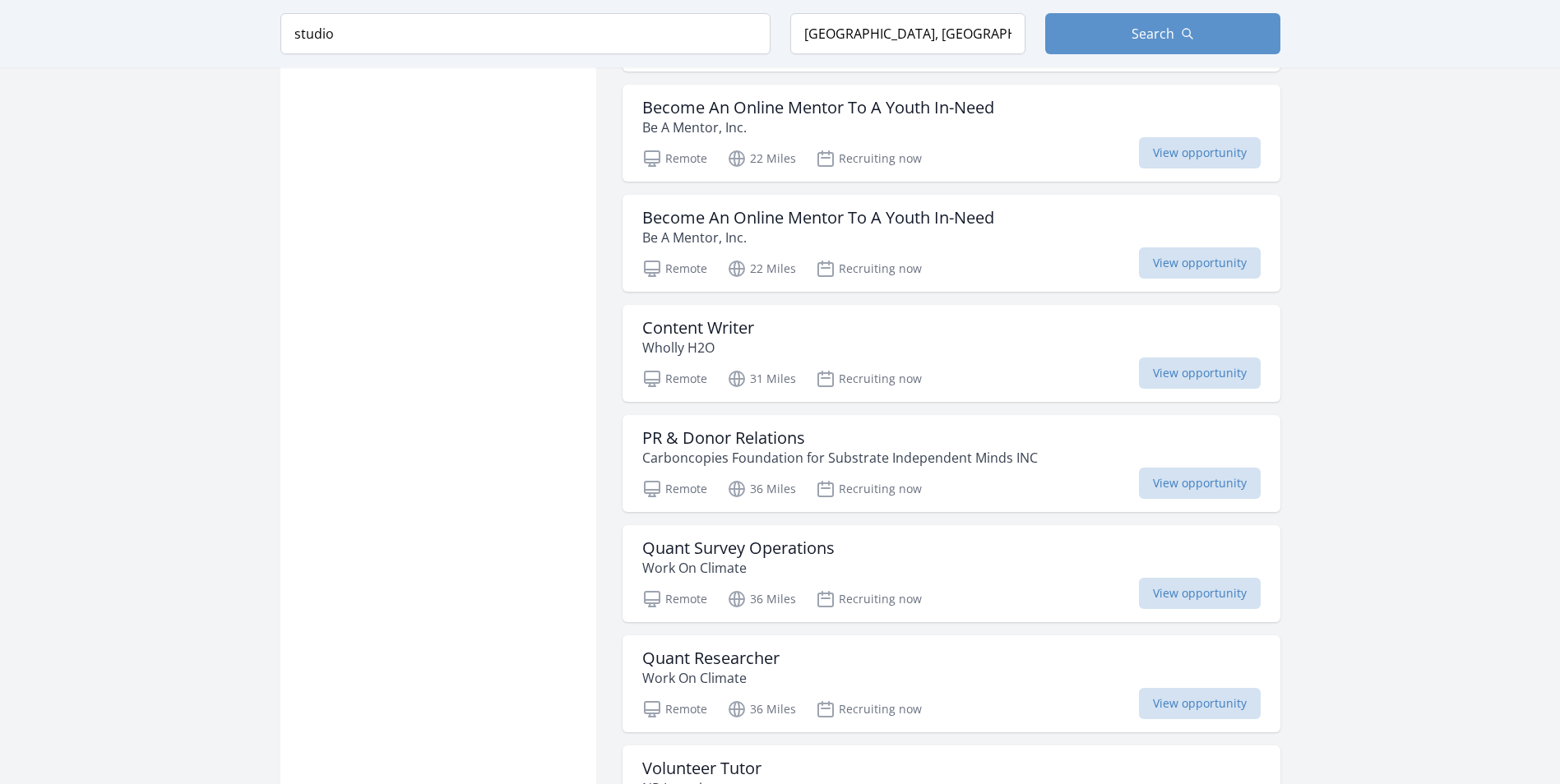
scroll to position [1684, 0]
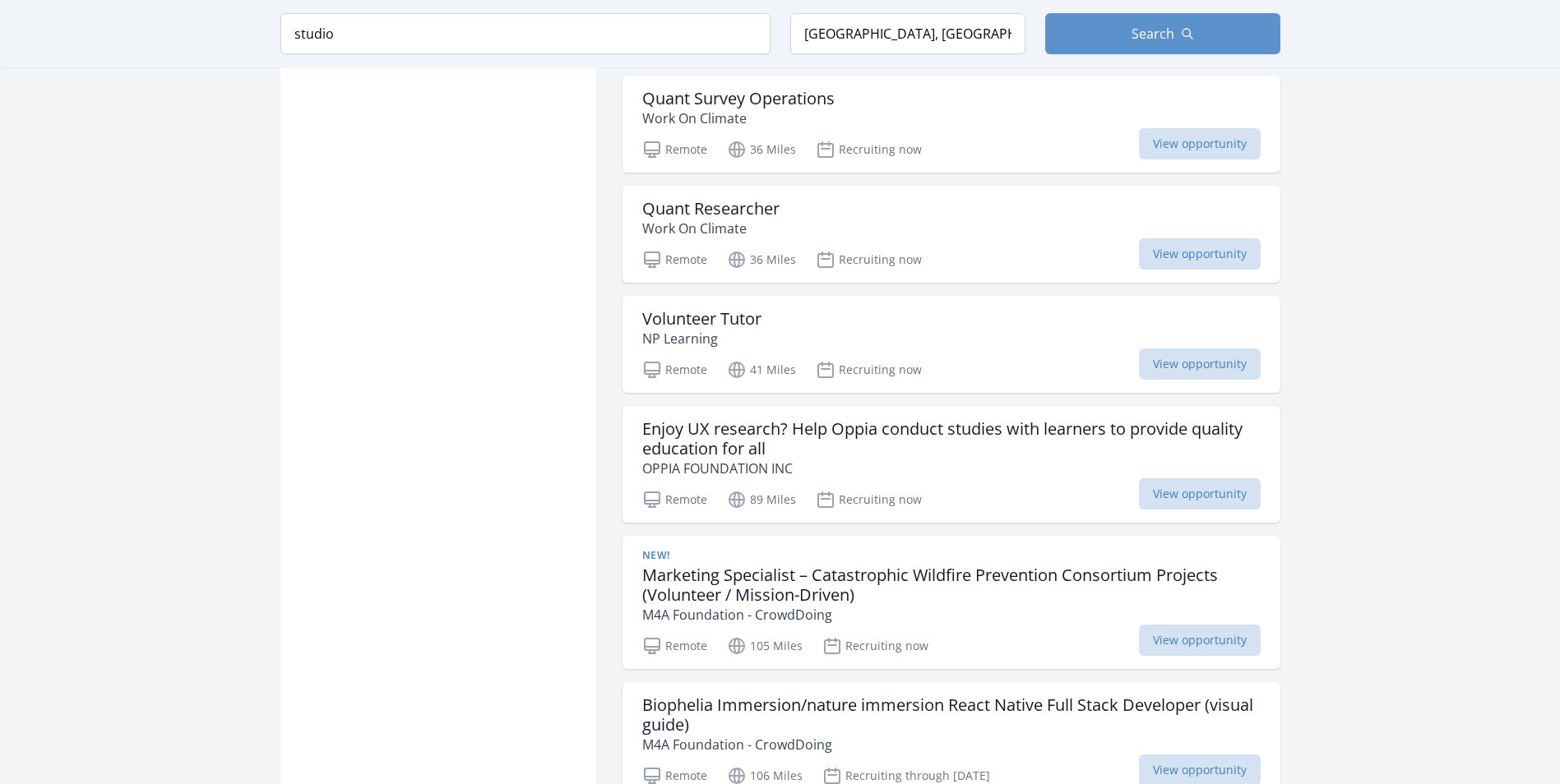
scroll to position [2134, 0]
click at [928, 436] on h3 "Enjoy UX research? Help Oppia conduct studies with learners to provide quality …" at bounding box center [952, 438] width 619 height 40
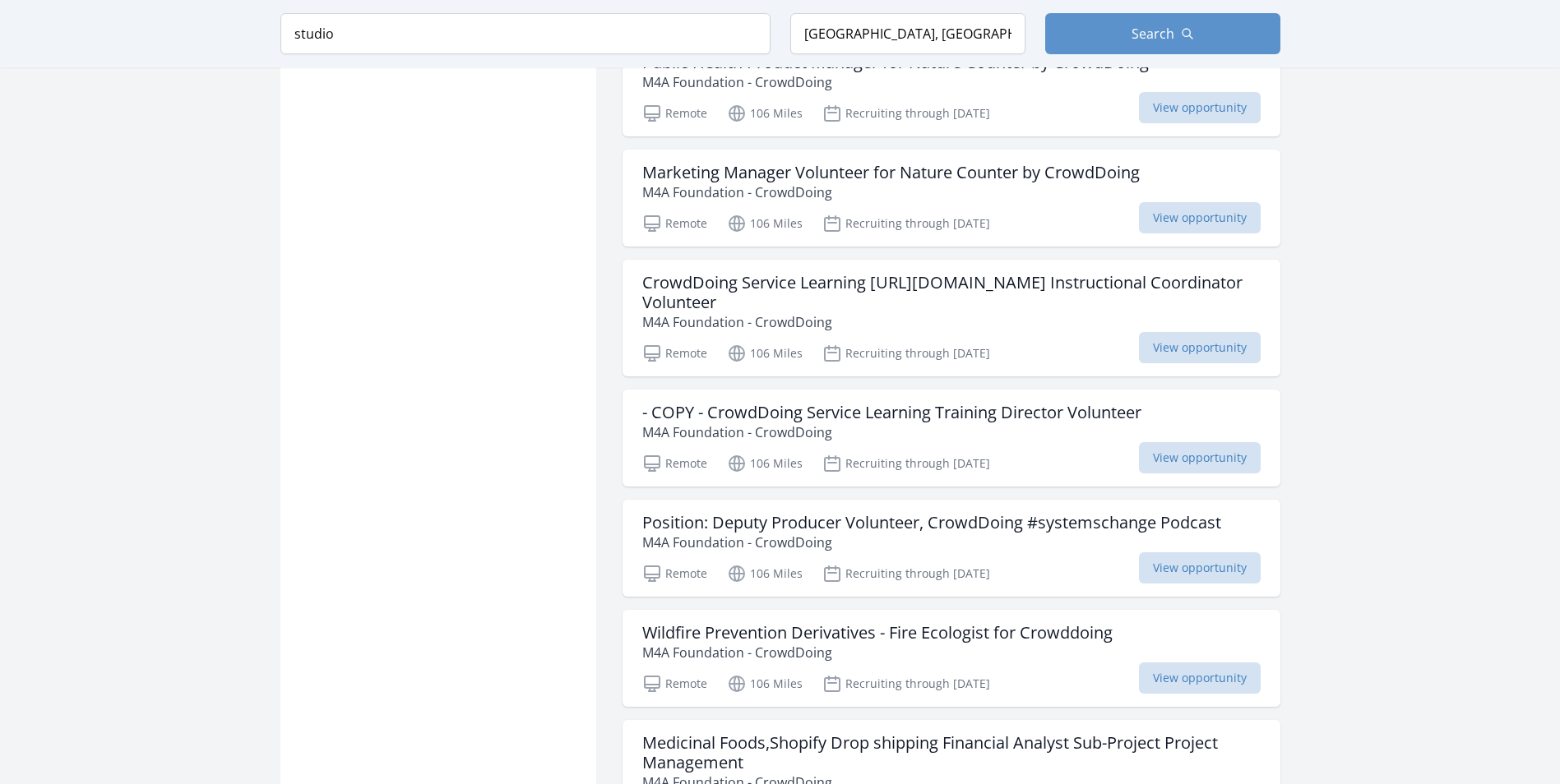
scroll to position [3948, 0]
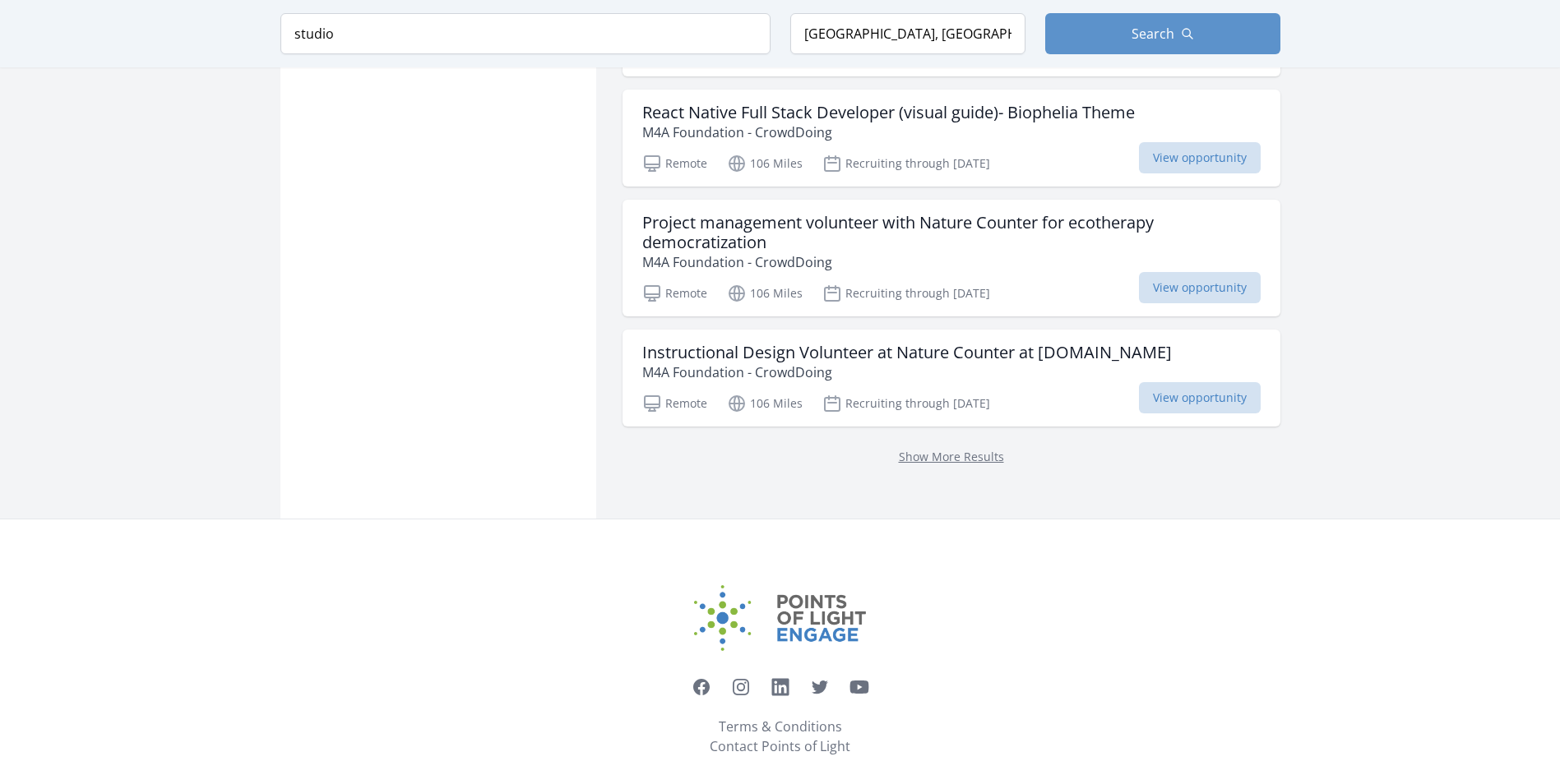
scroll to position [11282, 0]
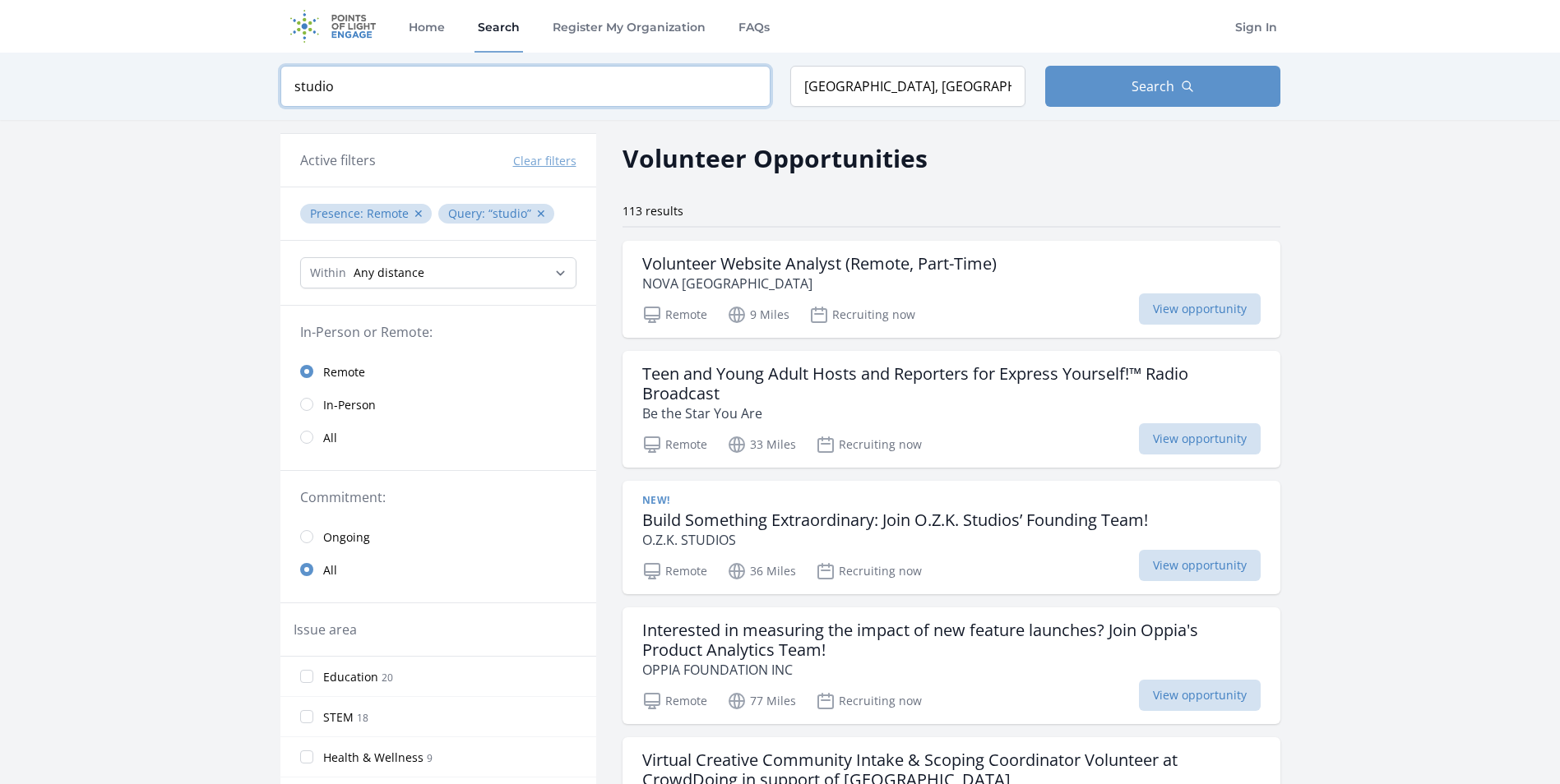
click at [379, 75] on input "studio" at bounding box center [526, 86] width 490 height 41
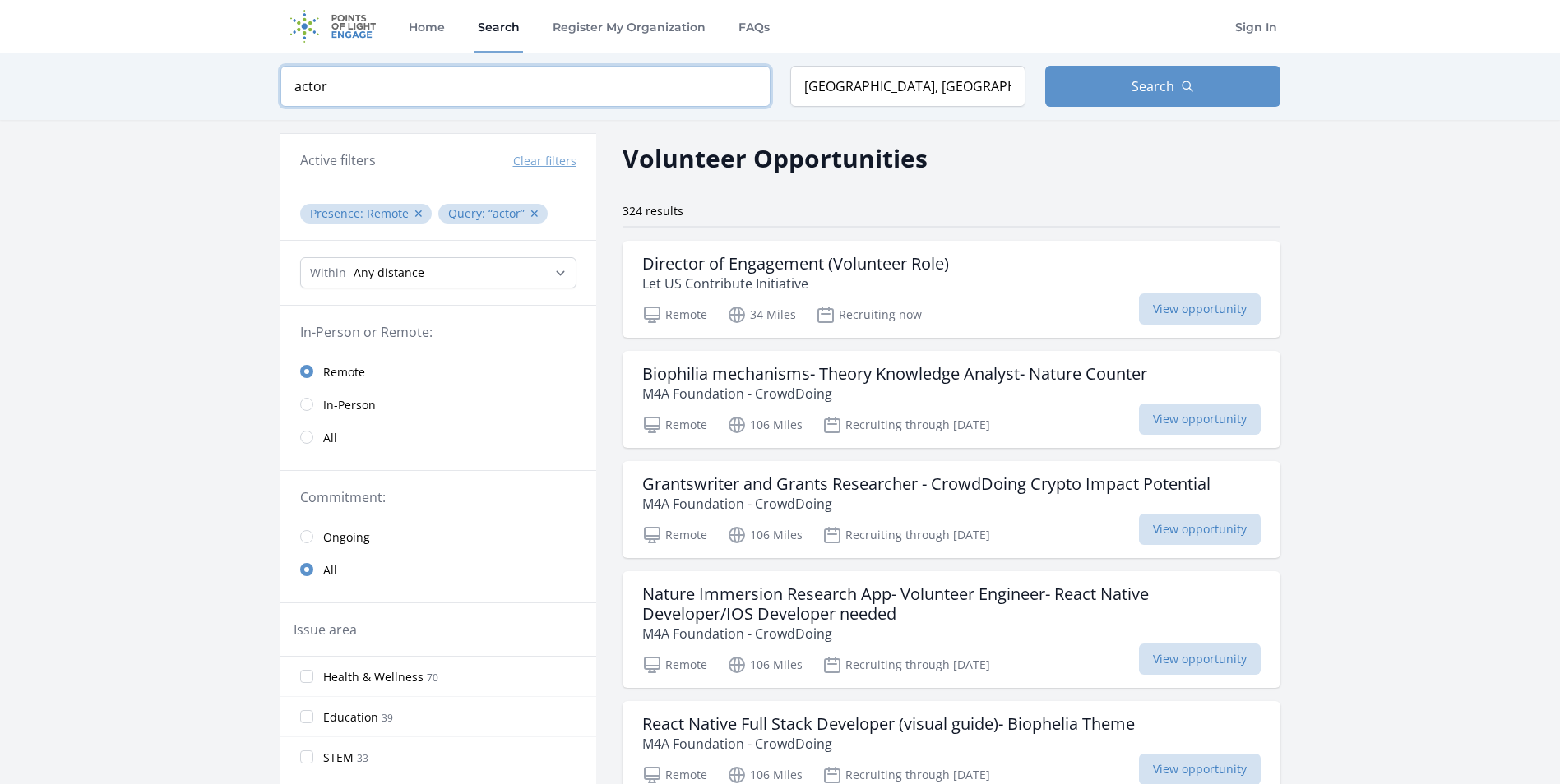
click button "submit" at bounding box center [0, 0] width 0 height 0
click at [379, 75] on input "actor" at bounding box center [526, 86] width 490 height 41
type input "a"
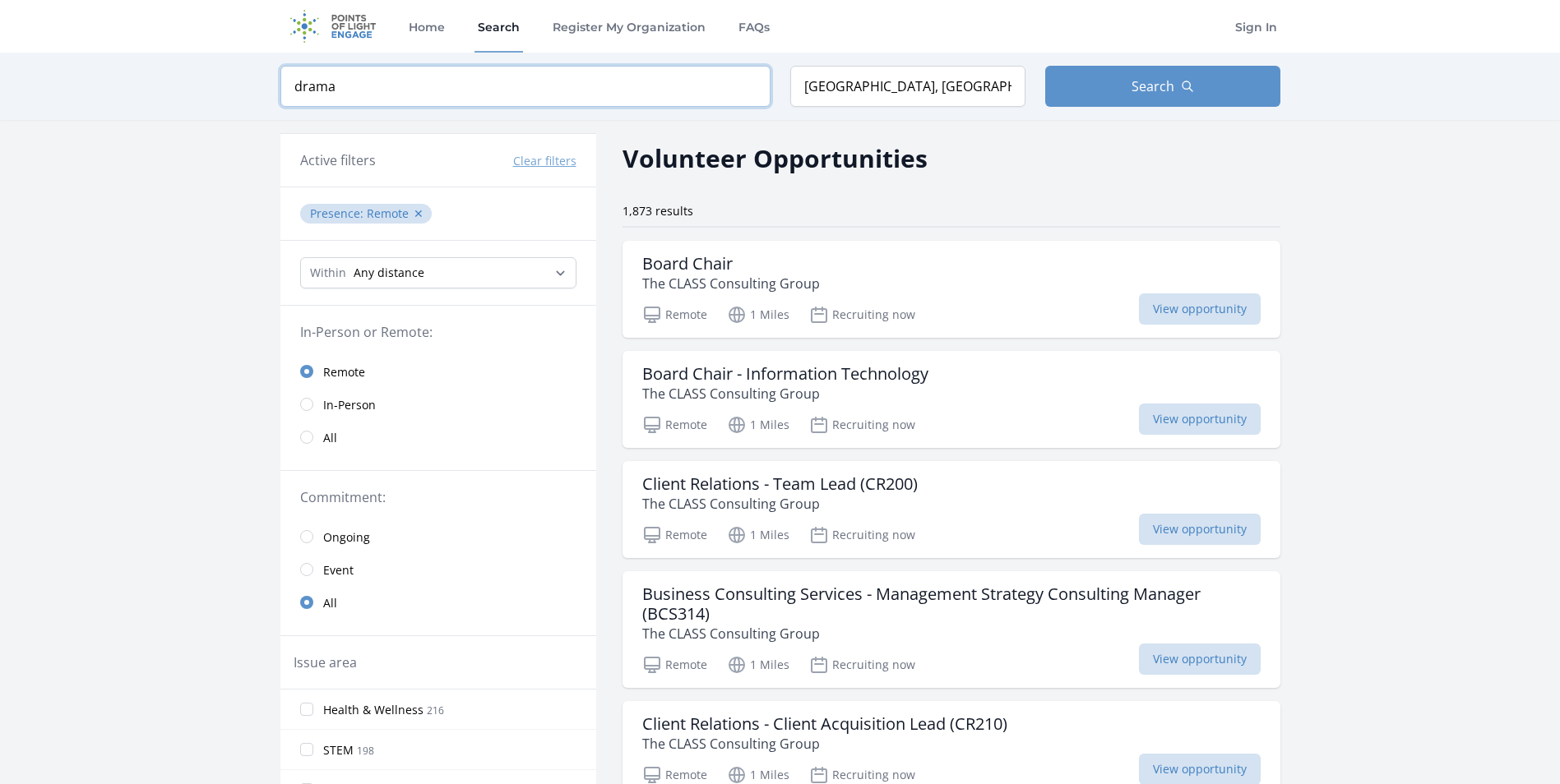
type input "drama"
click button "submit" at bounding box center [0, 0] width 0 height 0
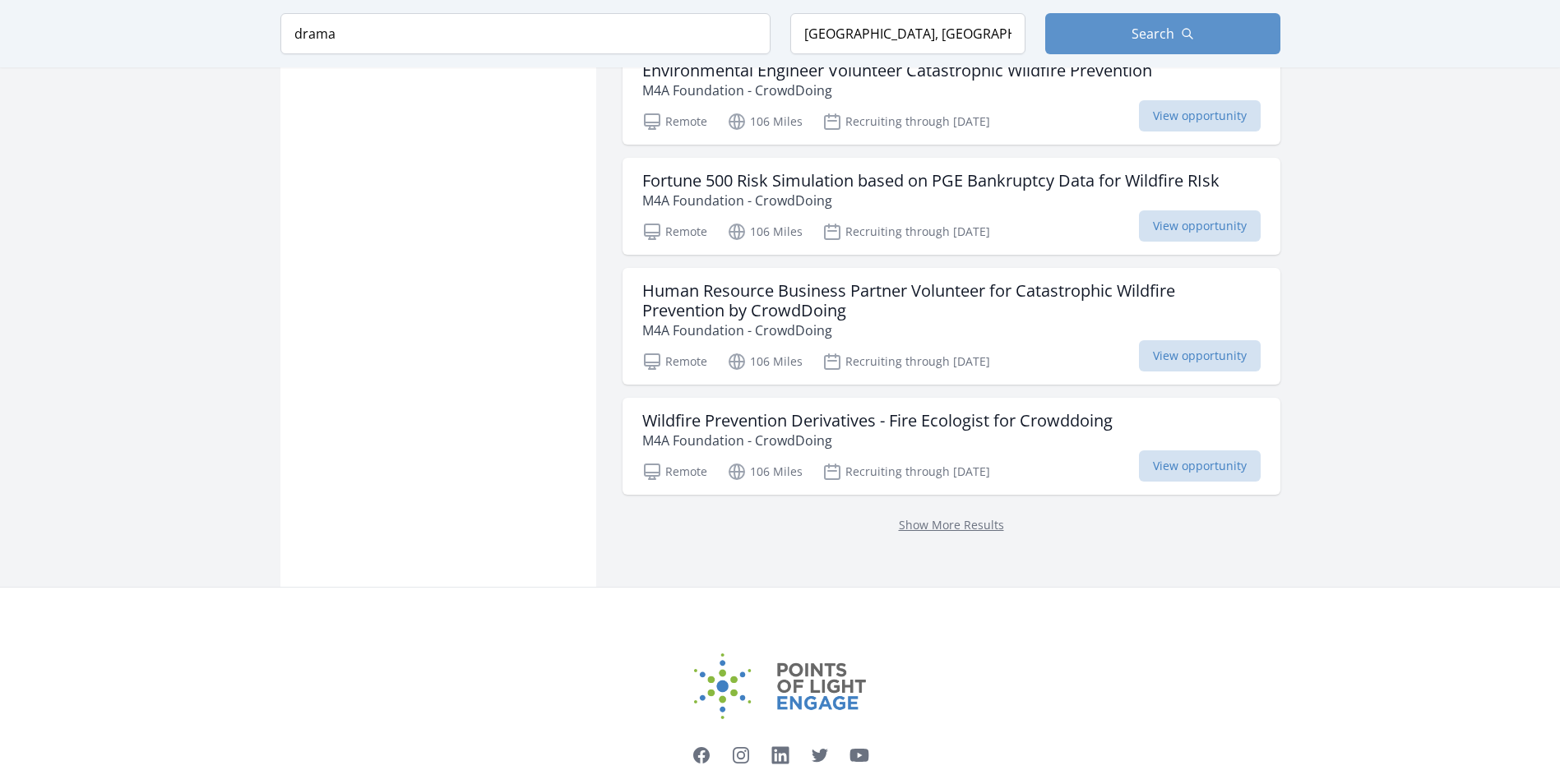
scroll to position [4324, 0]
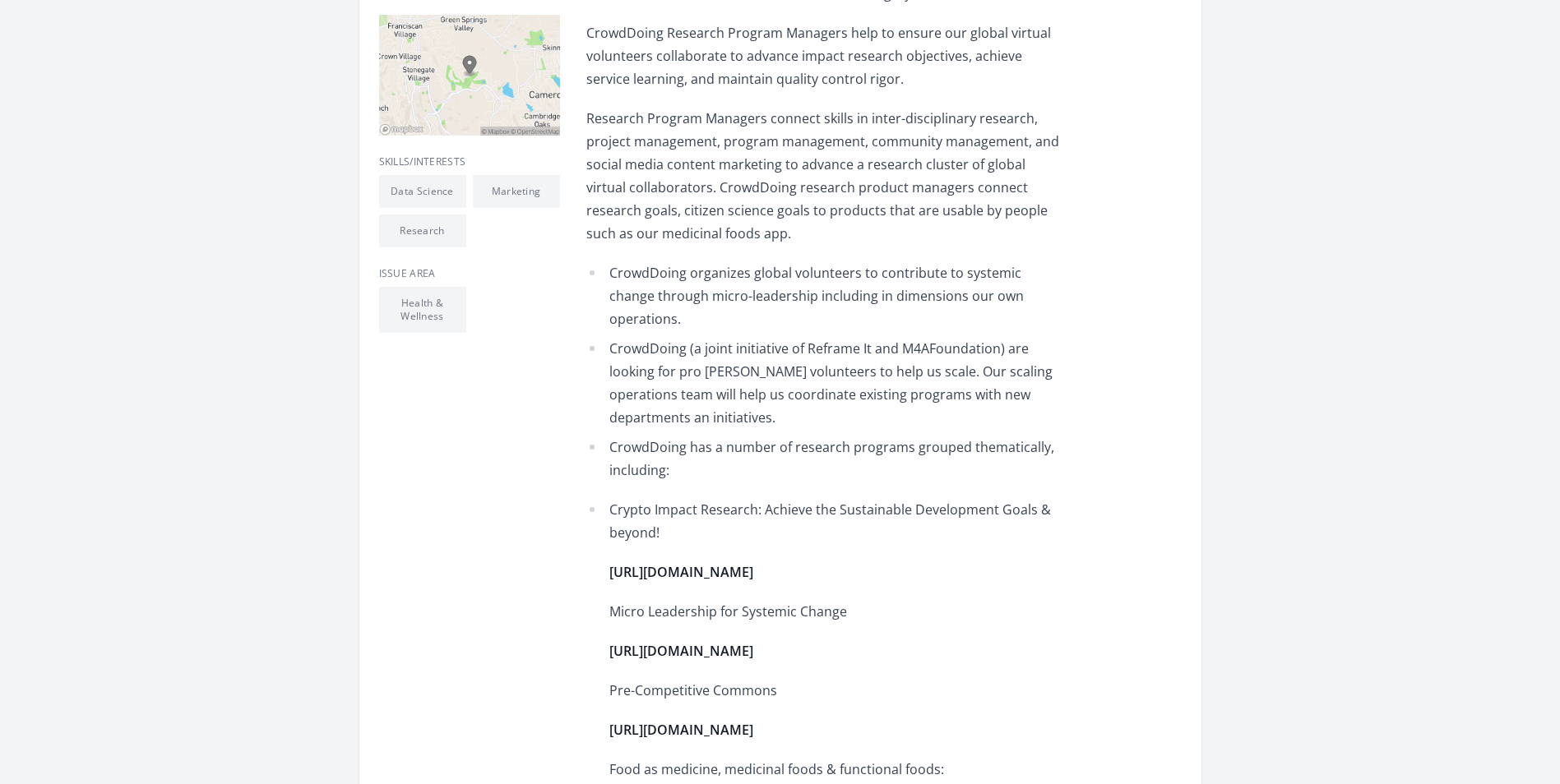
scroll to position [497, 0]
